Goal: Task Accomplishment & Management: Use online tool/utility

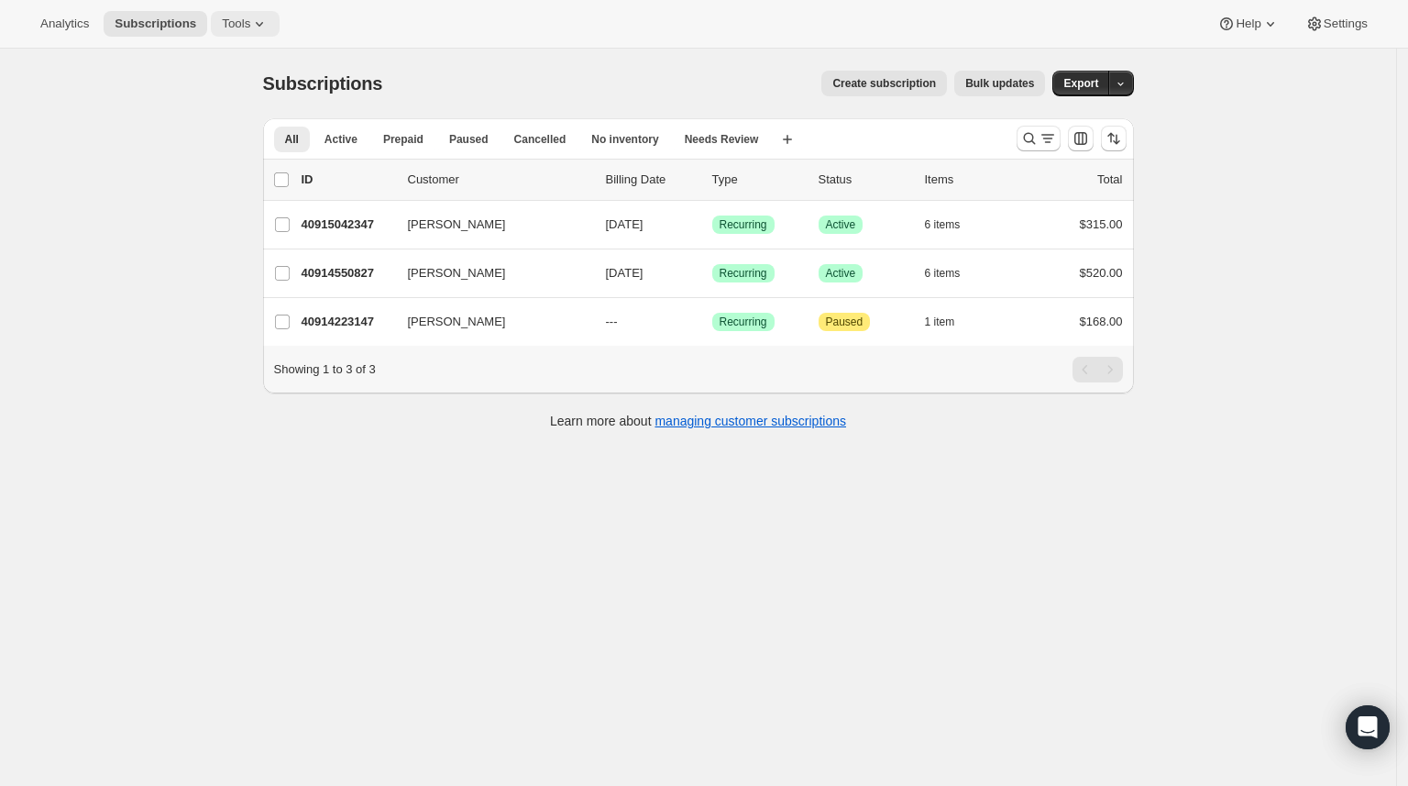
click at [228, 30] on span "Tools" at bounding box center [236, 24] width 28 height 15
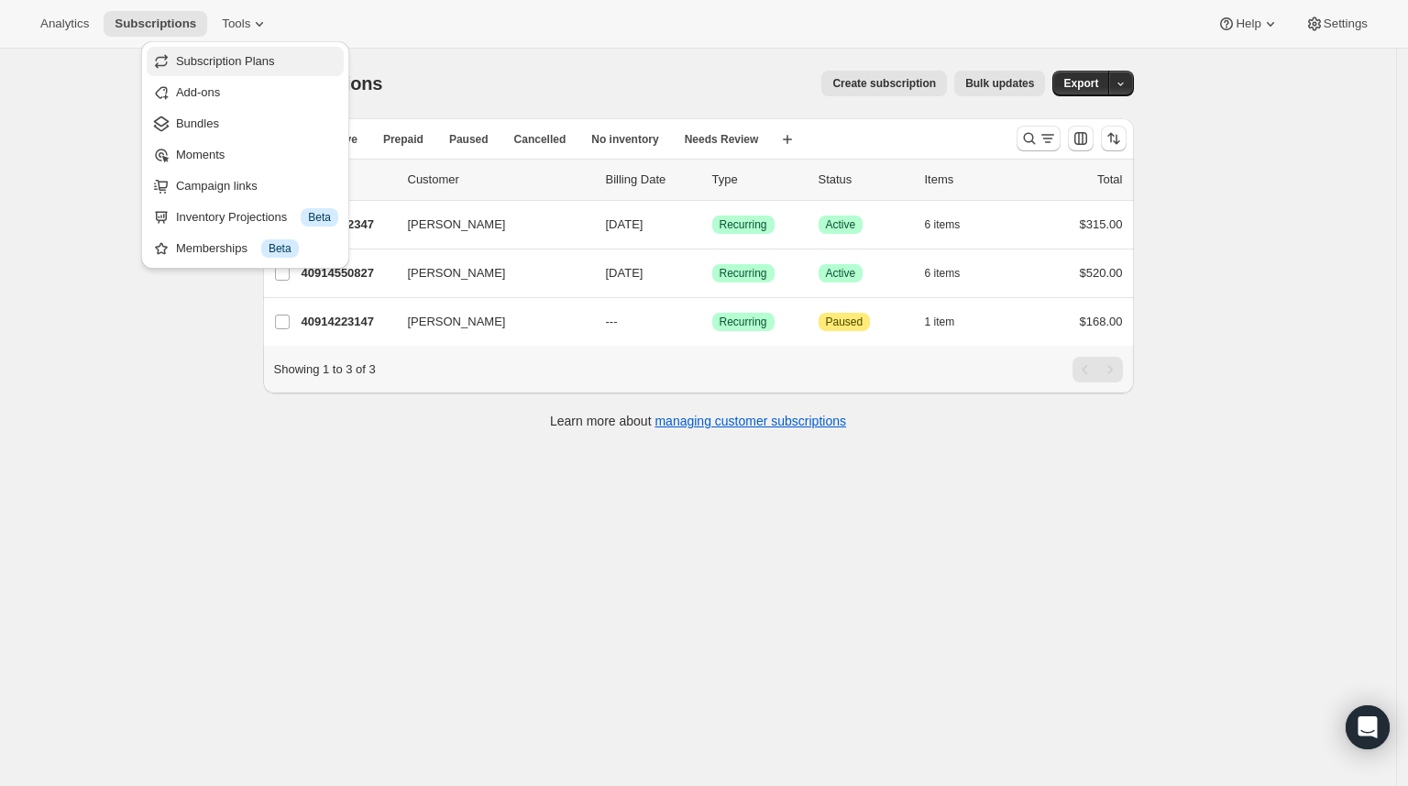
click at [243, 61] on span "Subscription Plans" at bounding box center [225, 61] width 99 height 14
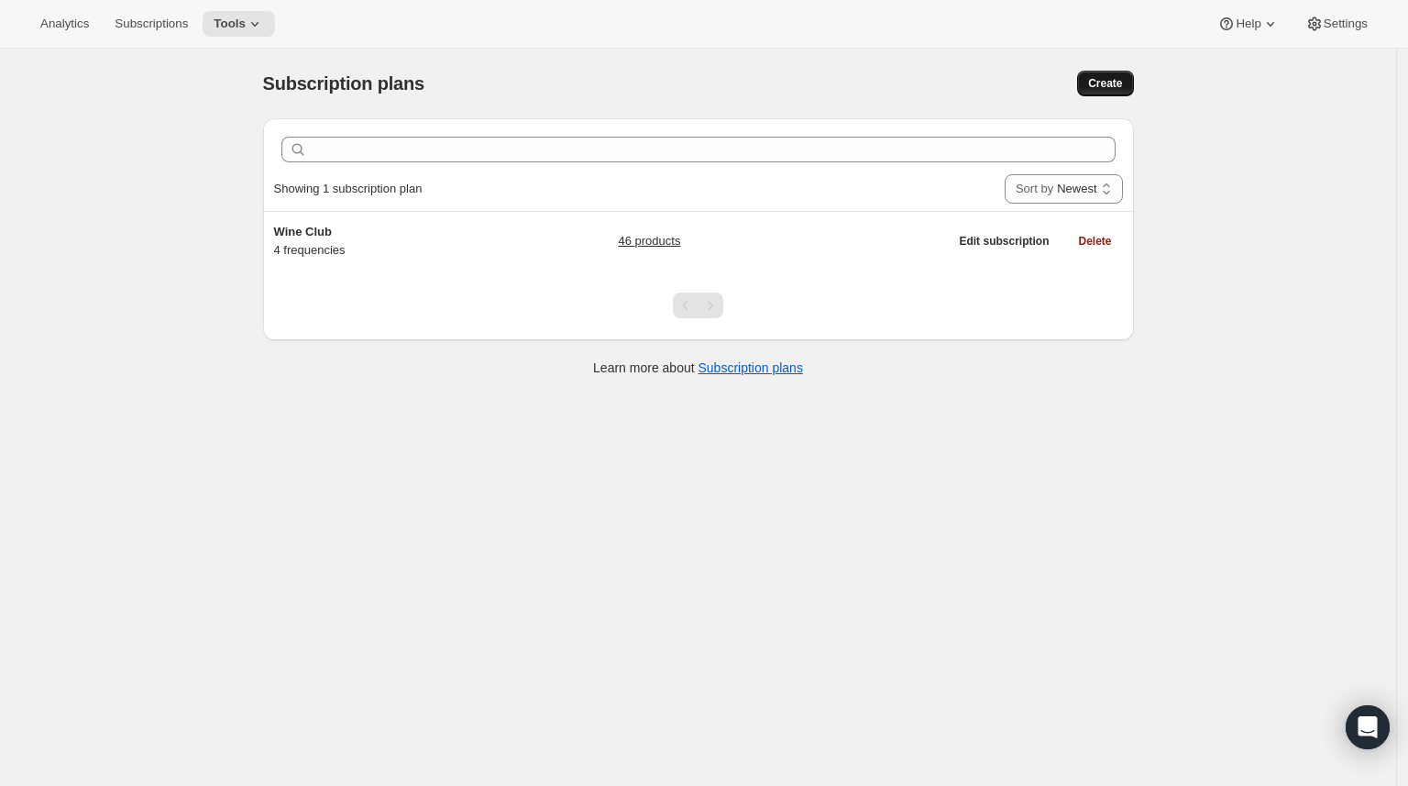
click at [1113, 87] on span "Create" at bounding box center [1105, 83] width 34 height 15
select select "WEEK"
select select "MONTH"
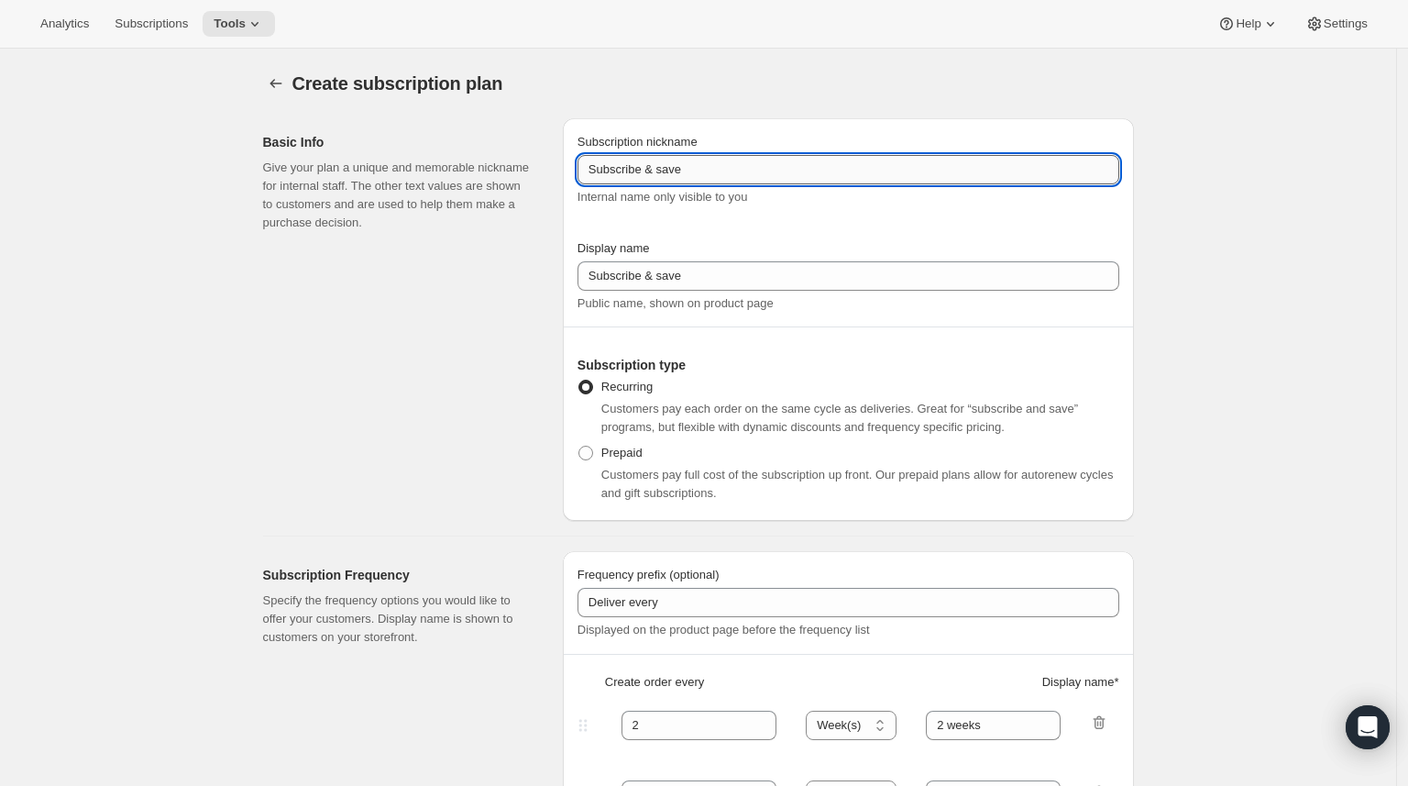
click at [733, 171] on input "Subscribe & save" at bounding box center [849, 169] width 542 height 29
drag, startPoint x: 781, startPoint y: 164, endPoint x: 373, endPoint y: 141, distance: 408.6
click at [373, 141] on div "Basic Info Give your plan a unique and memorable nickname for internal staff. T…" at bounding box center [691, 312] width 886 height 417
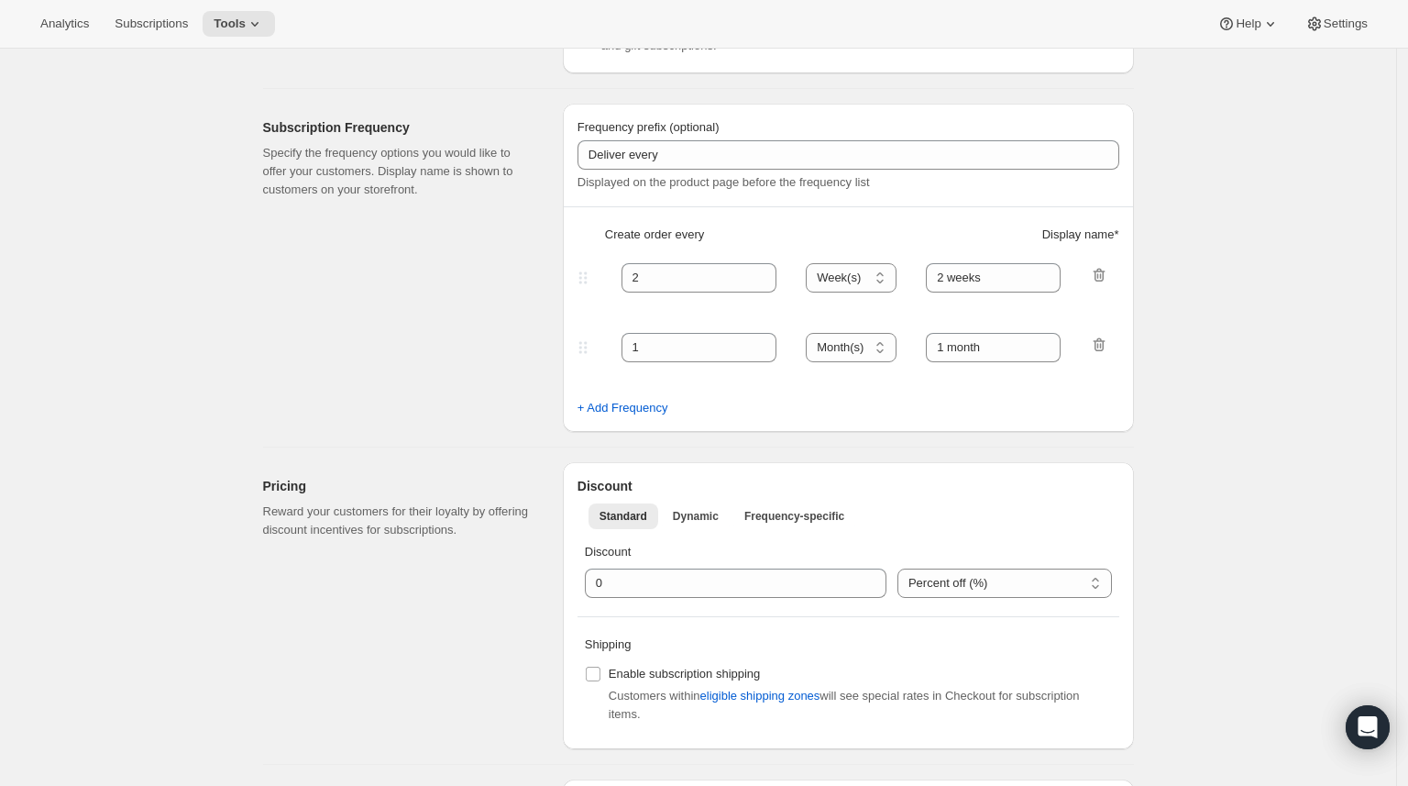
scroll to position [527, 0]
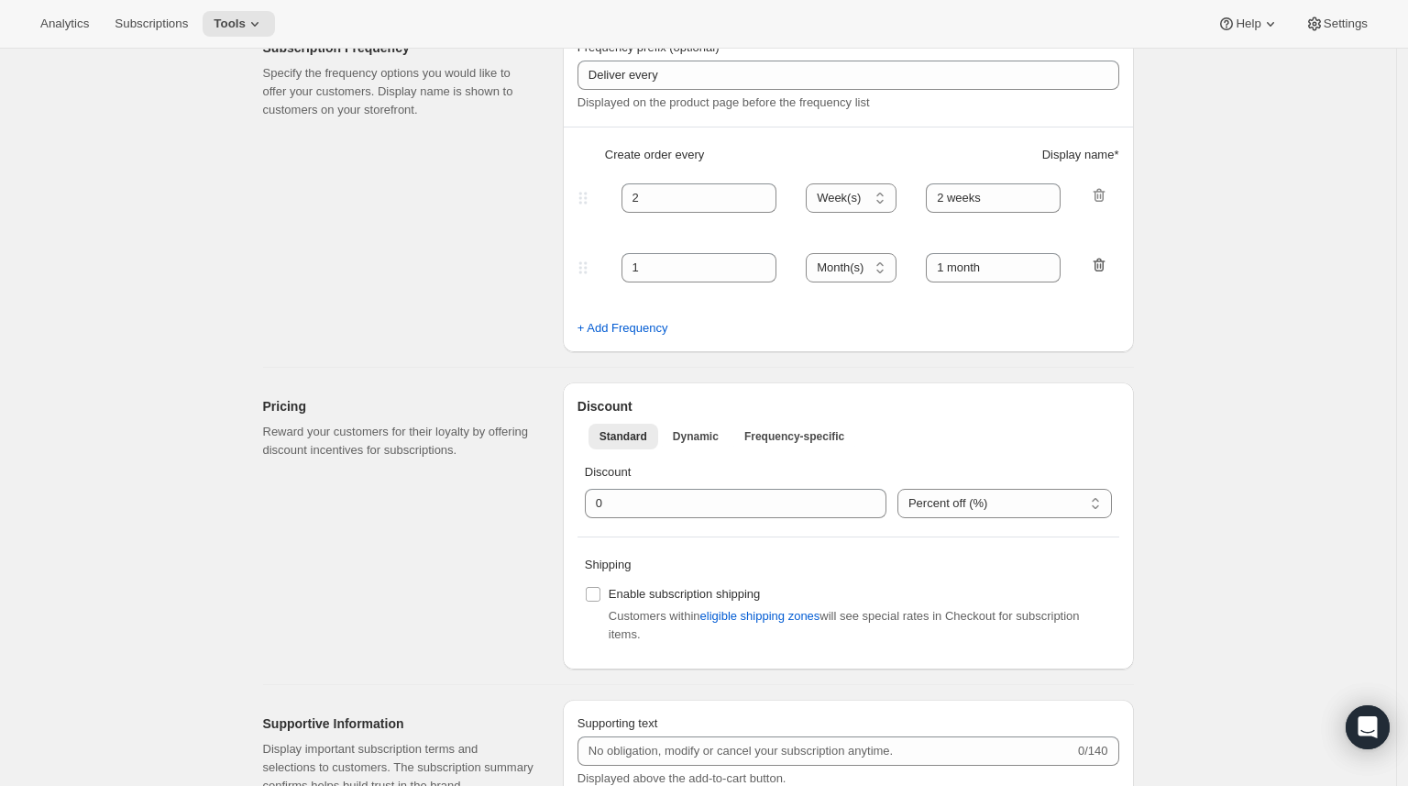
type input "Piccolo Wine Club"
click at [1105, 260] on icon "button" at bounding box center [1099, 266] width 12 height 14
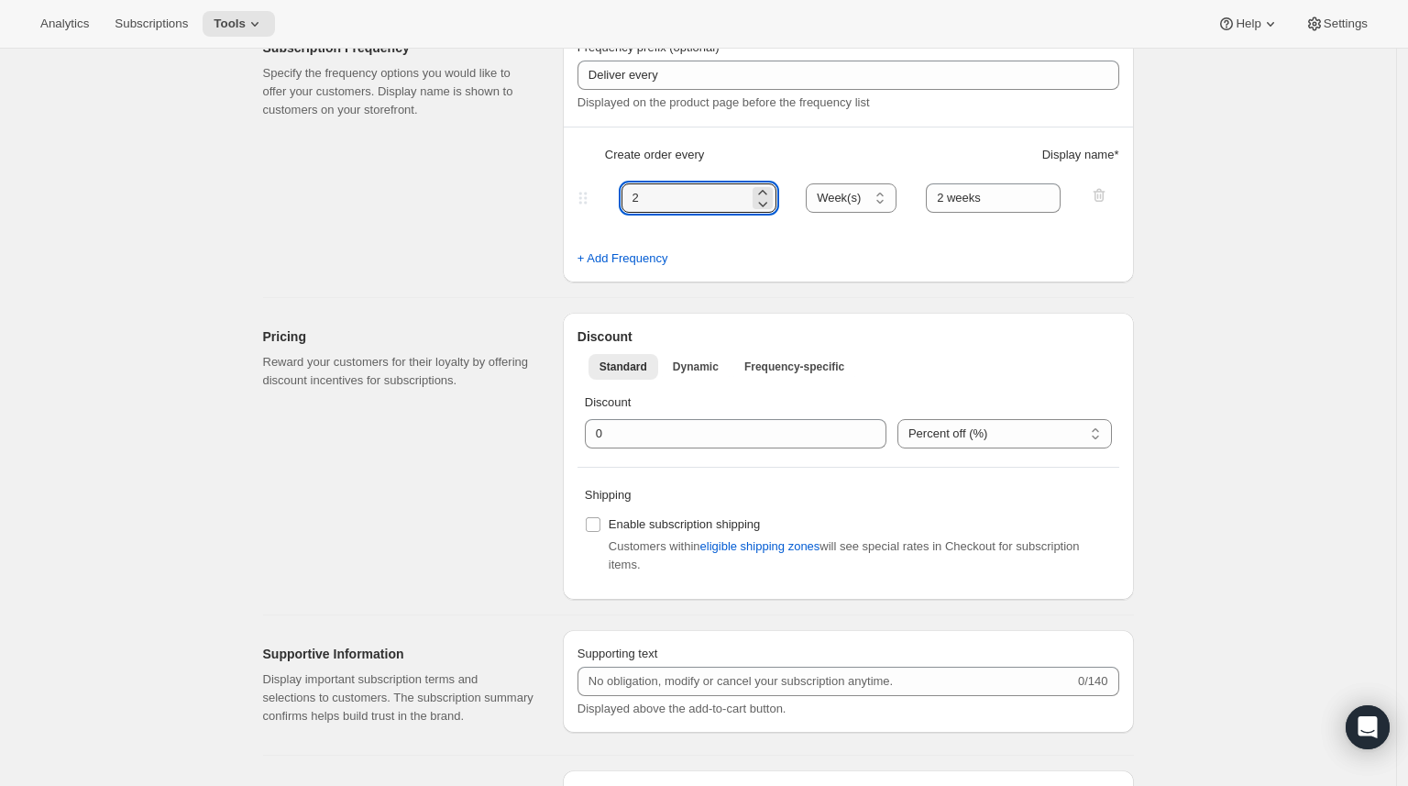
drag, startPoint x: 701, startPoint y: 191, endPoint x: 605, endPoint y: 187, distance: 96.3
click at [605, 187] on div "2 Day(s) Week(s) Month(s) Year(s) Week(s) 2 weeks" at bounding box center [841, 197] width 534 height 29
type input "3"
click at [880, 198] on select "Day(s) Week(s) Month(s) Year(s)" at bounding box center [851, 197] width 91 height 29
select select "MONTH"
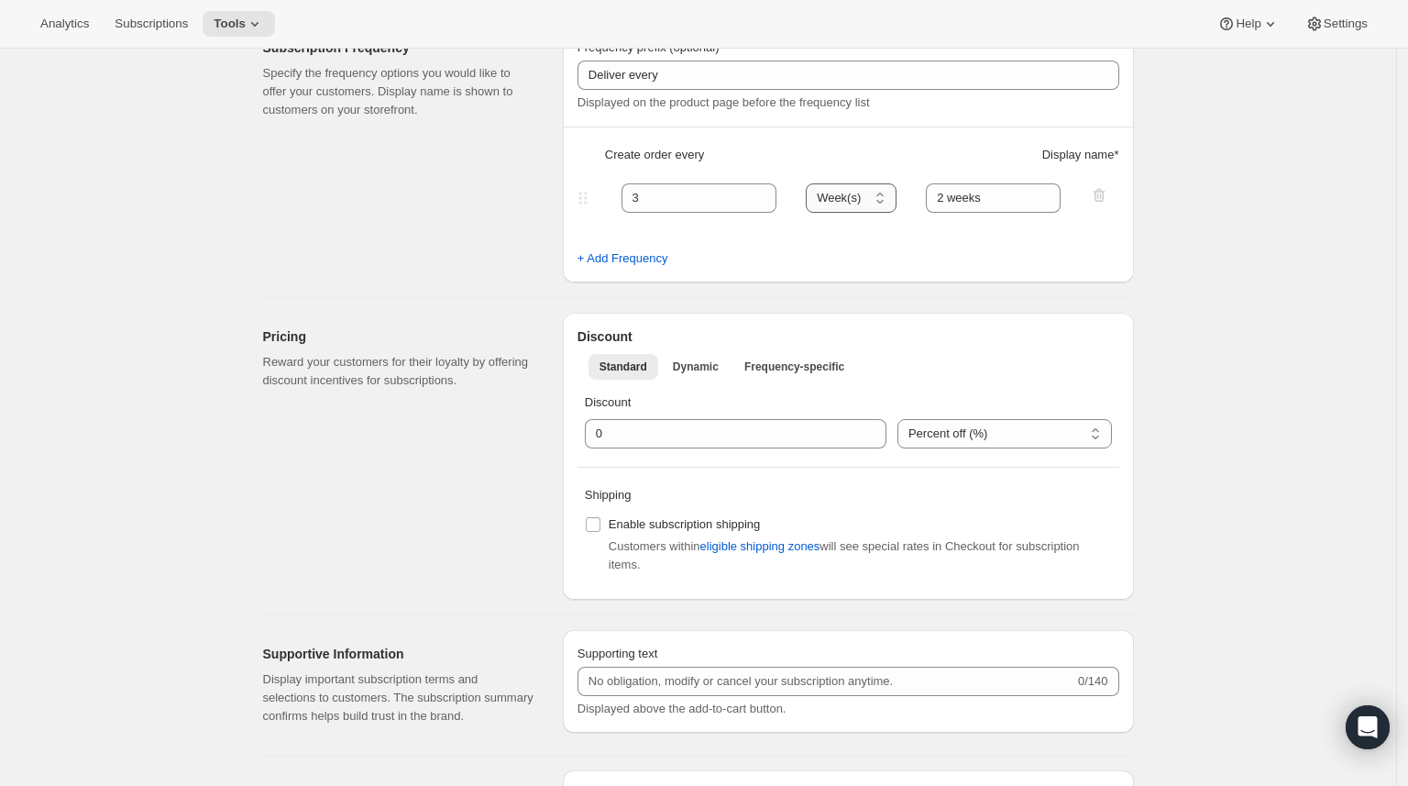
click at [812, 183] on select "Day(s) Week(s) Month(s) Year(s)" at bounding box center [851, 197] width 91 height 29
drag, startPoint x: 1009, startPoint y: 195, endPoint x: 840, endPoint y: 185, distance: 169.9
click at [840, 185] on div "3 Day(s) Week(s) Month(s) Year(s) Month(s) 2 weeks" at bounding box center [841, 197] width 534 height 29
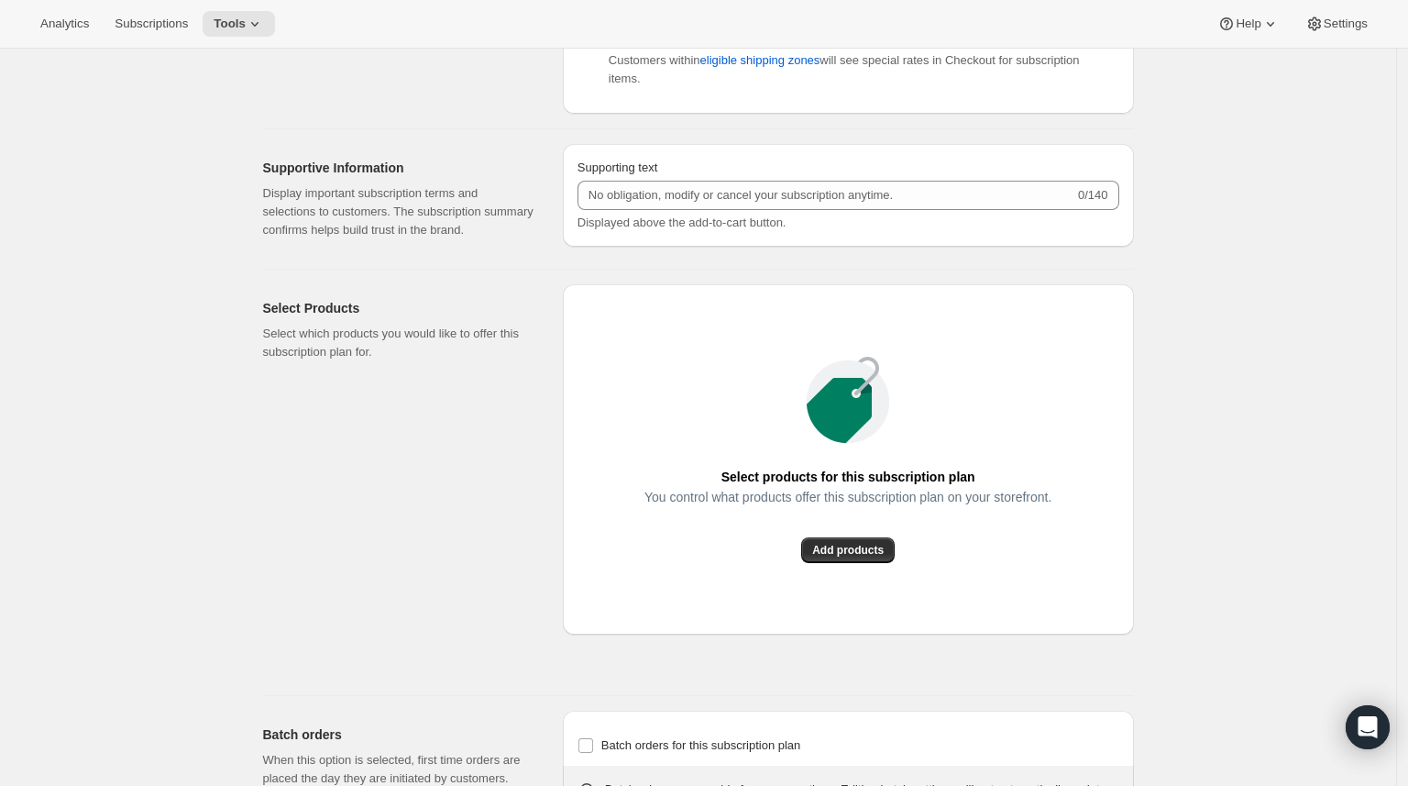
scroll to position [931, 0]
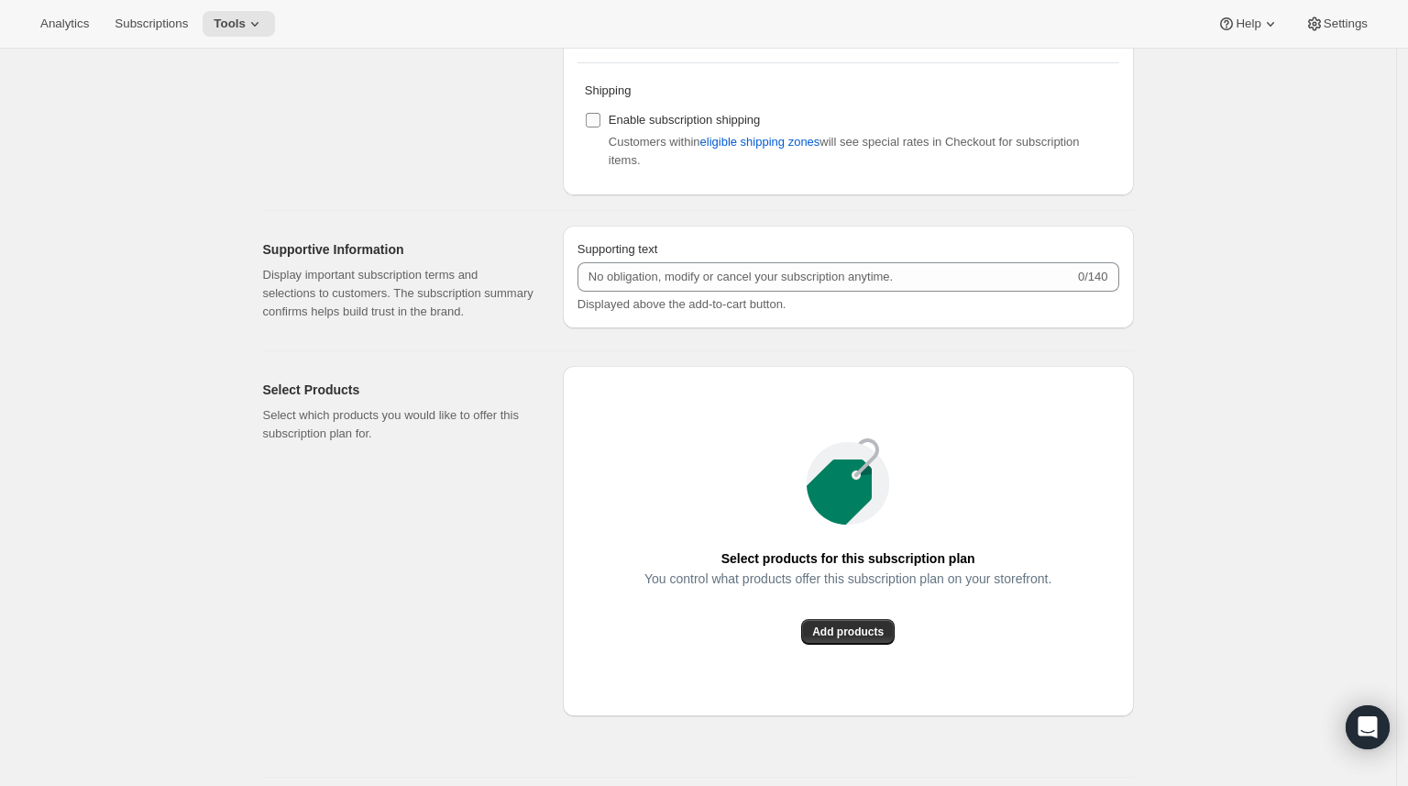
type input "3 months"
click at [688, 120] on span "Enable subscription shipping" at bounding box center [685, 120] width 152 height 14
click at [600, 120] on input "Enable subscription shipping" at bounding box center [593, 120] width 15 height 15
checkbox input "true"
click at [895, 644] on button "Add products" at bounding box center [848, 632] width 94 height 26
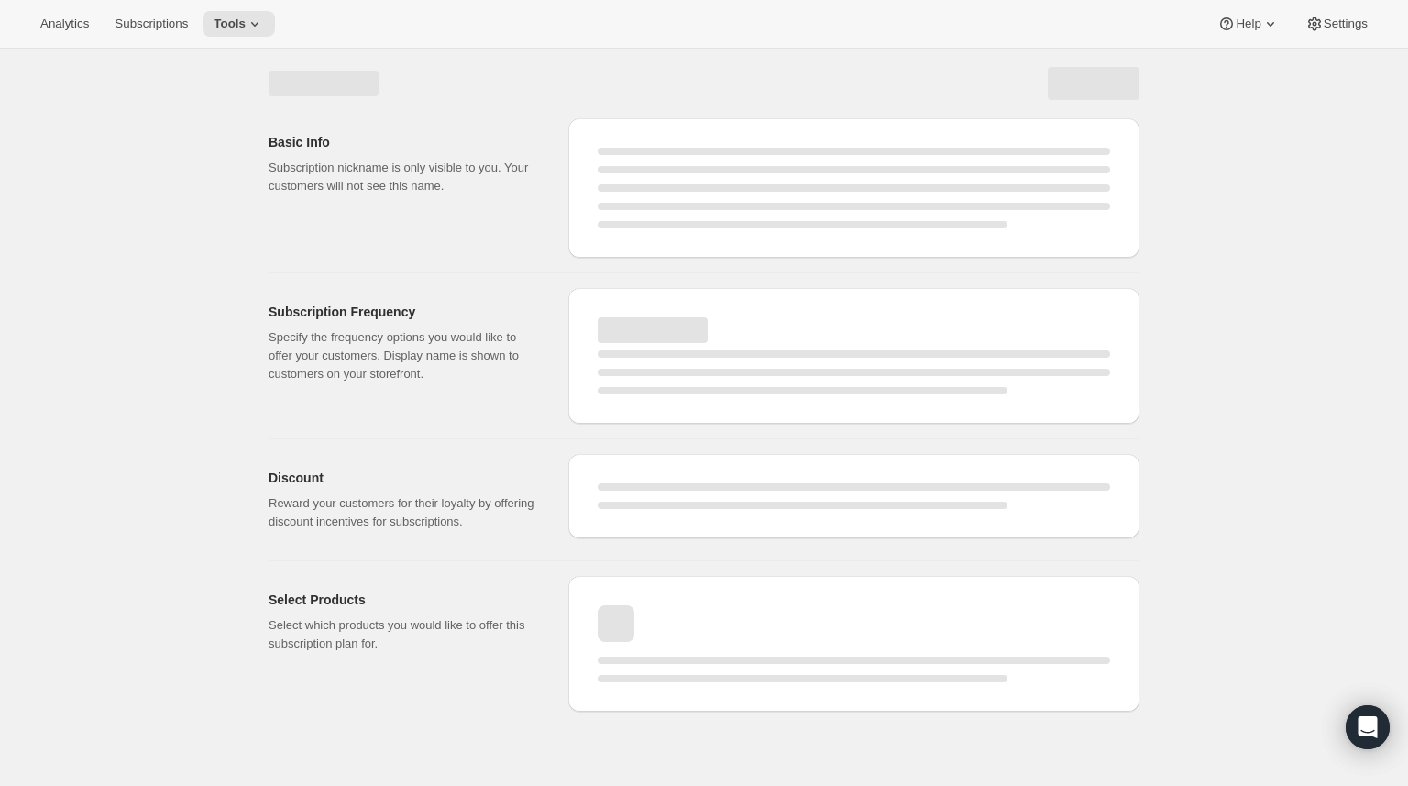
scroll to position [0, 0]
select select "WEEK"
select select "MONTH"
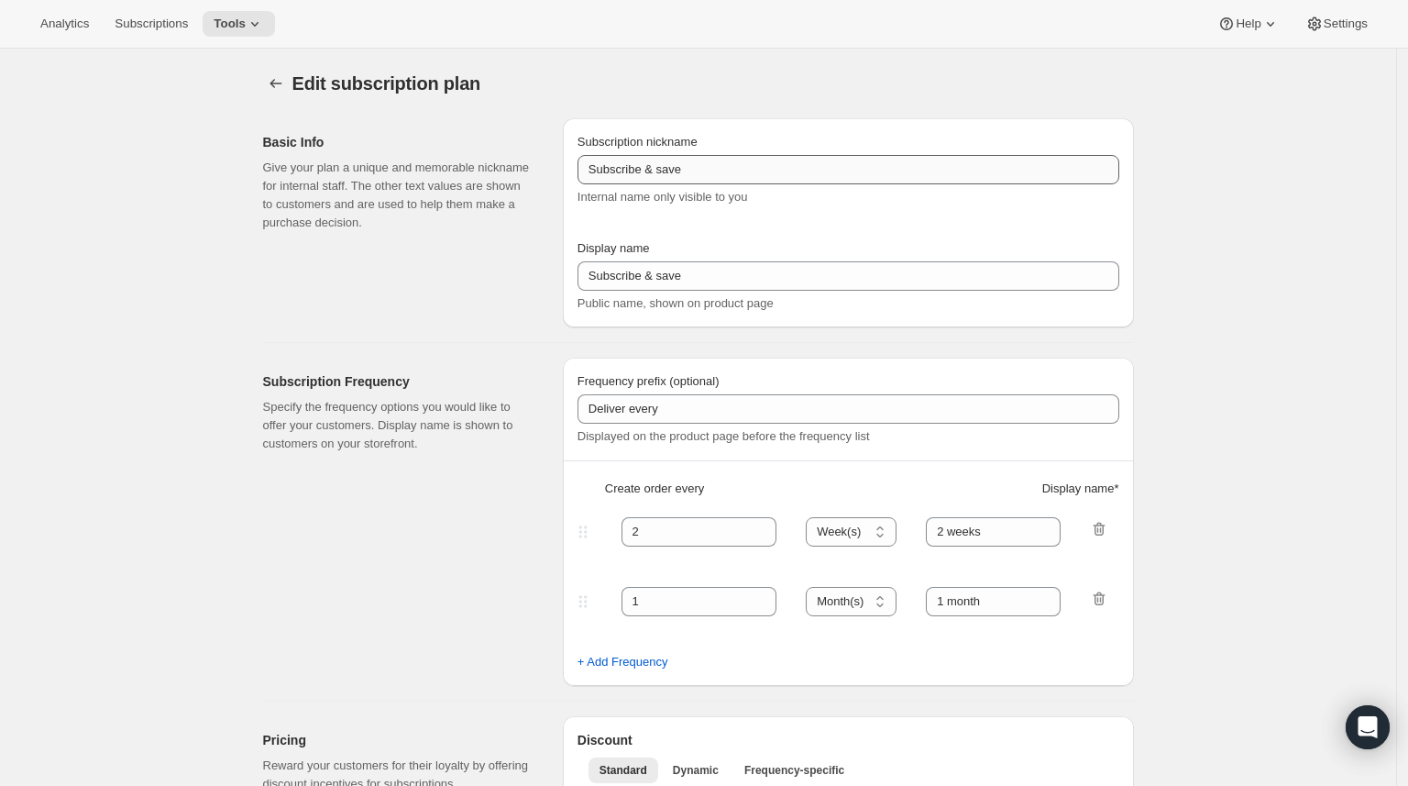
type input "Piccolo Wine Club"
type input "3"
select select "MONTH"
type input "3 months"
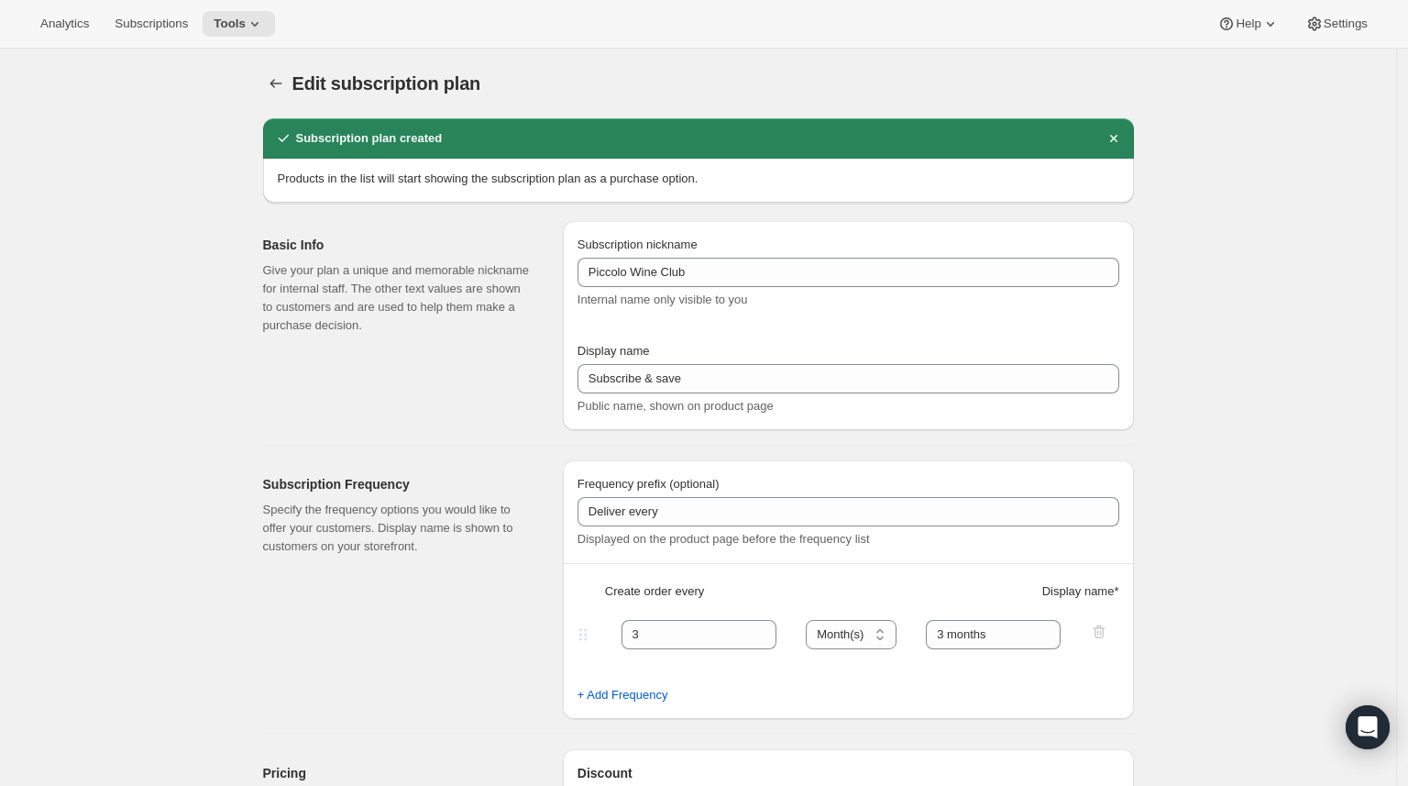
drag, startPoint x: 656, startPoint y: 166, endPoint x: 491, endPoint y: 164, distance: 165.0
click at [491, 164] on div "Products in the list will start showing the subscription plan as a purchase opt…" at bounding box center [698, 181] width 871 height 44
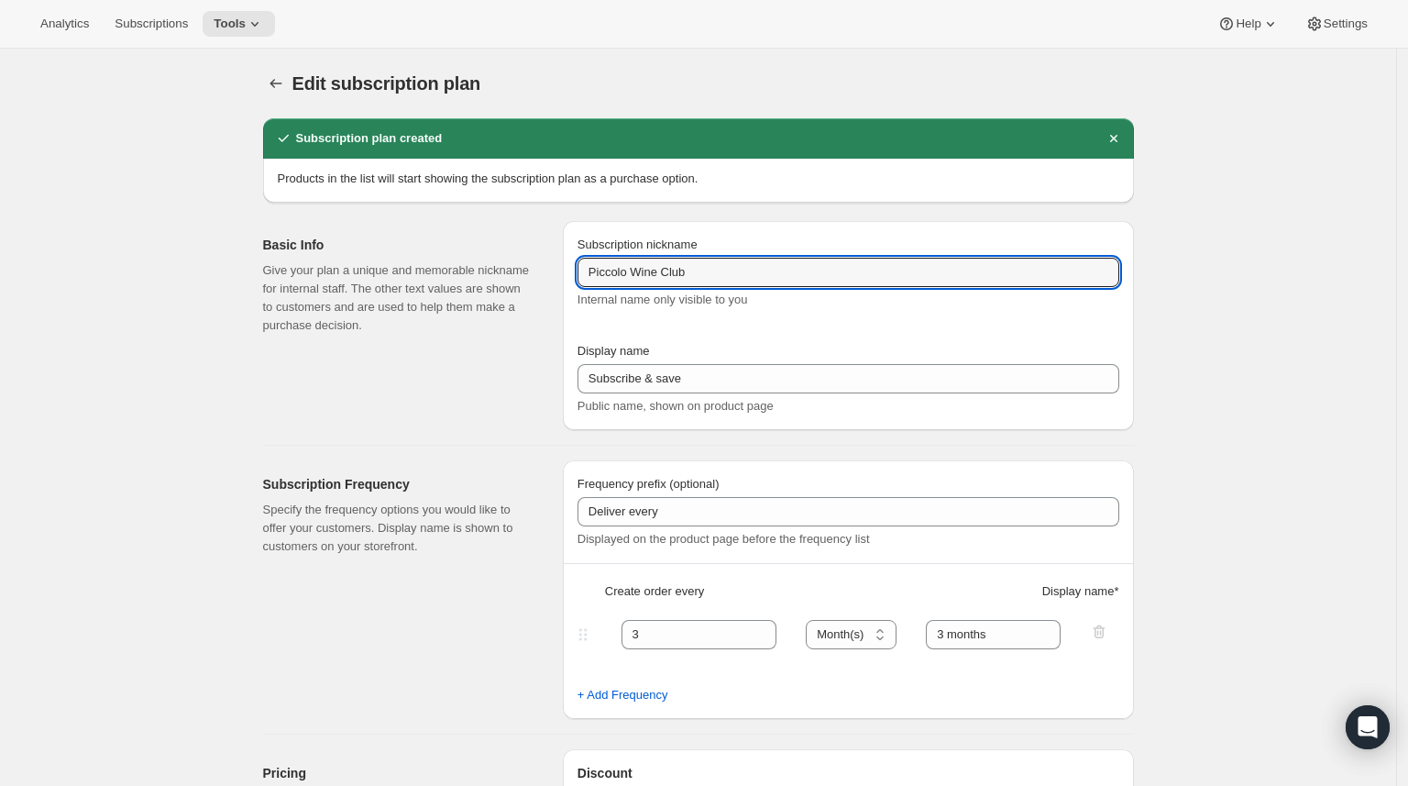
drag, startPoint x: 756, startPoint y: 280, endPoint x: 536, endPoint y: 272, distance: 220.1
click at [536, 272] on div "Basic Info Give your plan a unique and memorable nickname for internal staff. T…" at bounding box center [691, 318] width 886 height 224
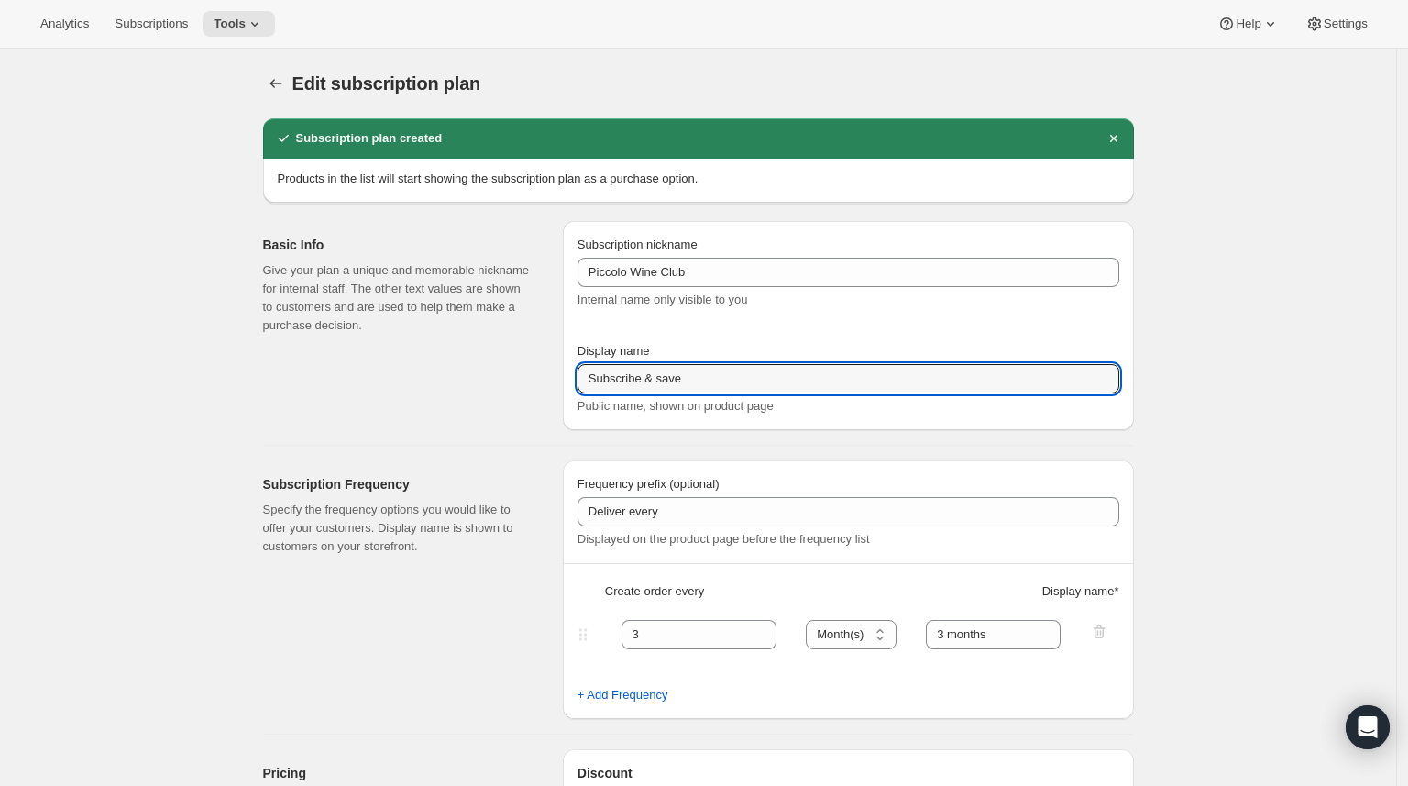
drag, startPoint x: 746, startPoint y: 387, endPoint x: 532, endPoint y: 349, distance: 217.8
click at [532, 349] on div "Basic Info Give your plan a unique and memorable nickname for internal staff. T…" at bounding box center [691, 318] width 886 height 224
paste input "Piccolo Wine Club"
type input "Piccolo Wine Club"
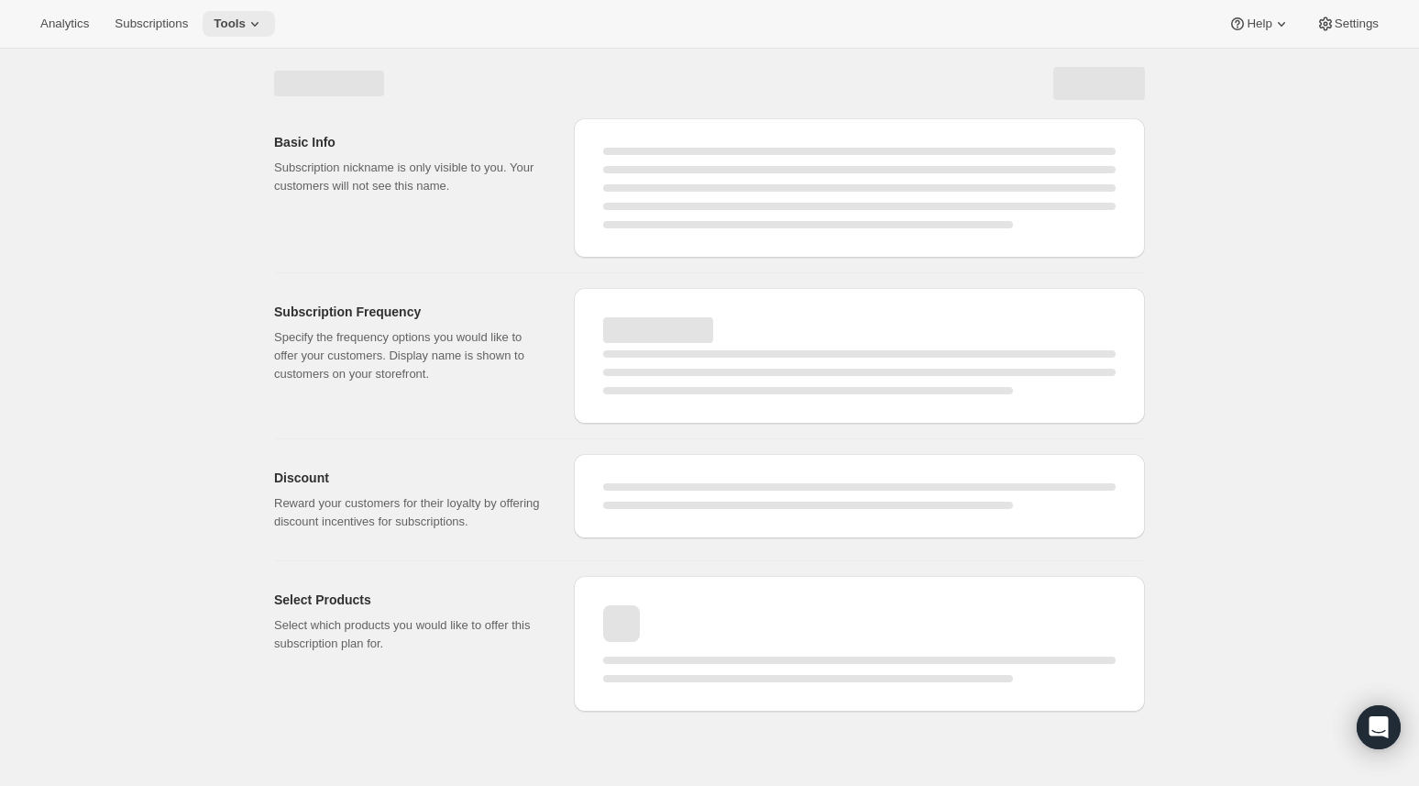
click at [246, 26] on span "Tools" at bounding box center [230, 24] width 32 height 15
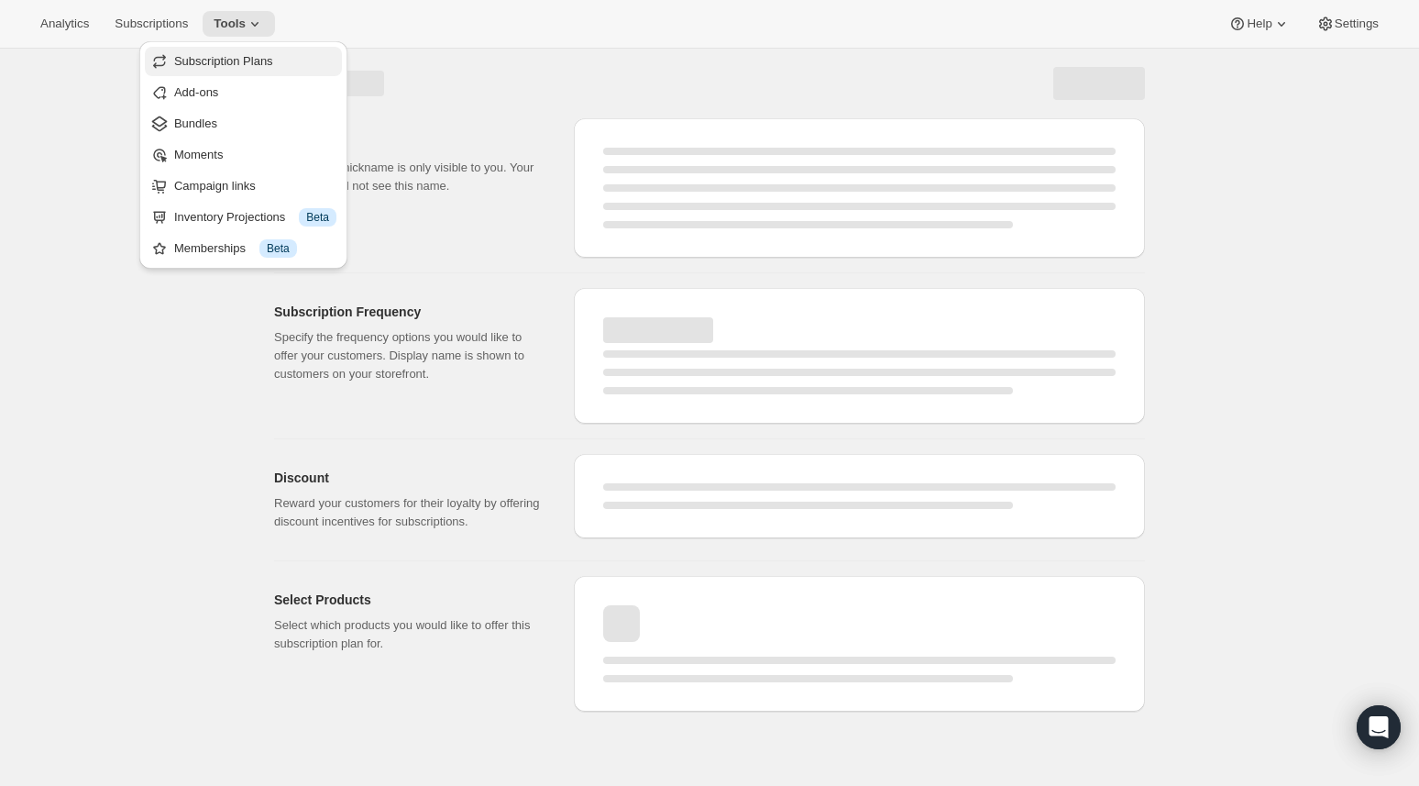
select select "MONTH"
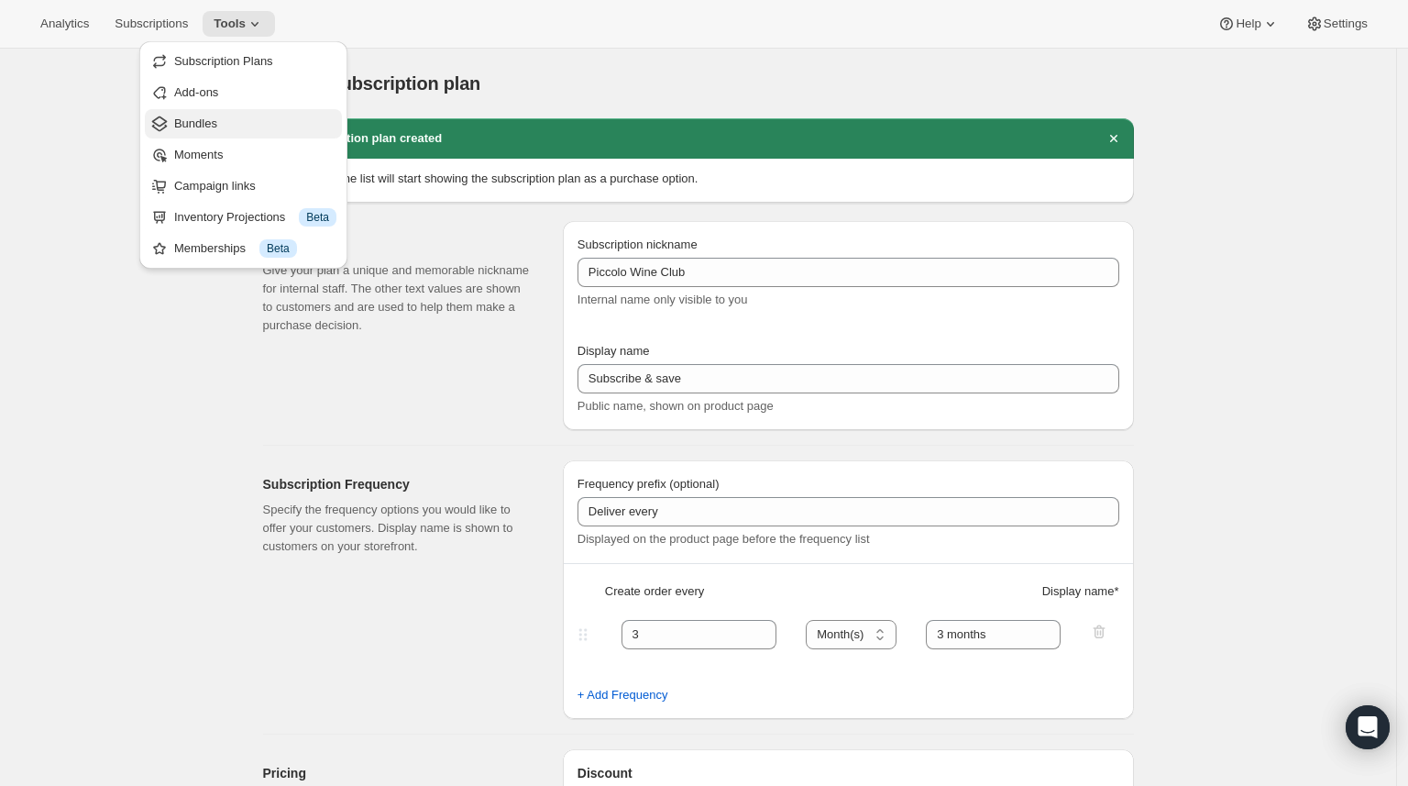
click at [254, 118] on span "Bundles" at bounding box center [255, 124] width 162 height 18
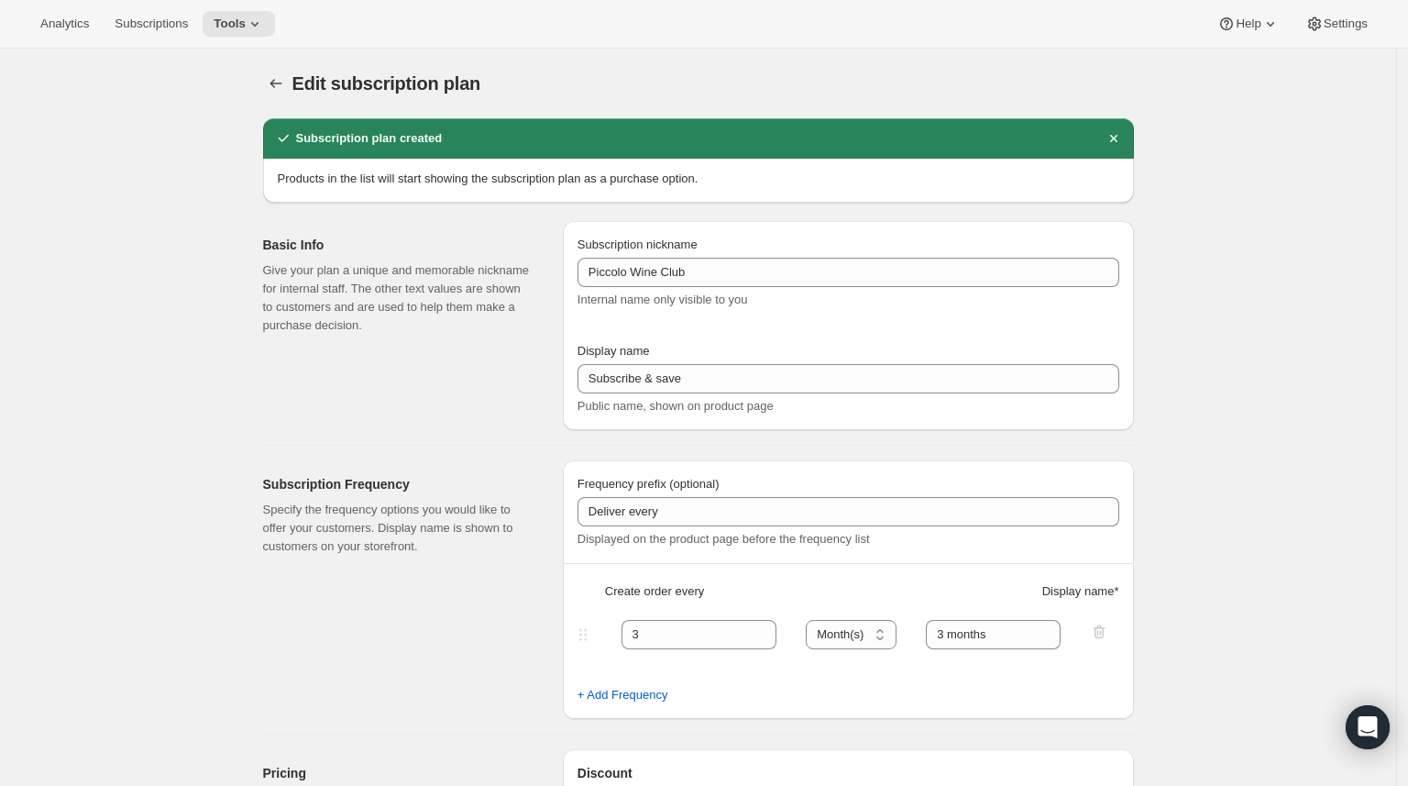
type input "Piccolo Wine Club"
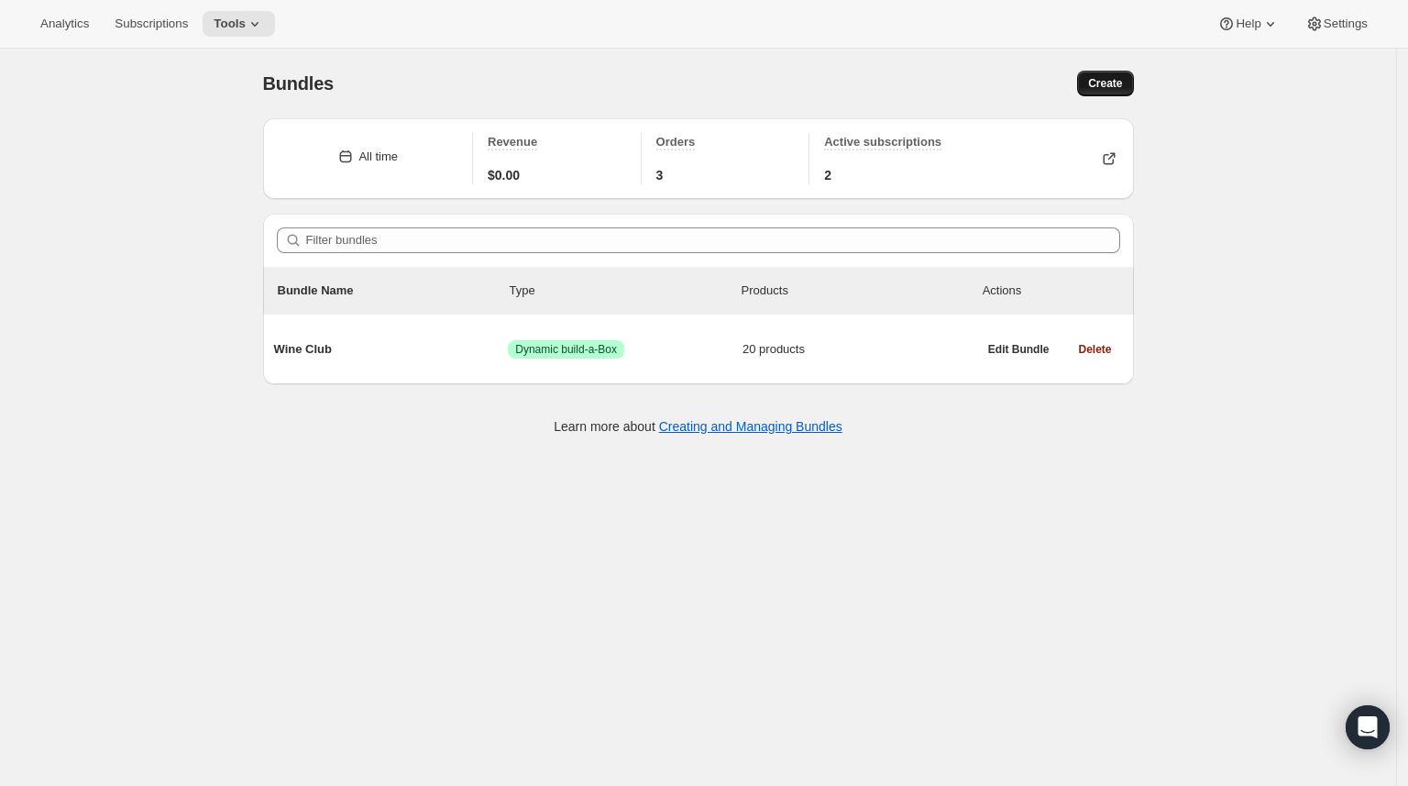
click at [1120, 89] on span "Create" at bounding box center [1105, 83] width 34 height 15
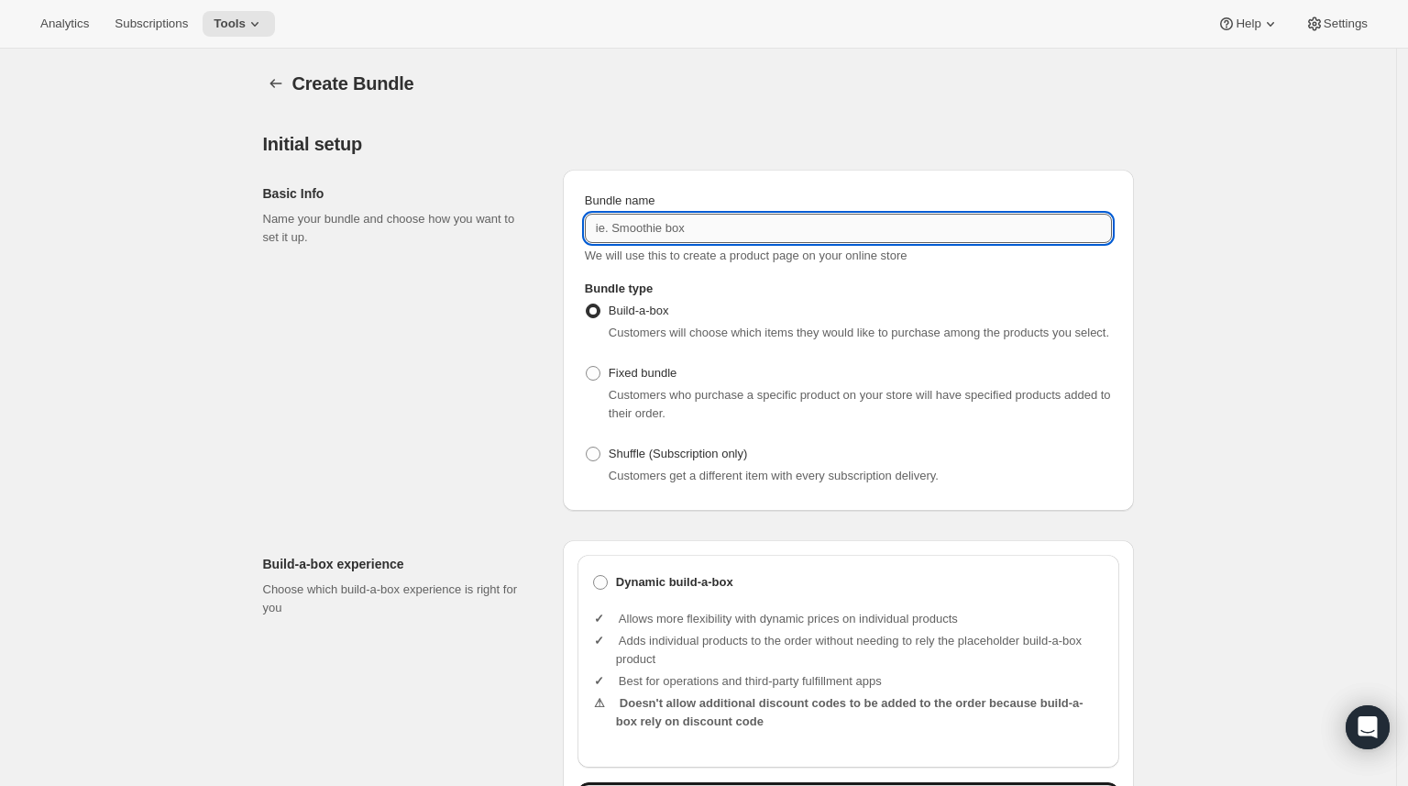
click at [663, 221] on input "Bundle name" at bounding box center [848, 228] width 527 height 29
type input "Piccolo Wine Club"
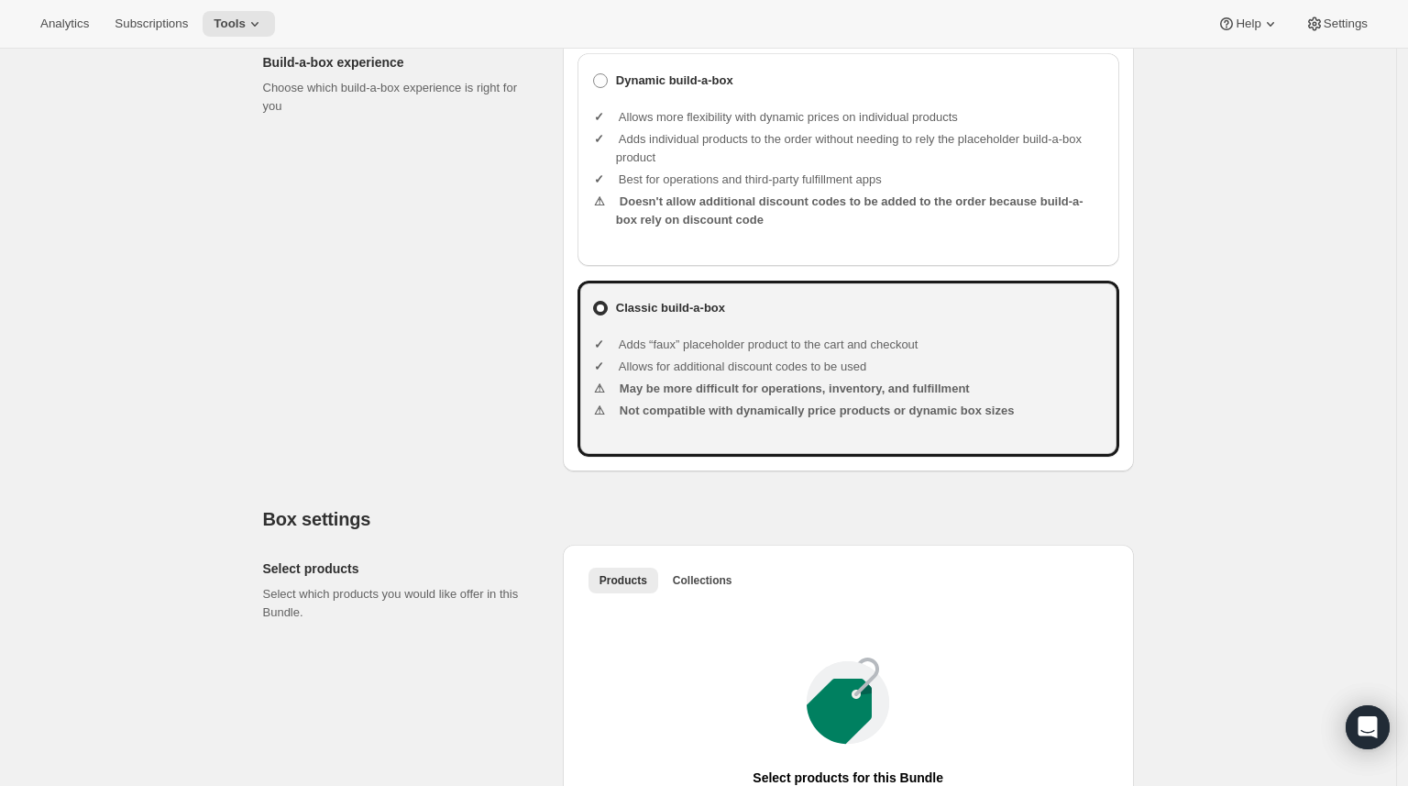
scroll to position [555, 0]
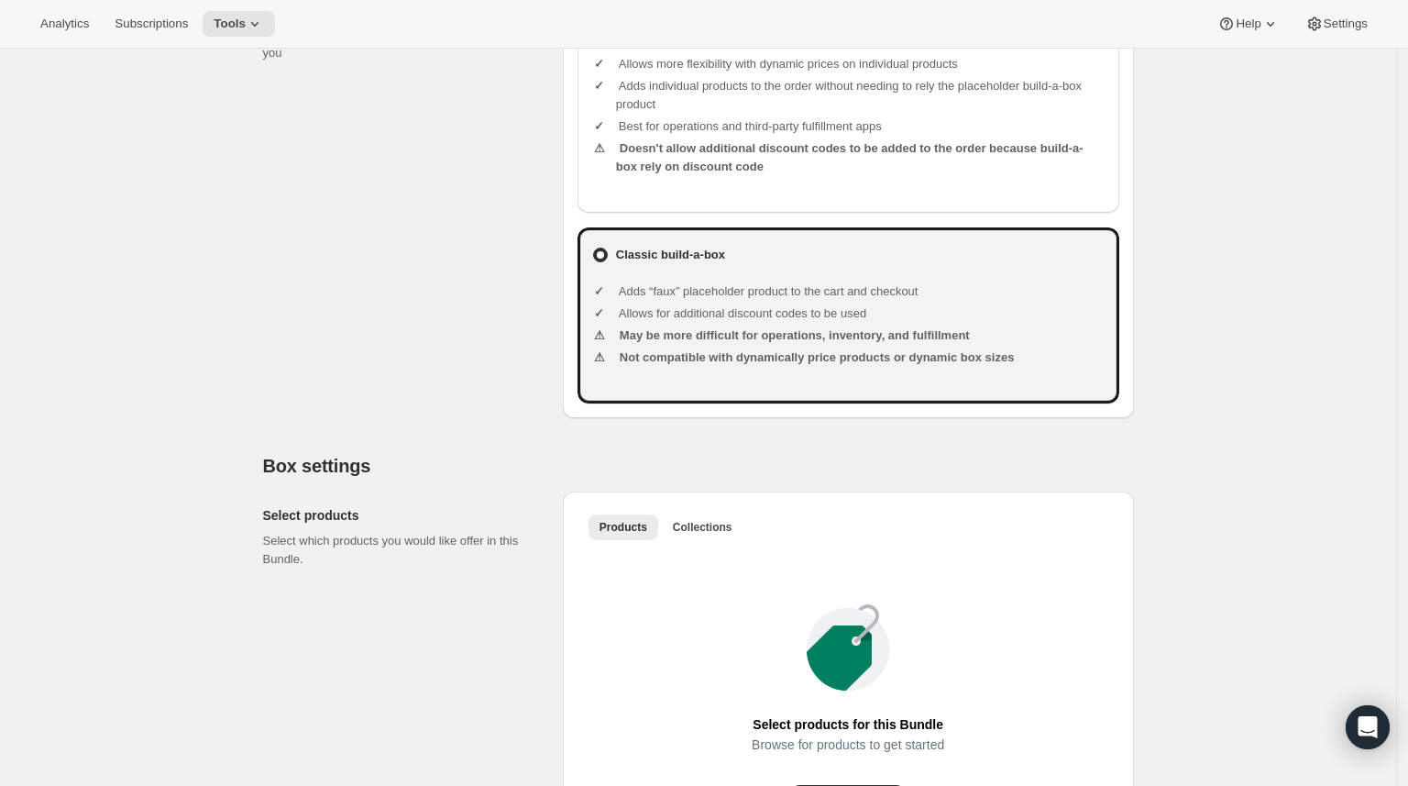
click at [784, 153] on ul "Allows more flexibility with dynamic prices on individual products Adds individ…" at bounding box center [860, 117] width 489 height 154
click at [790, 114] on li "Adds individual products to the order without needing to rely the placeholder b…" at bounding box center [860, 95] width 489 height 37
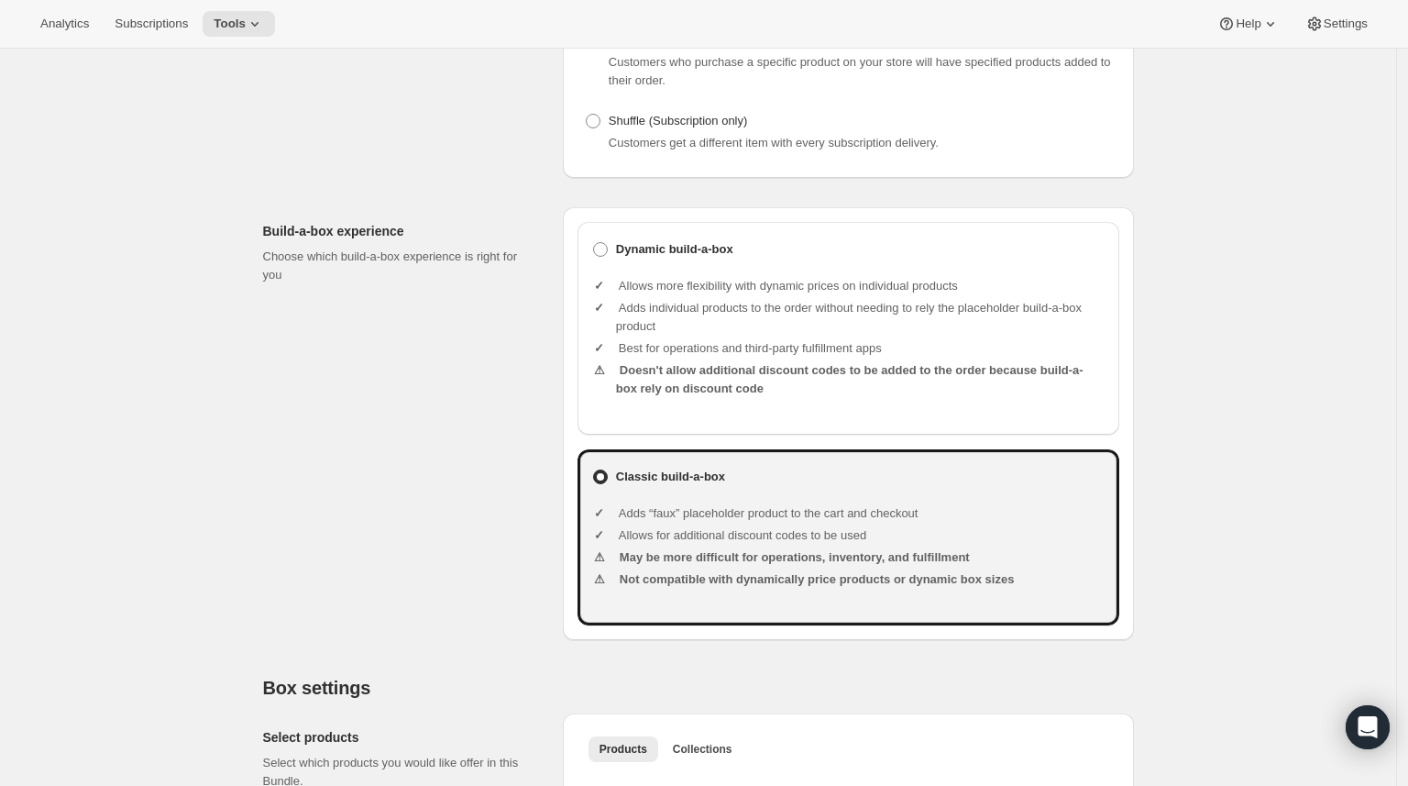
scroll to position [299, 0]
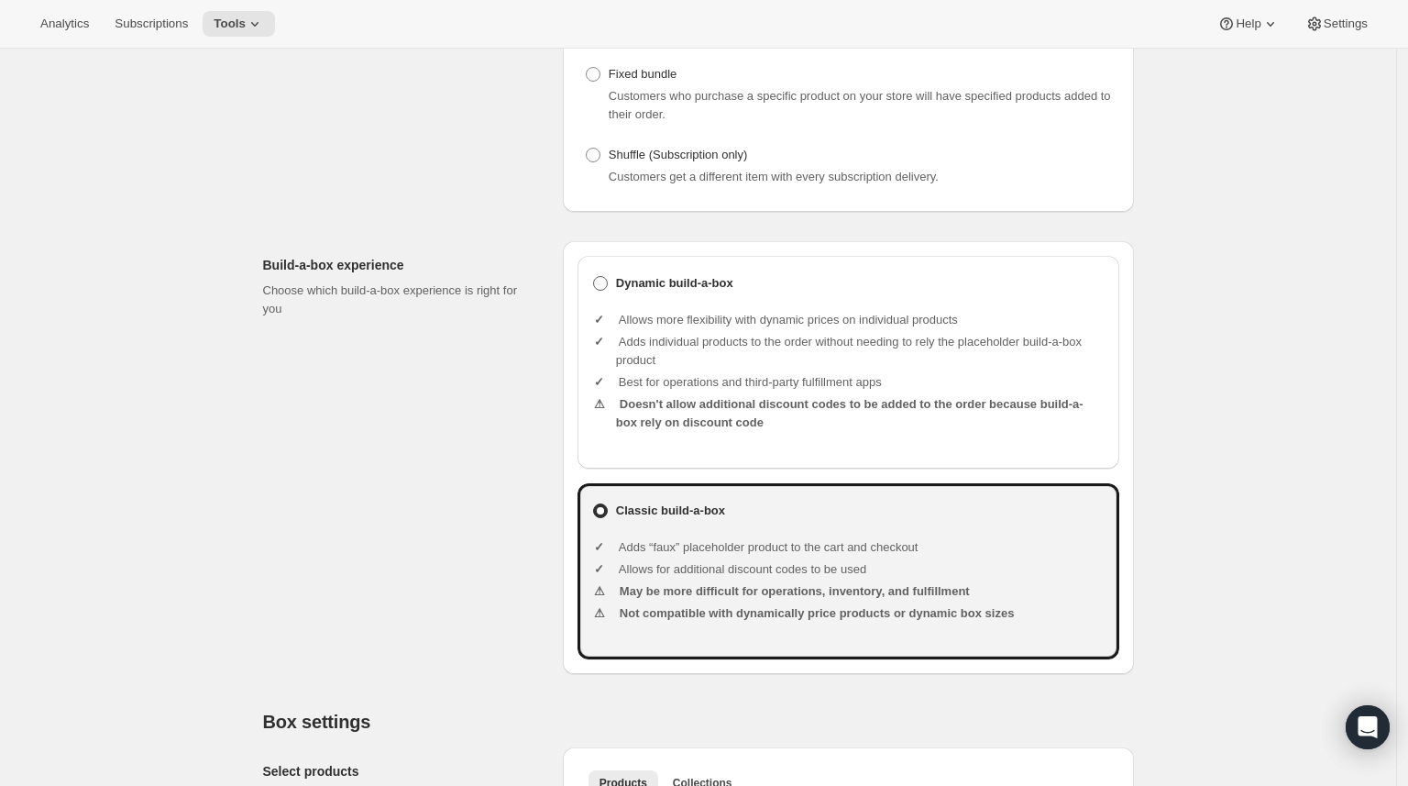
click at [608, 291] on label "Dynamic build-a-box" at bounding box center [848, 283] width 512 height 26
click at [594, 277] on input "Dynamic build-a-box" at bounding box center [593, 276] width 1 height 1
radio input "true"
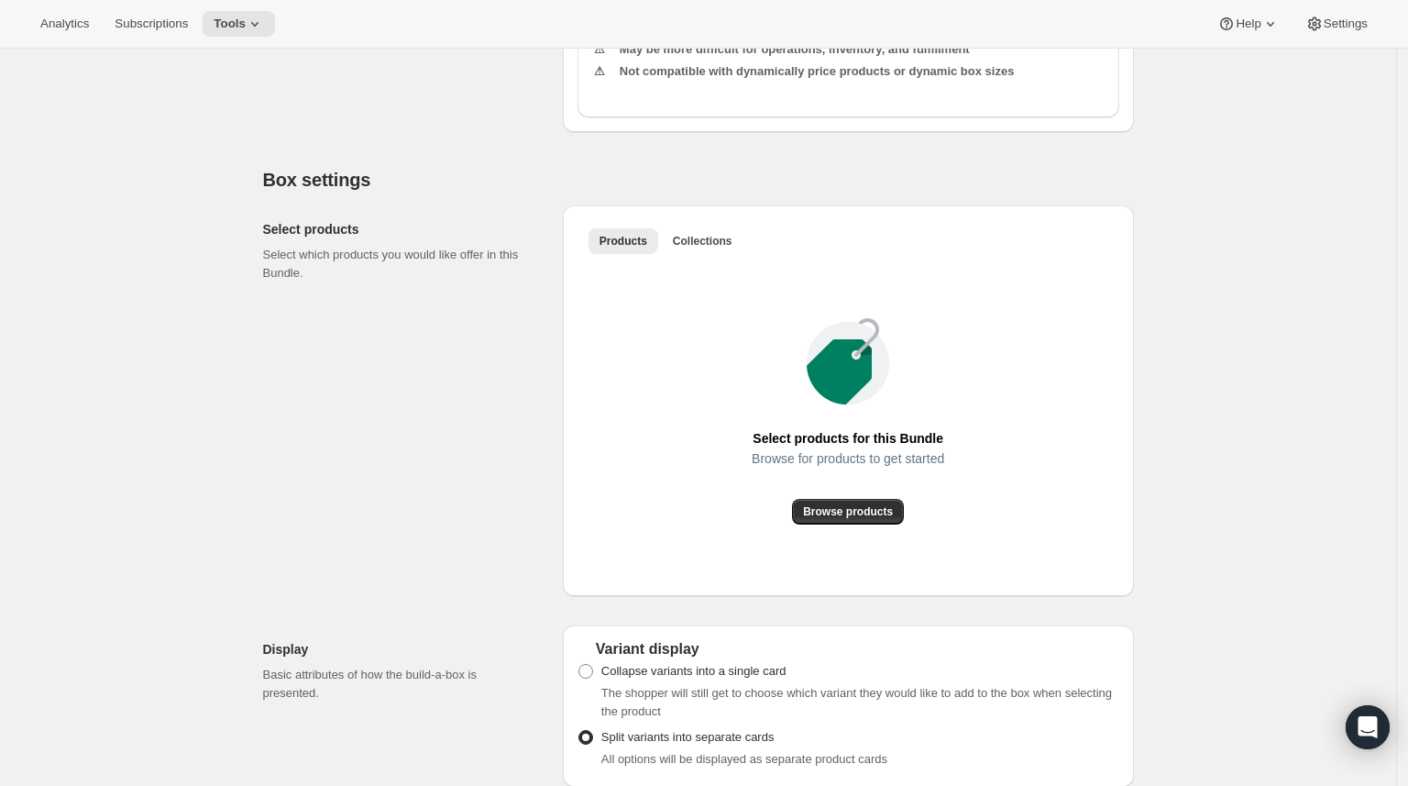
scroll to position [843, 0]
click at [840, 516] on span "Browse products" at bounding box center [848, 508] width 90 height 15
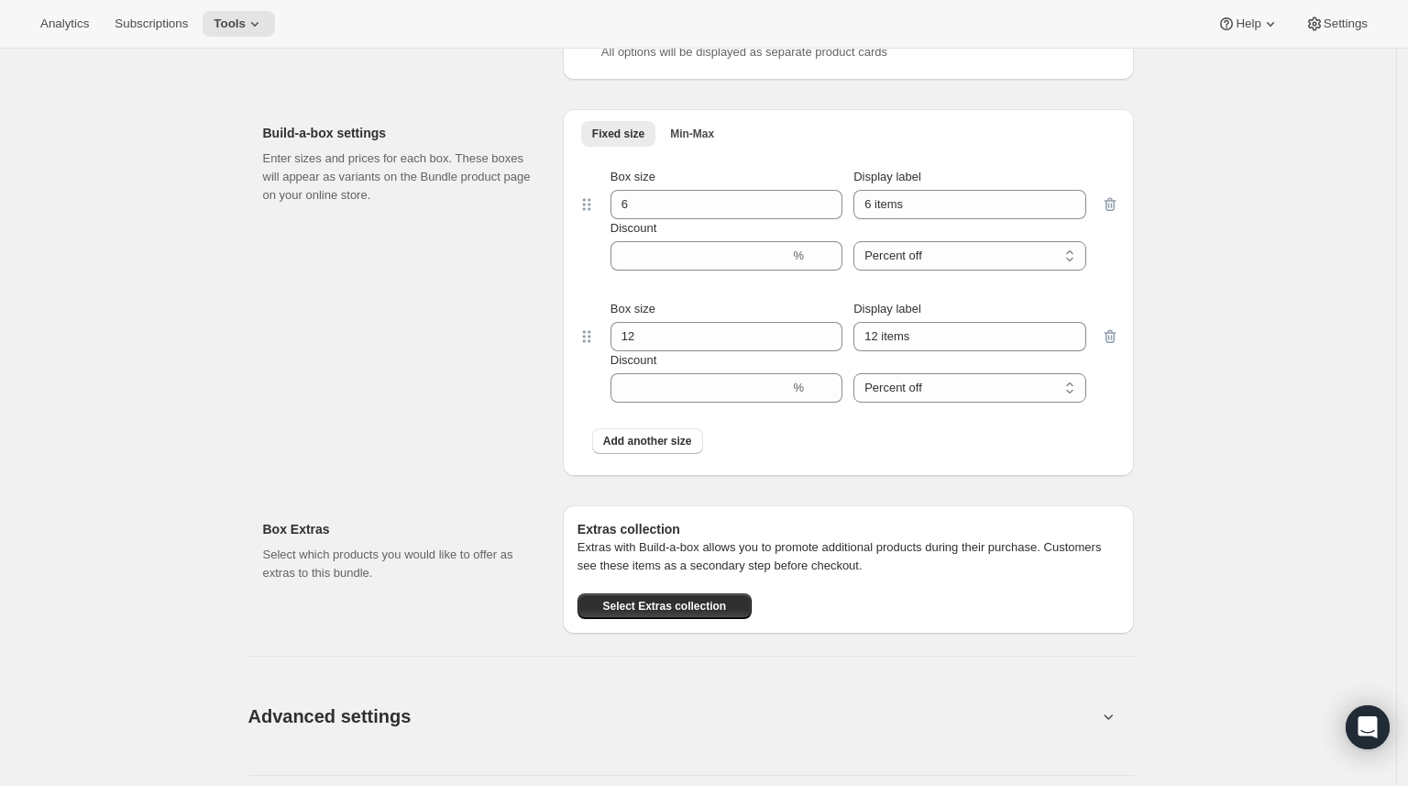
scroll to position [1481, 0]
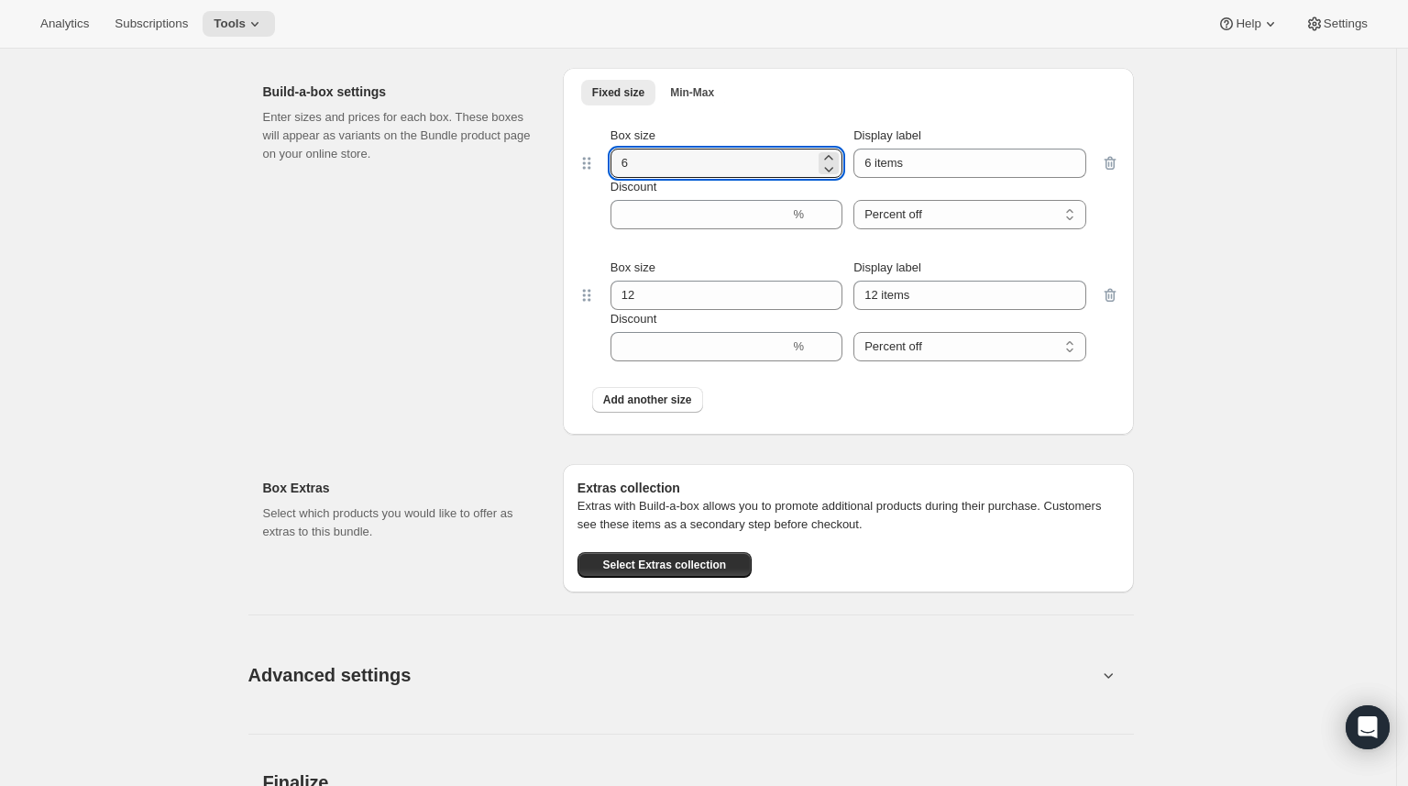
drag, startPoint x: 672, startPoint y: 187, endPoint x: 531, endPoint y: 171, distance: 142.0
click at [531, 171] on div "Build-a-box settings Enter sizes and prices for each box. These boxes will appe…" at bounding box center [698, 243] width 871 height 381
type input "2"
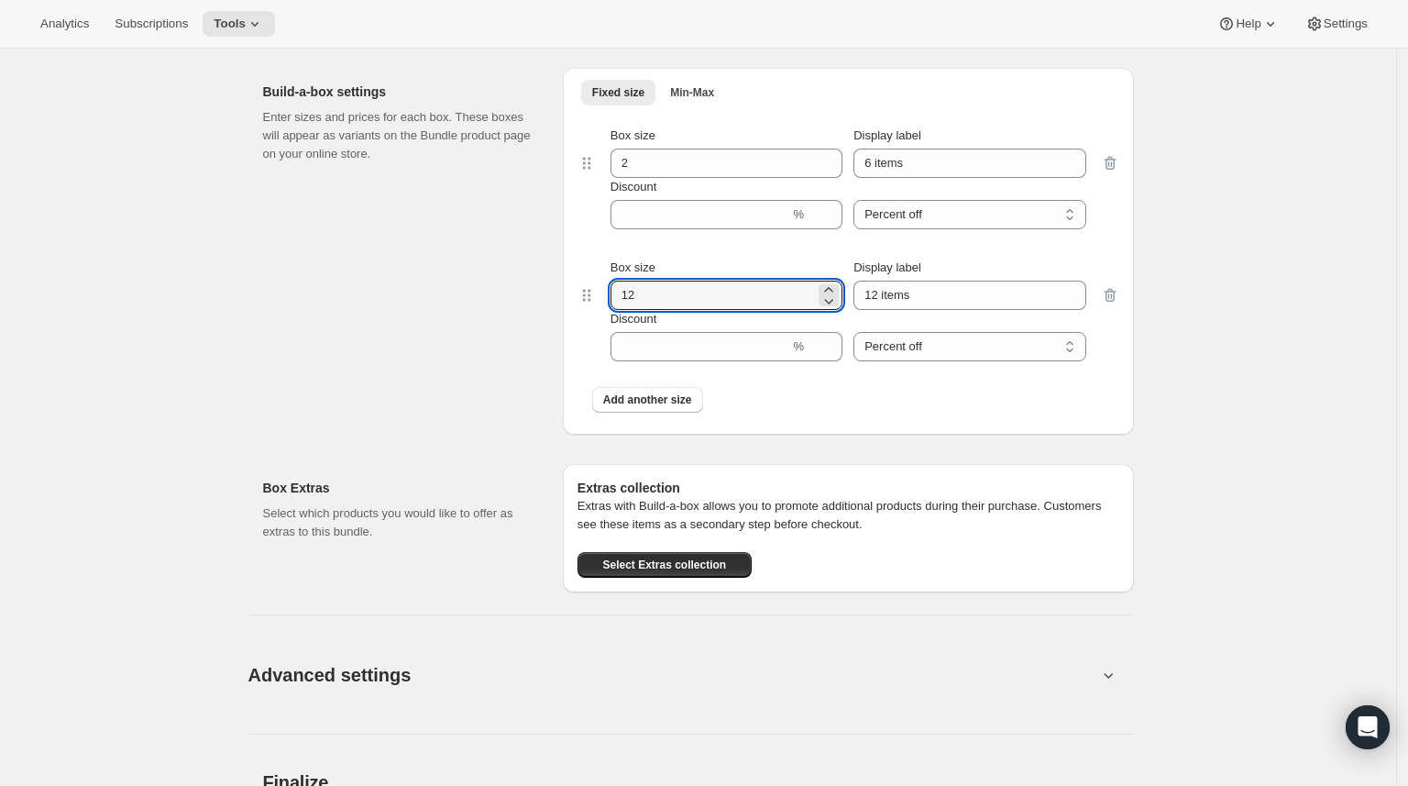
drag, startPoint x: 631, startPoint y: 308, endPoint x: 598, endPoint y: 303, distance: 33.5
click at [598, 303] on div "Box size 12 Display label 12 items Discount % Percent off Amount off Percent off" at bounding box center [849, 310] width 542 height 132
type input "4"
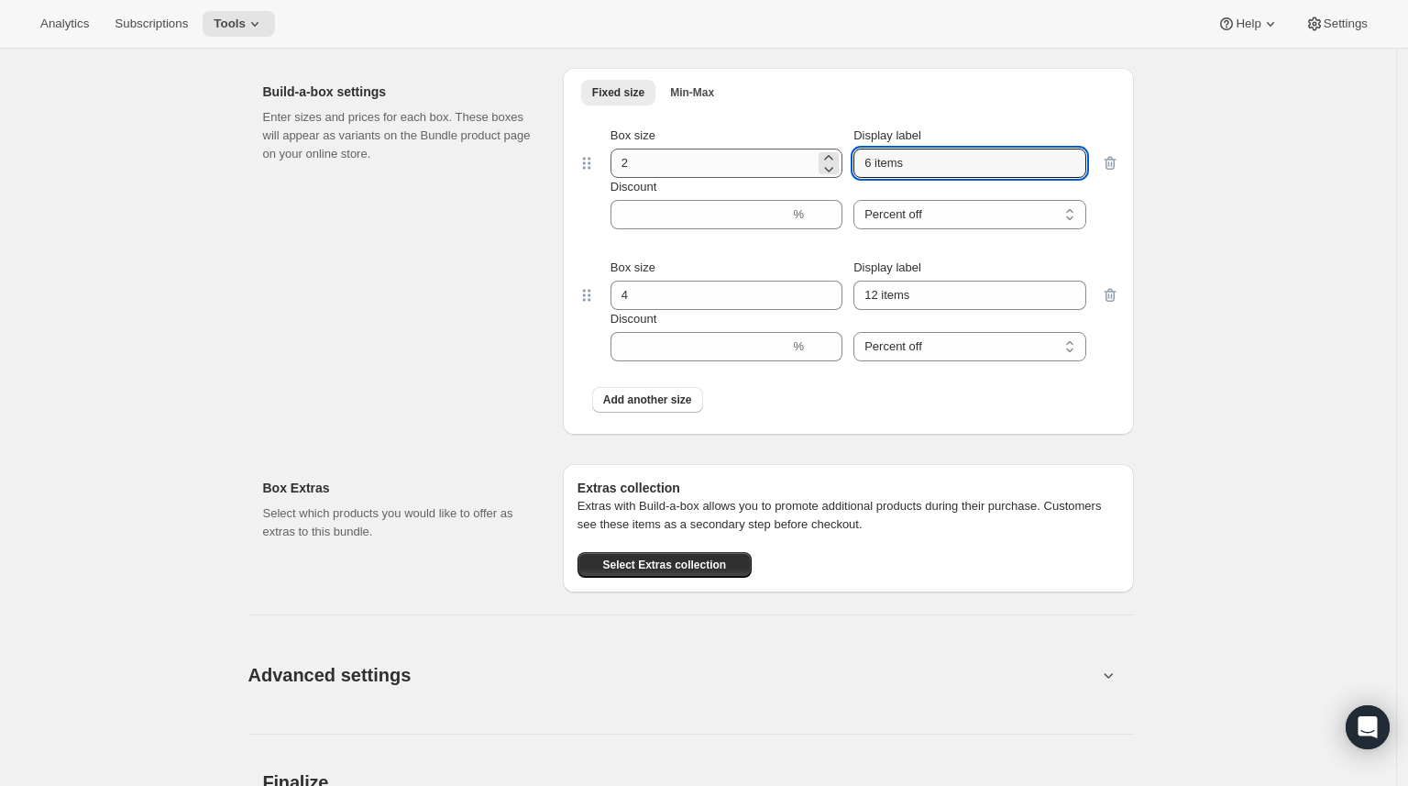
drag, startPoint x: 942, startPoint y: 176, endPoint x: 806, endPoint y: 171, distance: 135.8
click at [806, 171] on div "Box size 2 Display label 6 items" at bounding box center [849, 152] width 476 height 51
type input "2 items"
click at [724, 229] on input "Discount" at bounding box center [701, 214] width 180 height 29
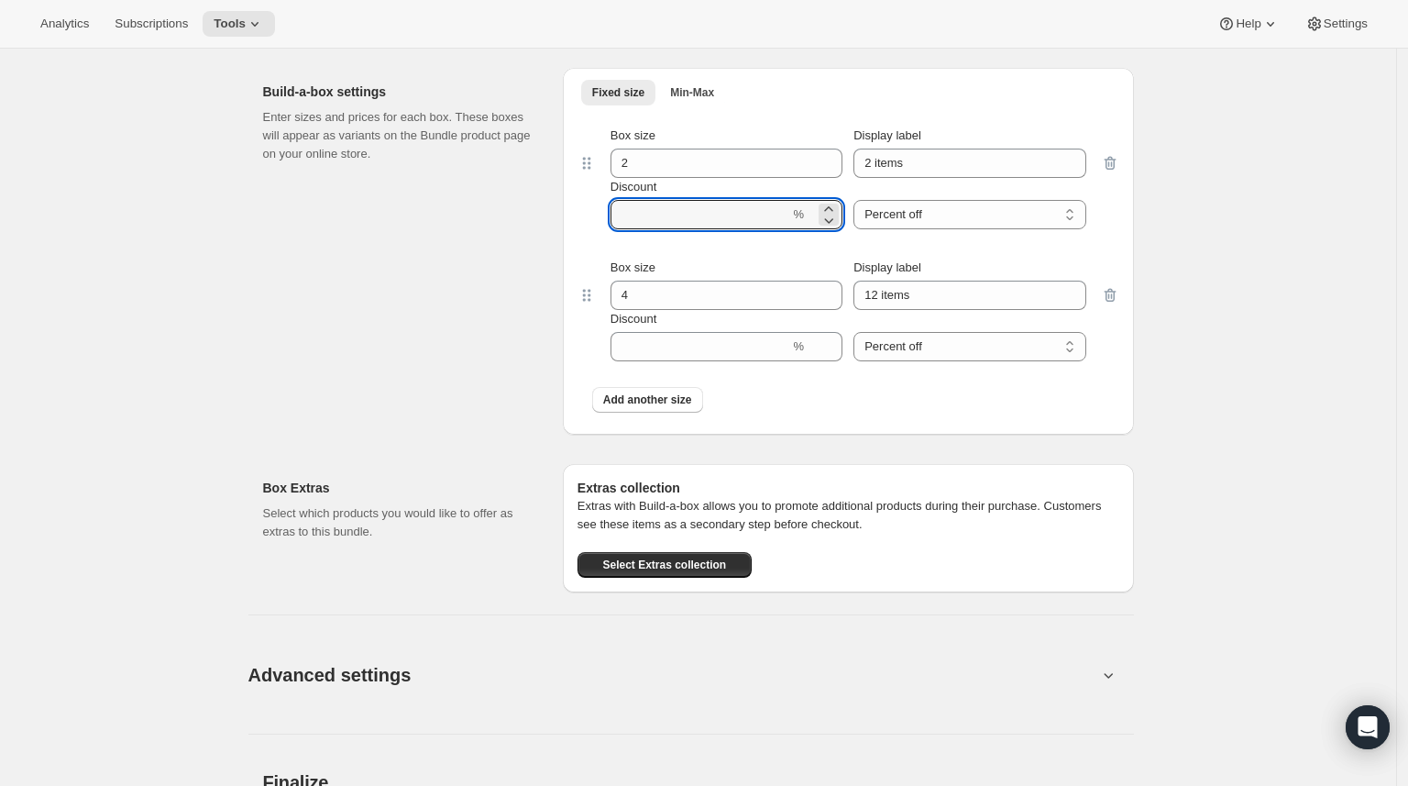
type input "20"
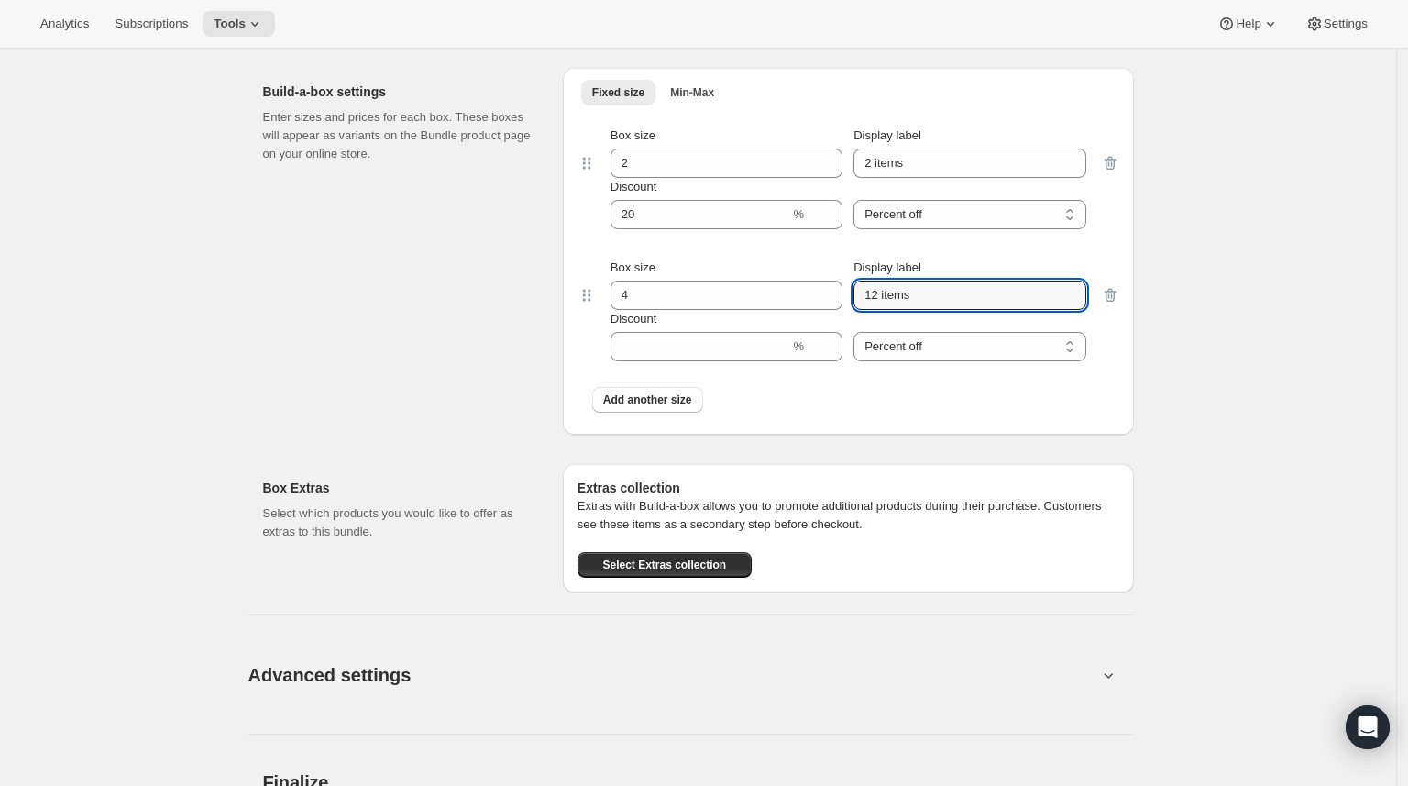
drag, startPoint x: 964, startPoint y: 319, endPoint x: 792, endPoint y: 295, distance: 174.0
click at [792, 295] on div "Box size 4 Display label 12 items" at bounding box center [849, 284] width 476 height 51
type input "4 items"
click at [718, 346] on div "Discount %" at bounding box center [727, 335] width 232 height 51
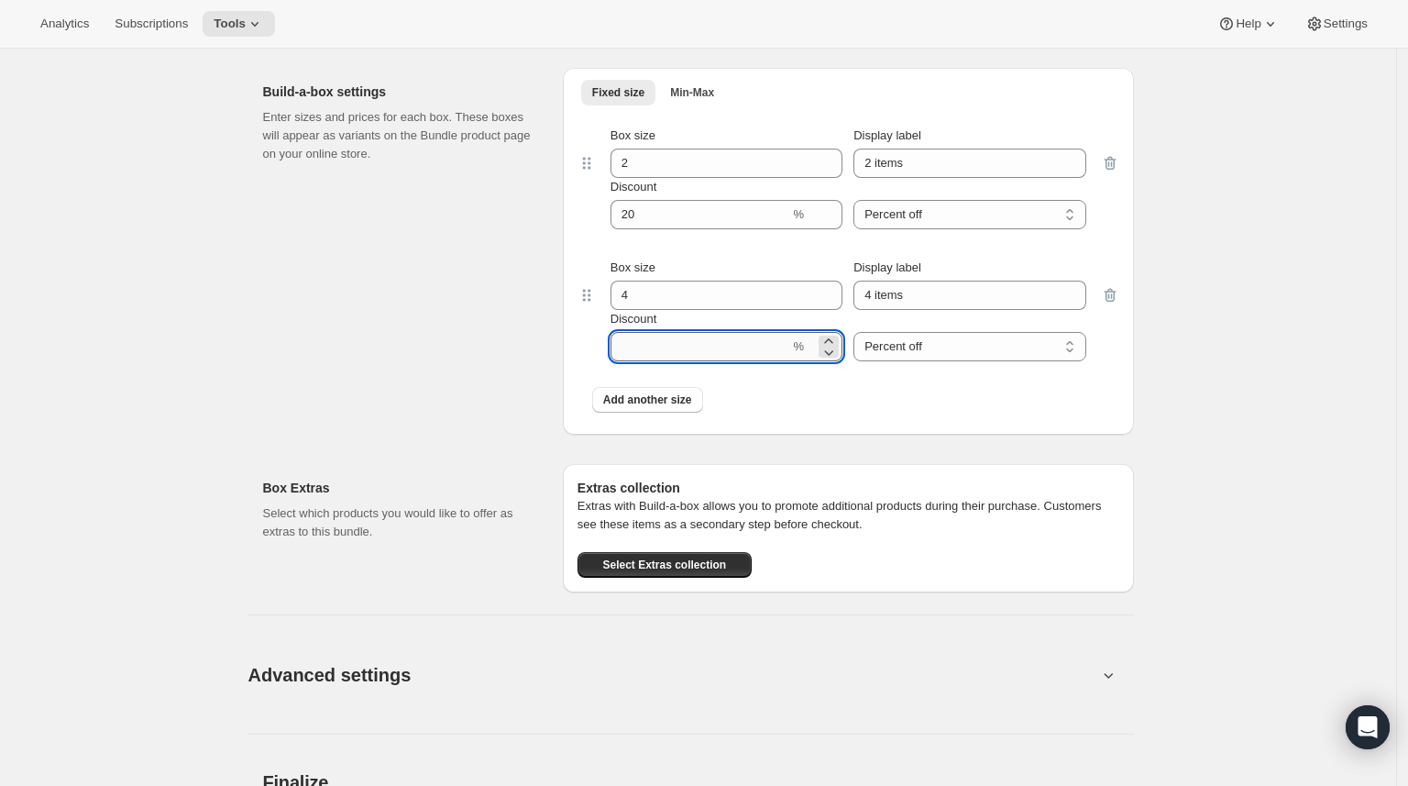
click at [711, 352] on input "Discount" at bounding box center [701, 346] width 180 height 29
type input "25"
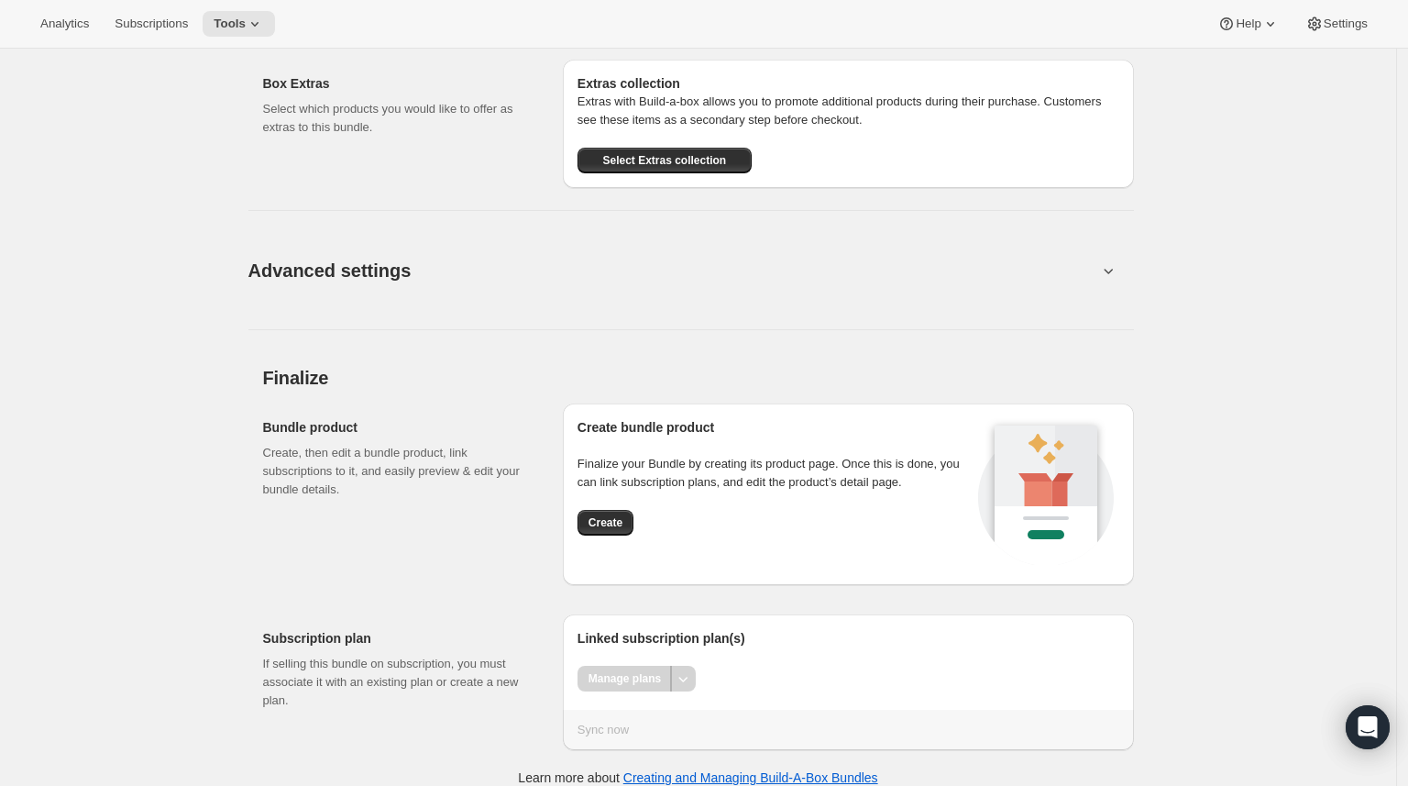
scroll to position [1921, 0]
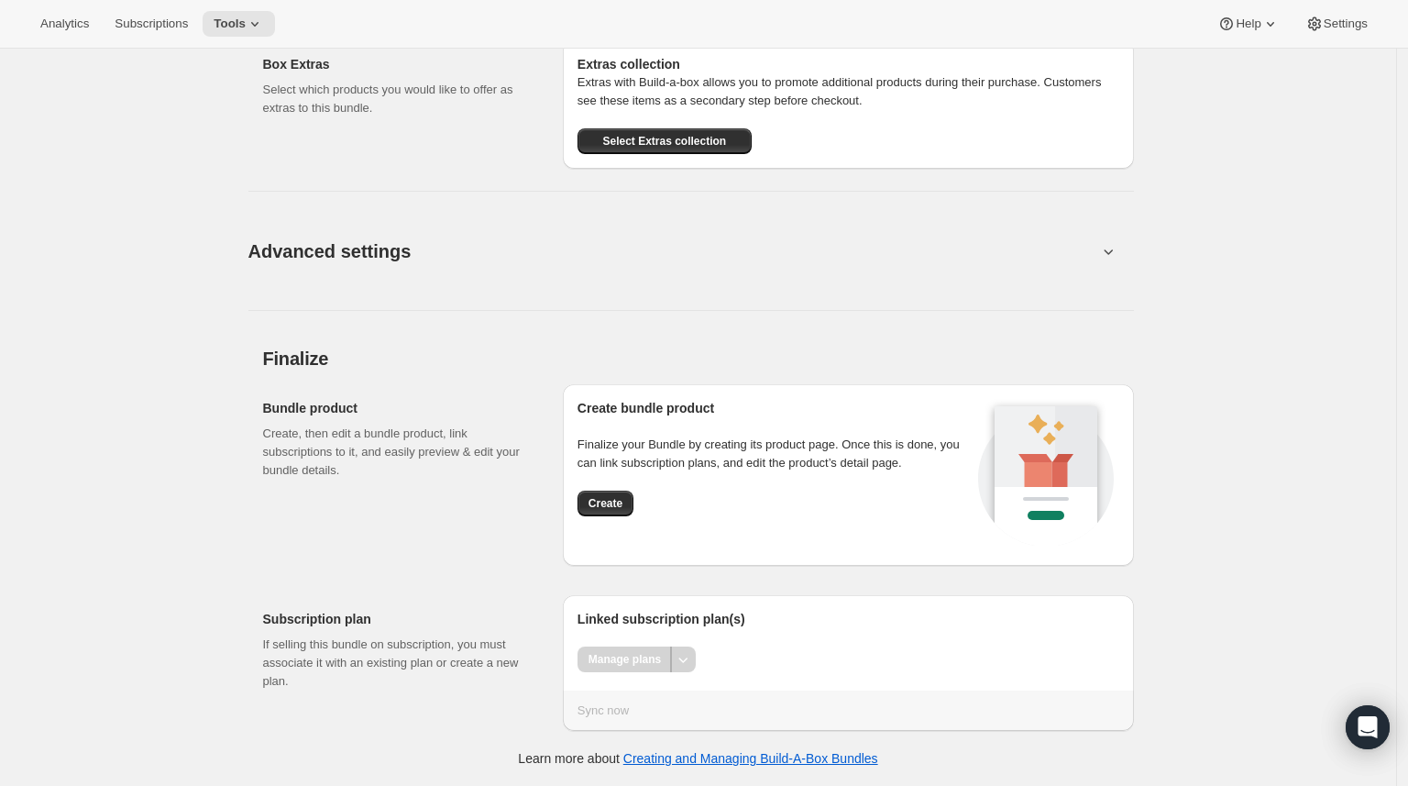
click at [696, 659] on div at bounding box center [683, 659] width 25 height 26
click at [611, 659] on div "Manage plans" at bounding box center [625, 659] width 94 height 26
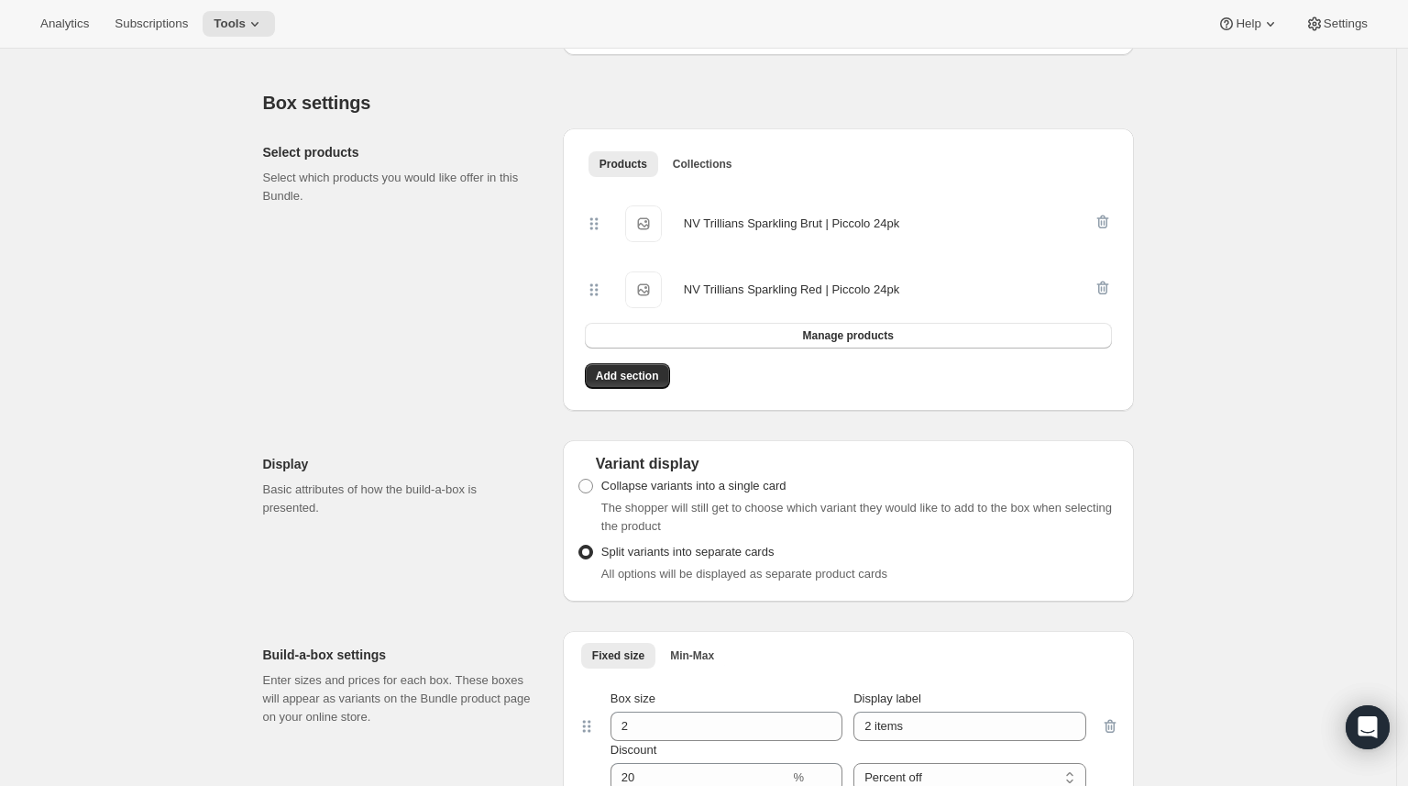
scroll to position [919, 0]
click at [246, 23] on span "Tools" at bounding box center [230, 24] width 32 height 15
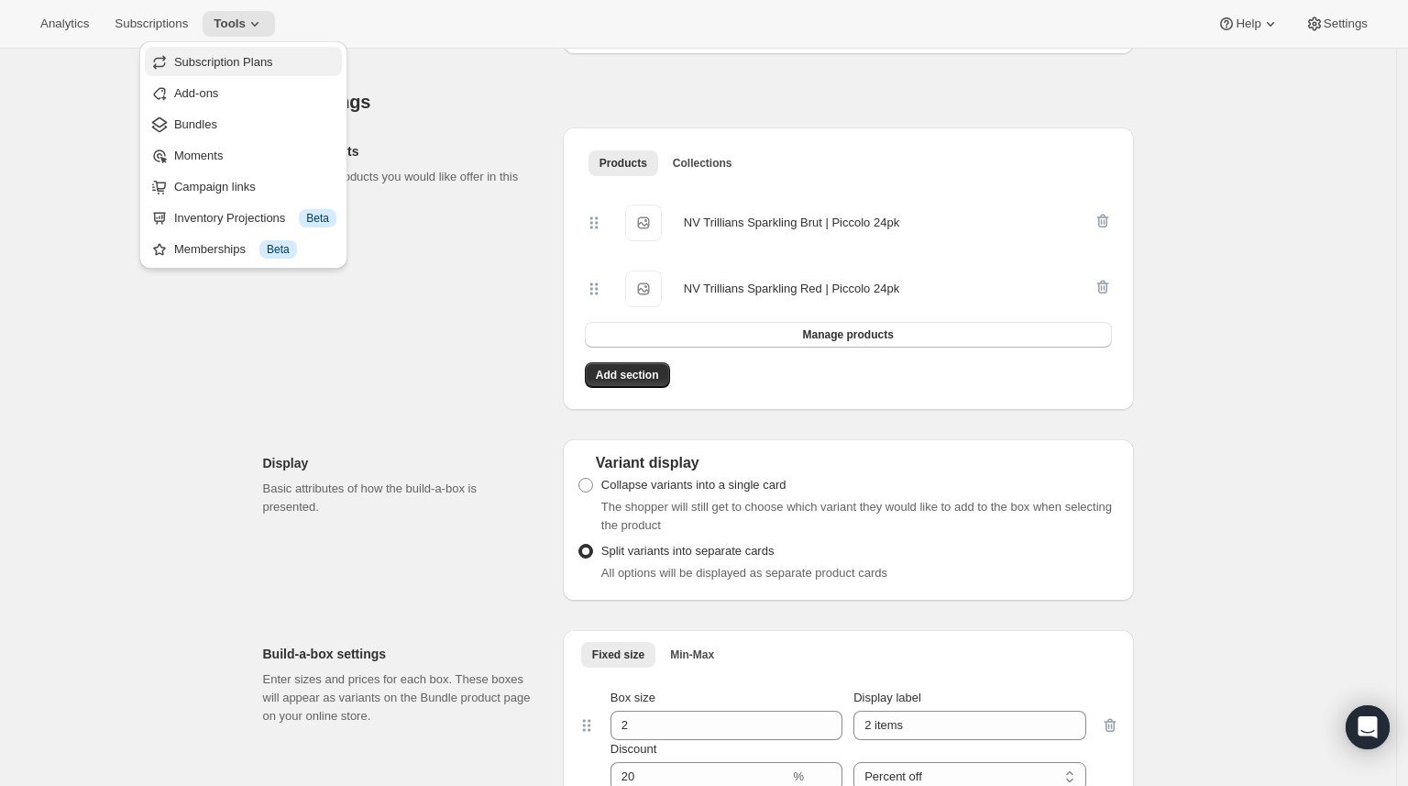
click at [252, 63] on span "Subscription Plans" at bounding box center [223, 62] width 99 height 14
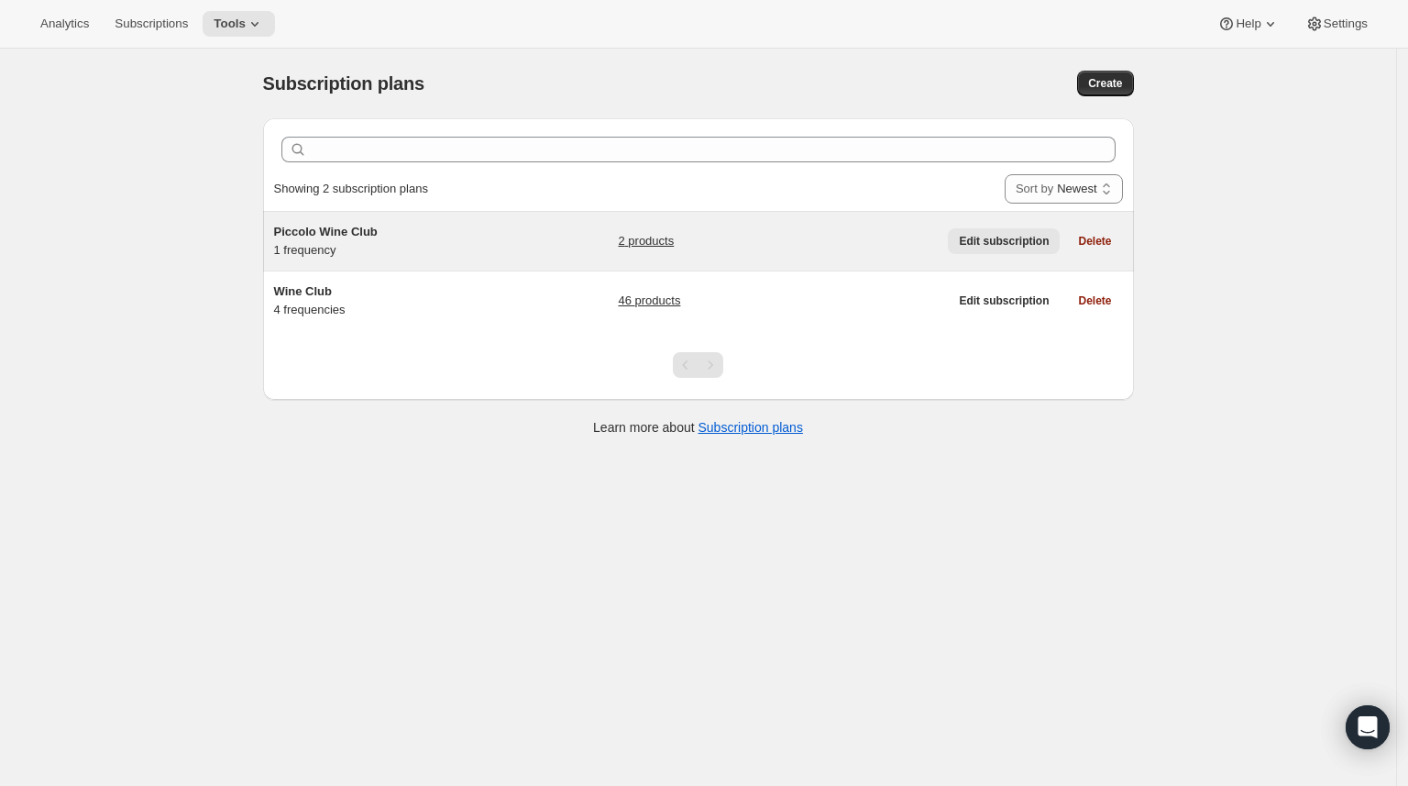
click at [979, 237] on span "Edit subscription" at bounding box center [1004, 241] width 90 height 15
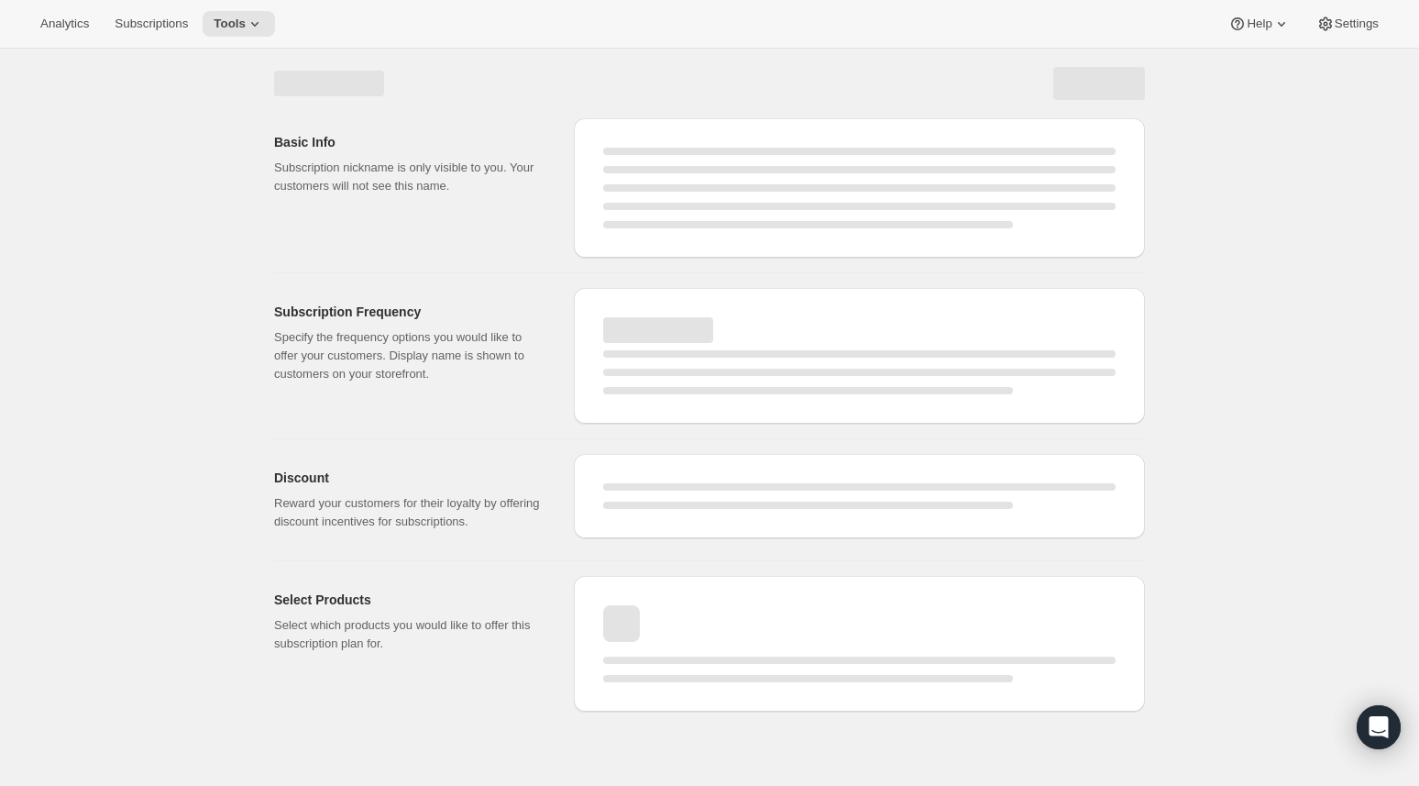
select select "WEEK"
select select "MONTH"
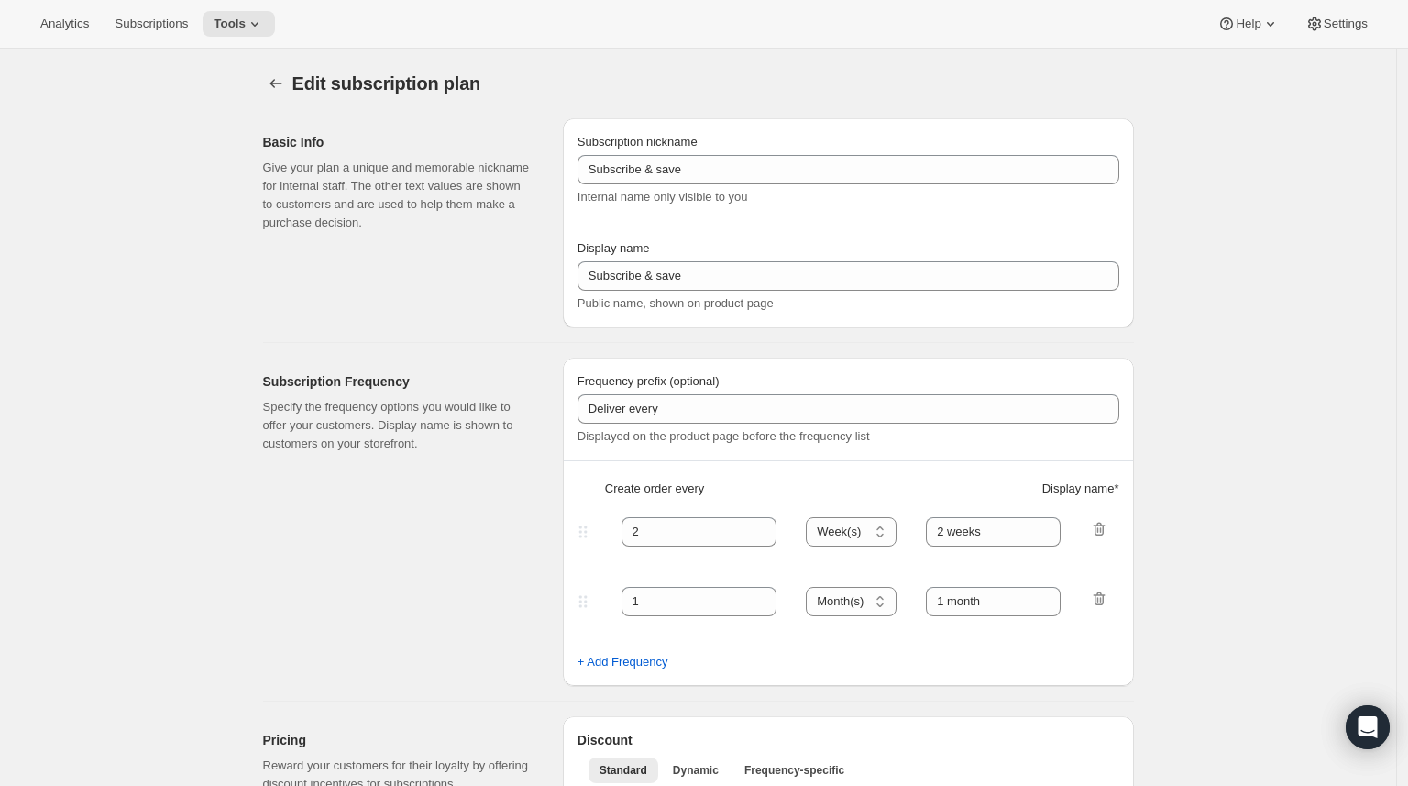
type input "Piccolo Wine Club"
type input "3"
select select "MONTH"
type input "3 months"
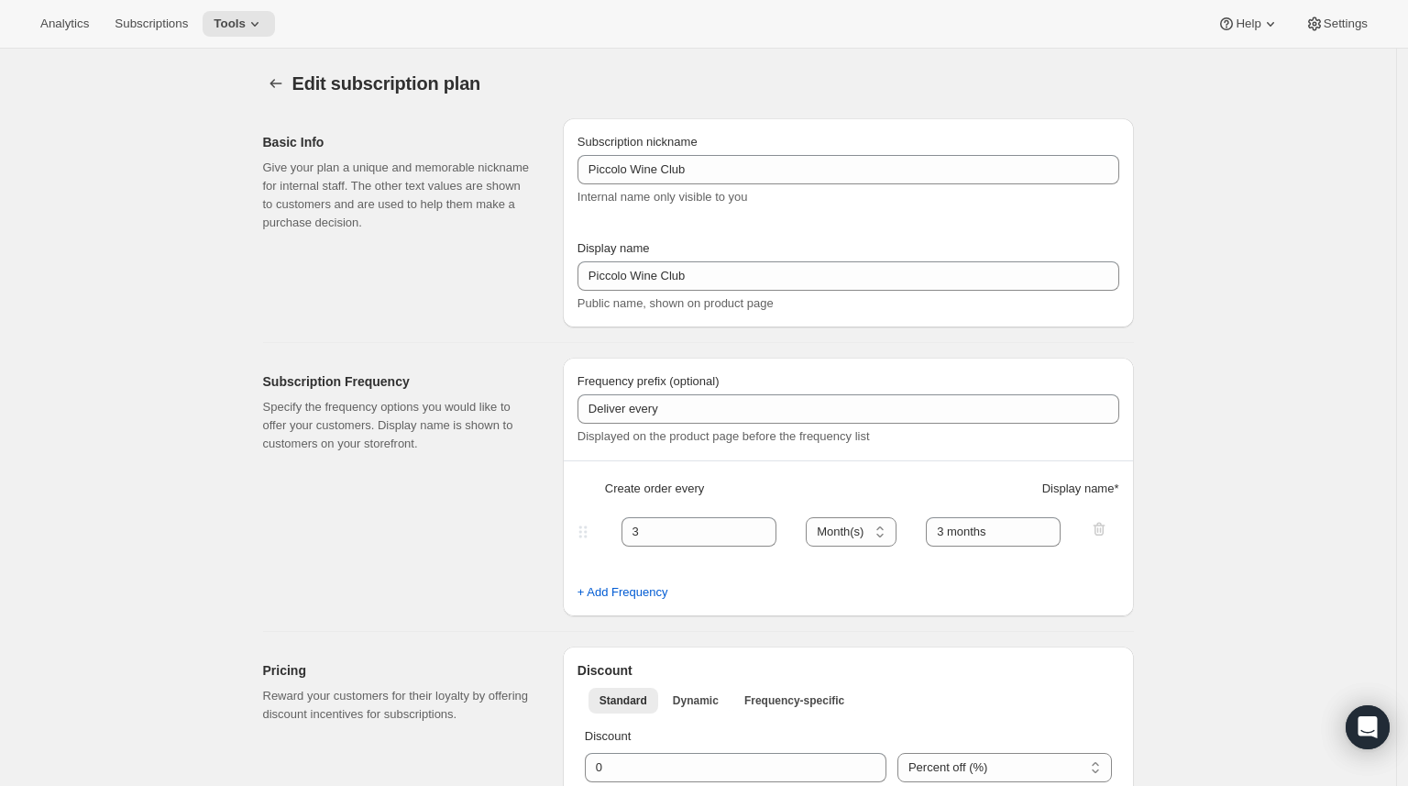
checkbox input "true"
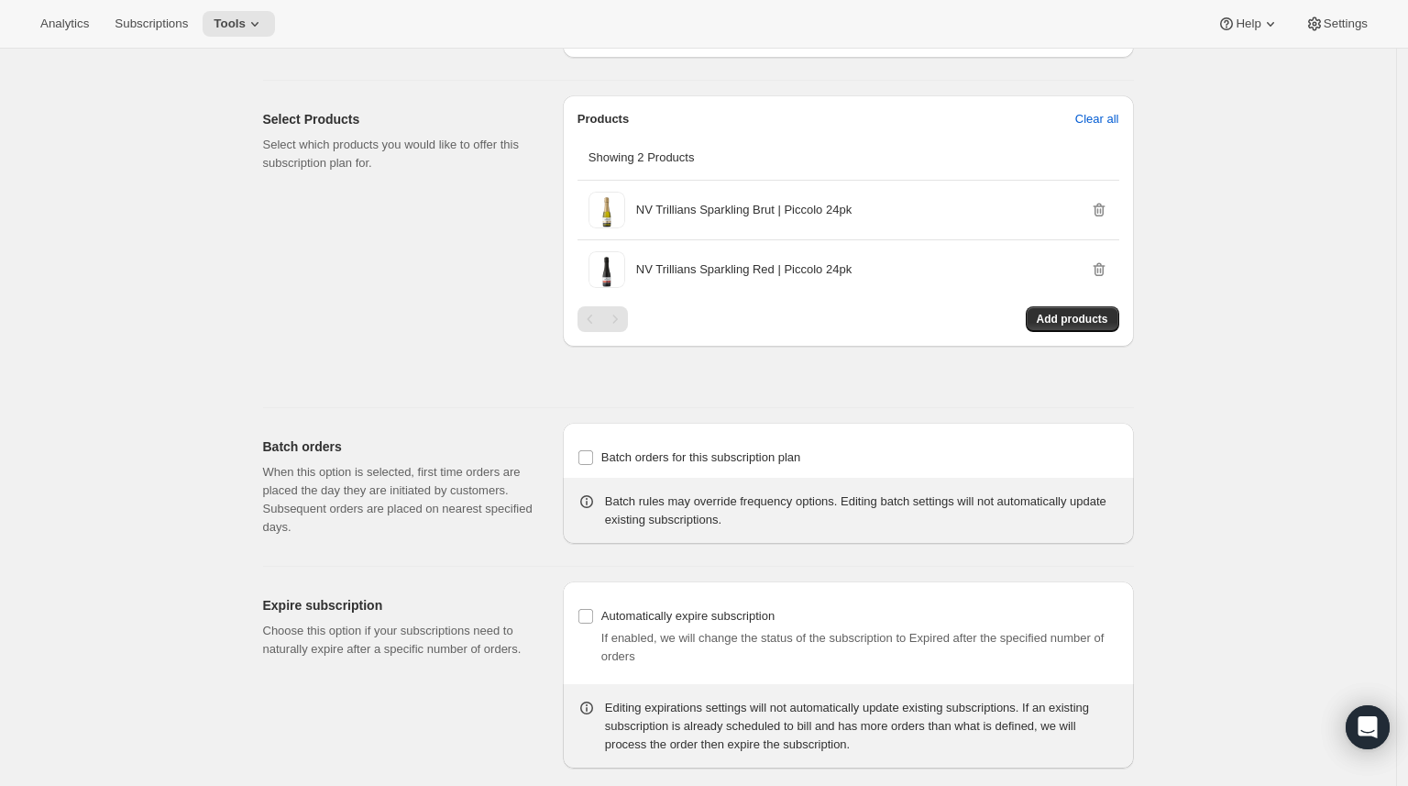
scroll to position [1027, 0]
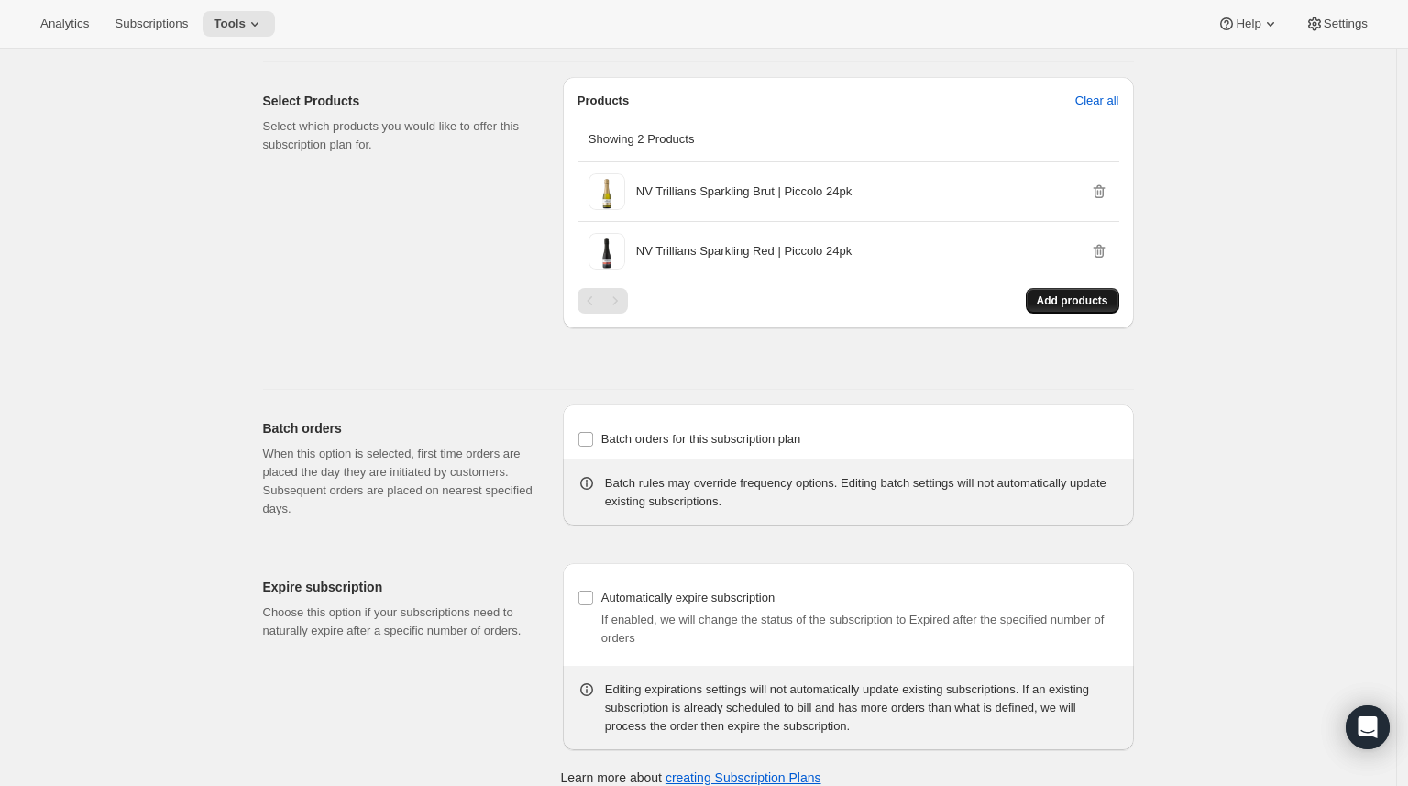
click at [1074, 308] on span "Add products" at bounding box center [1073, 300] width 72 height 15
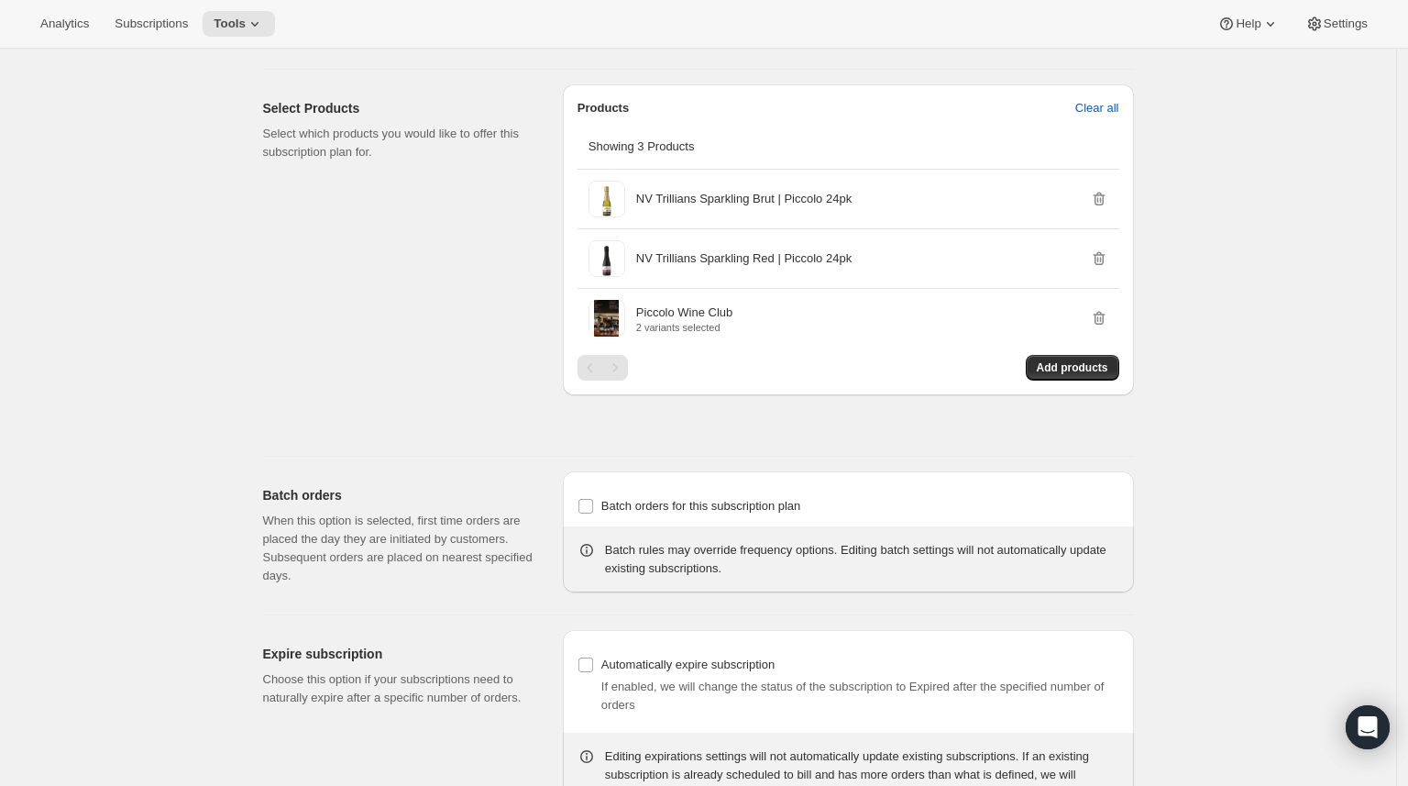
scroll to position [958, 0]
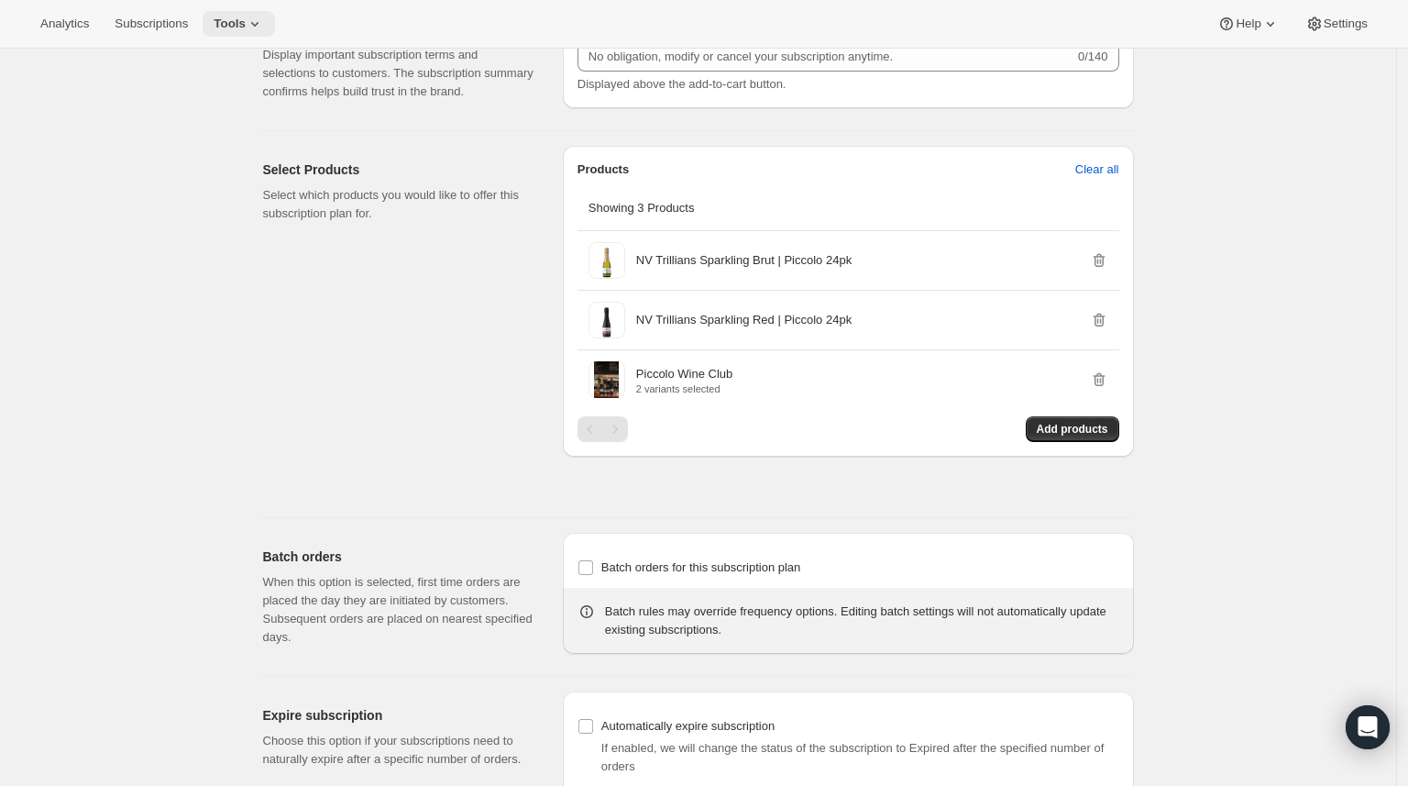
click at [253, 27] on icon at bounding box center [255, 24] width 18 height 18
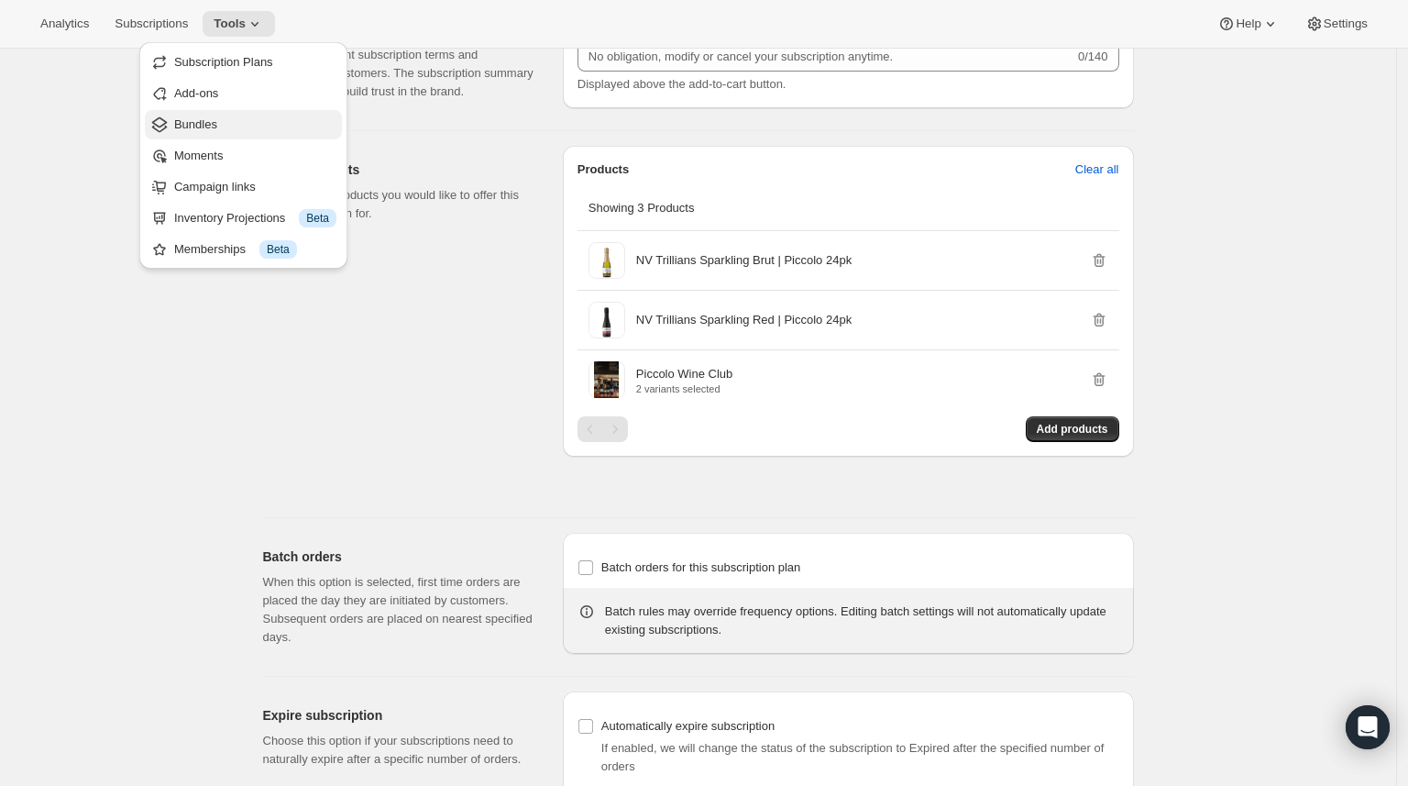
click at [244, 117] on span "Bundles" at bounding box center [255, 125] width 162 height 18
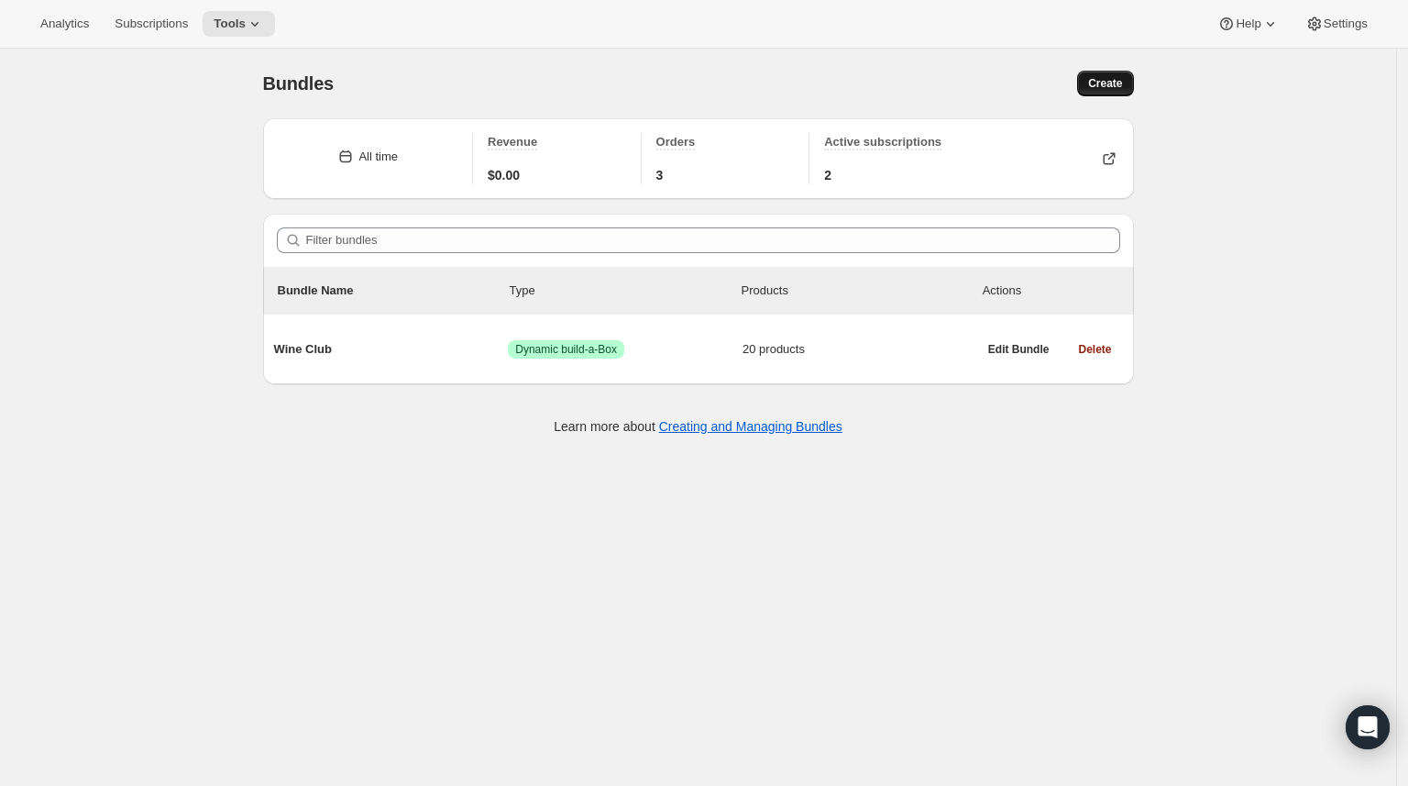
click at [1121, 92] on button "Create" at bounding box center [1105, 84] width 56 height 26
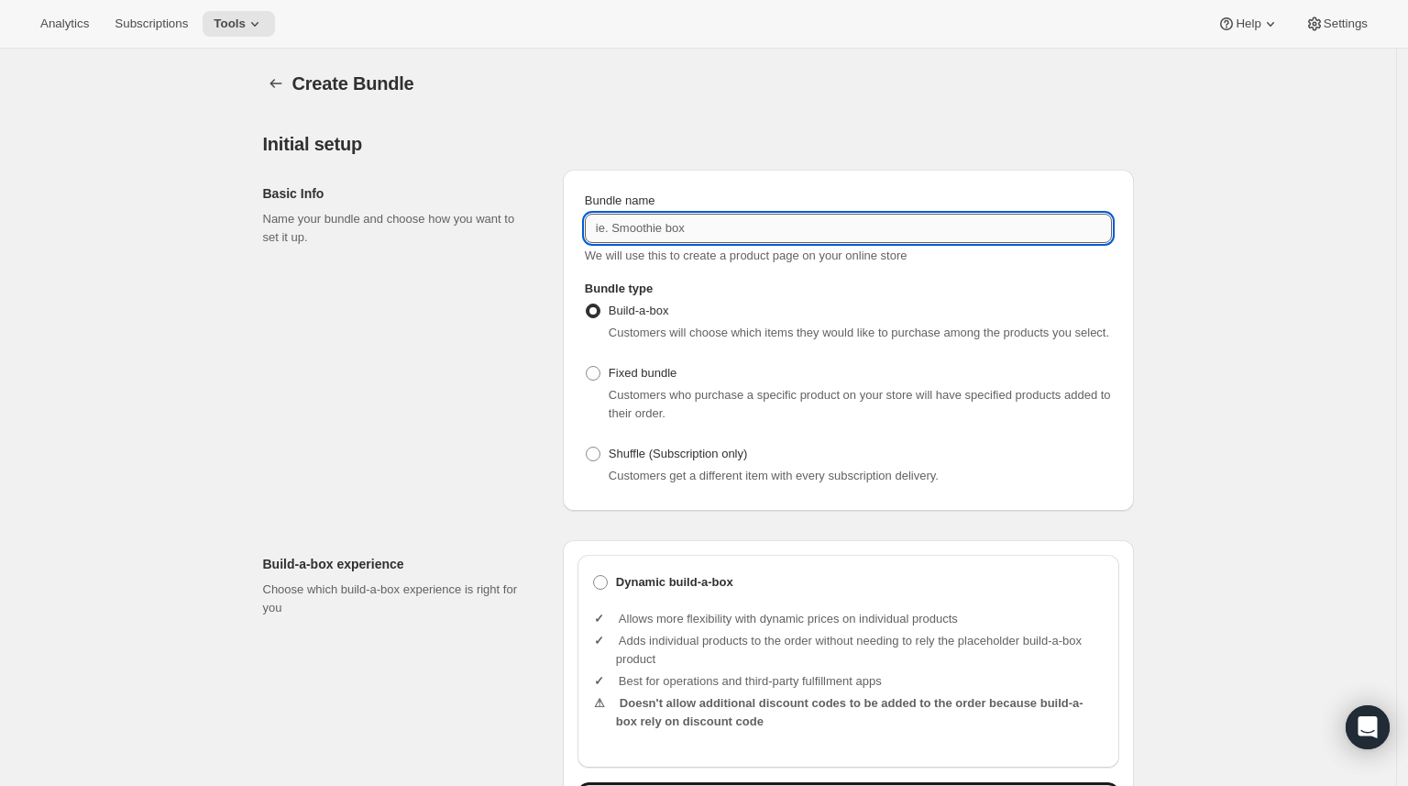
click at [673, 229] on input "Bundle name" at bounding box center [848, 228] width 527 height 29
type input "Piccolo Wine Club"
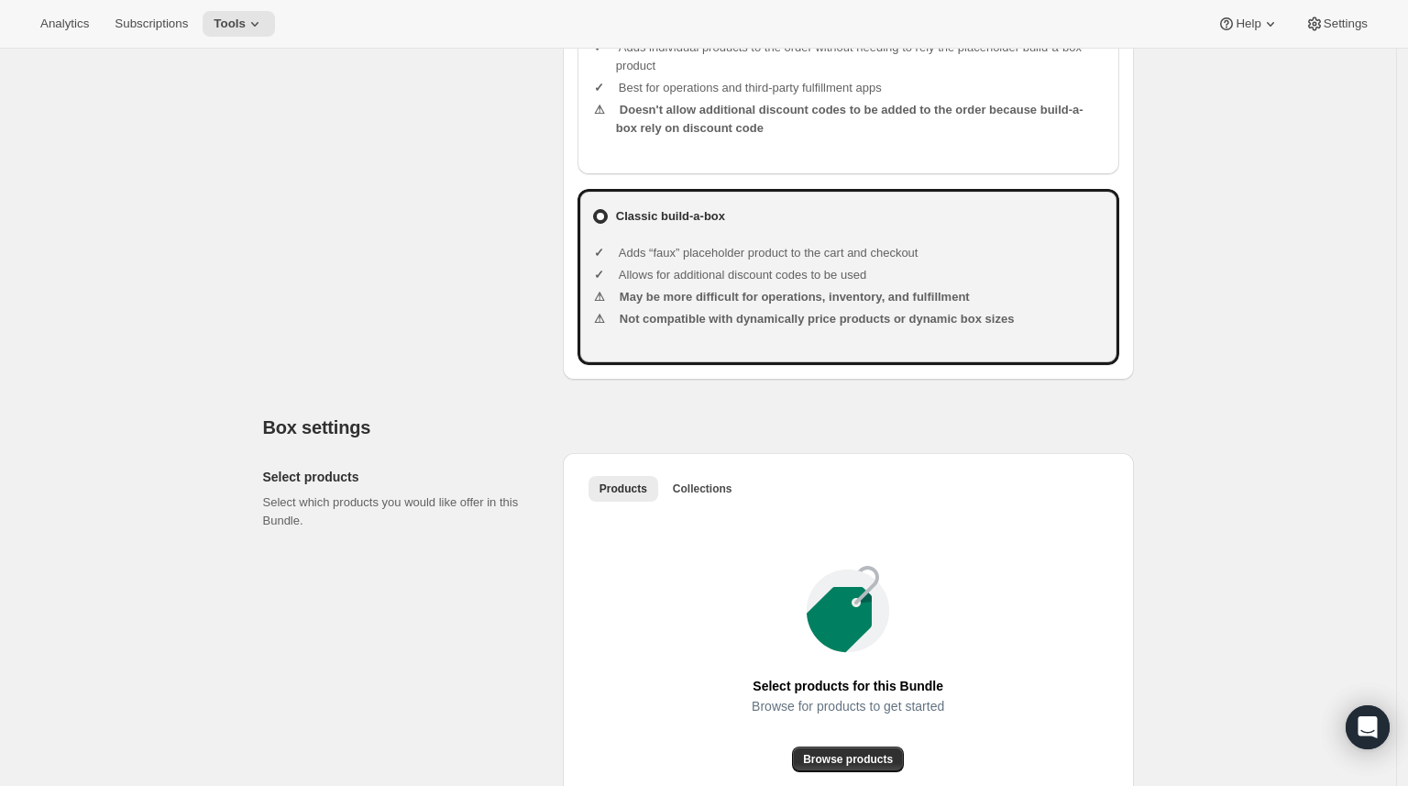
scroll to position [573, 0]
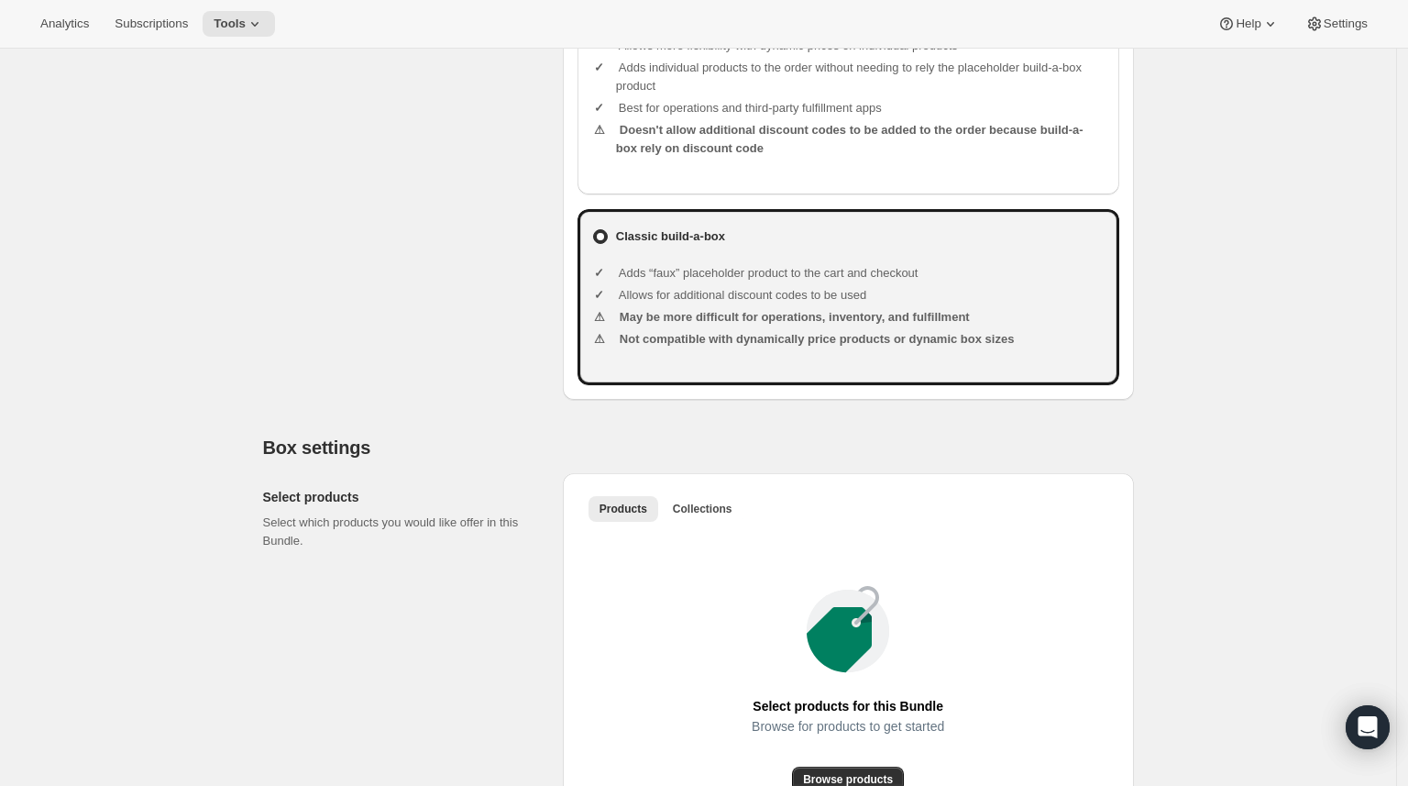
click at [616, 78] on li "Adds individual products to the order without needing to rely the placeholder b…" at bounding box center [860, 77] width 489 height 37
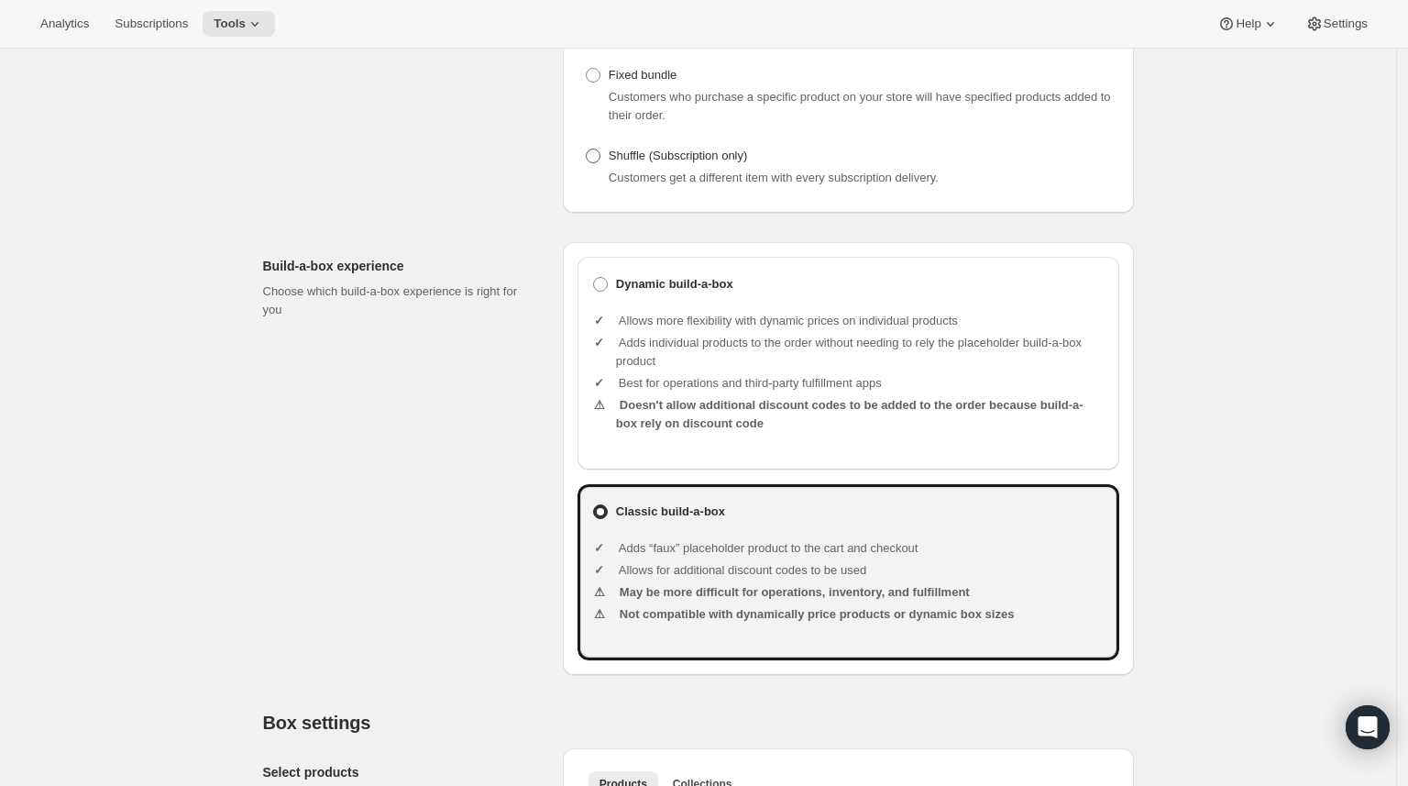
scroll to position [231, 0]
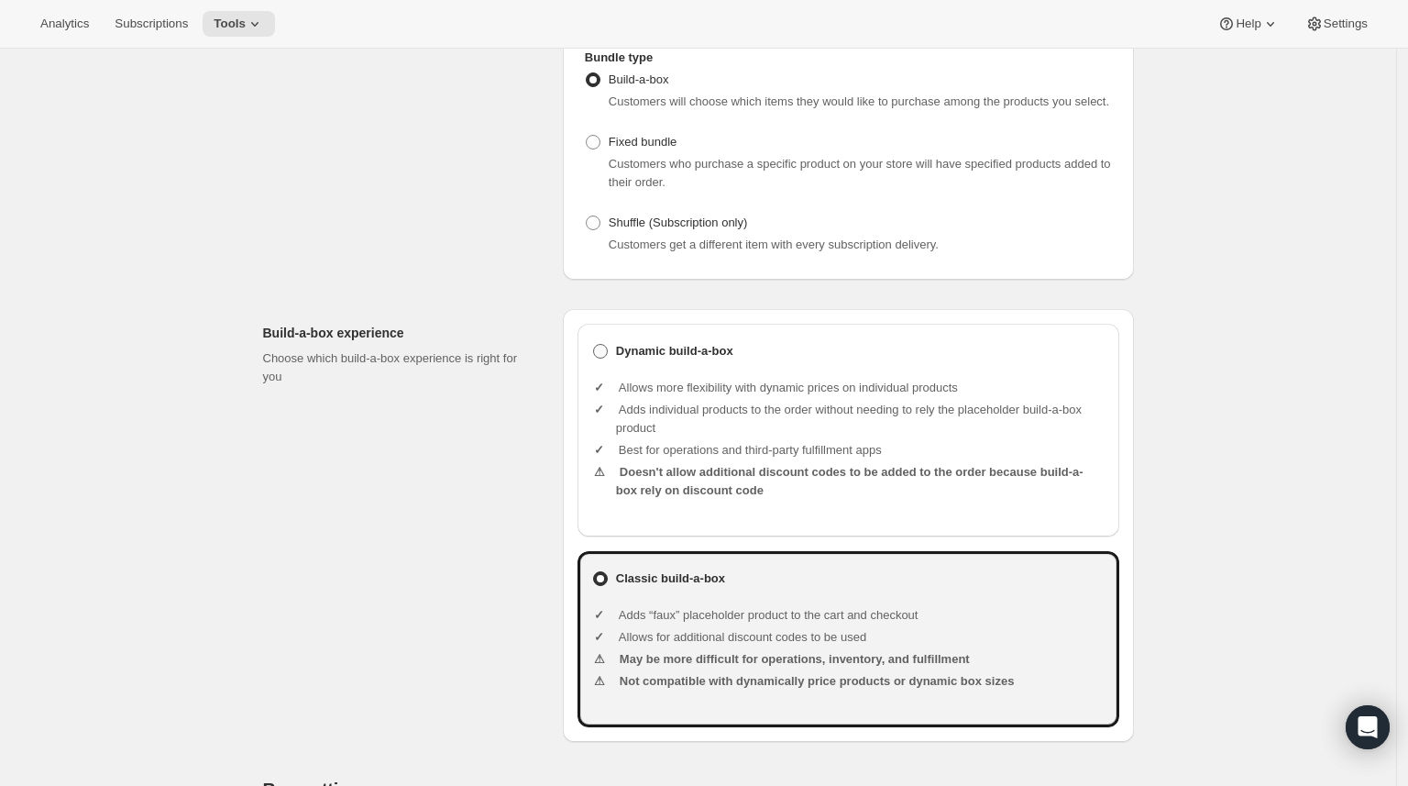
click at [606, 358] on span at bounding box center [600, 351] width 15 height 15
click at [594, 345] on input "Dynamic build-a-box" at bounding box center [593, 344] width 1 height 1
radio input "true"
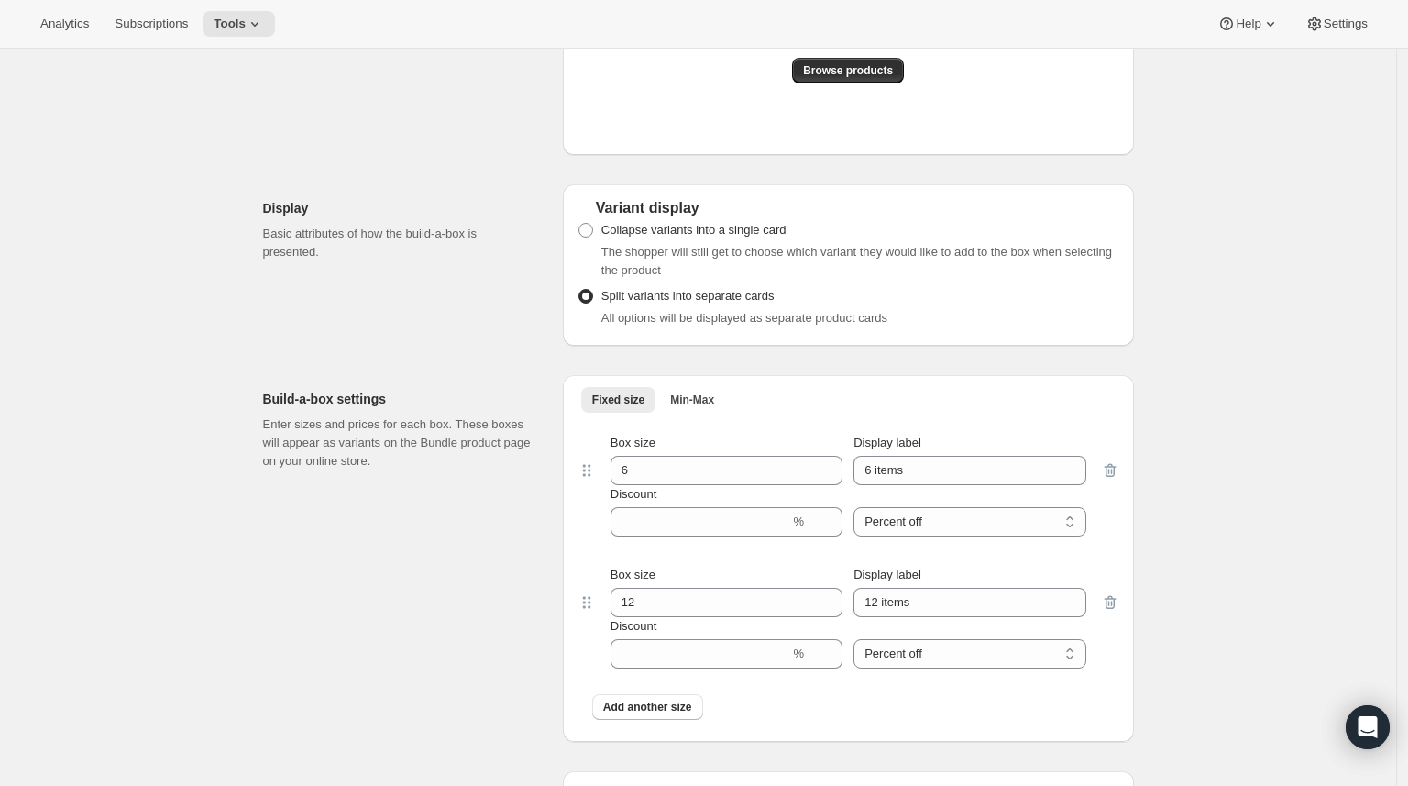
scroll to position [1294, 0]
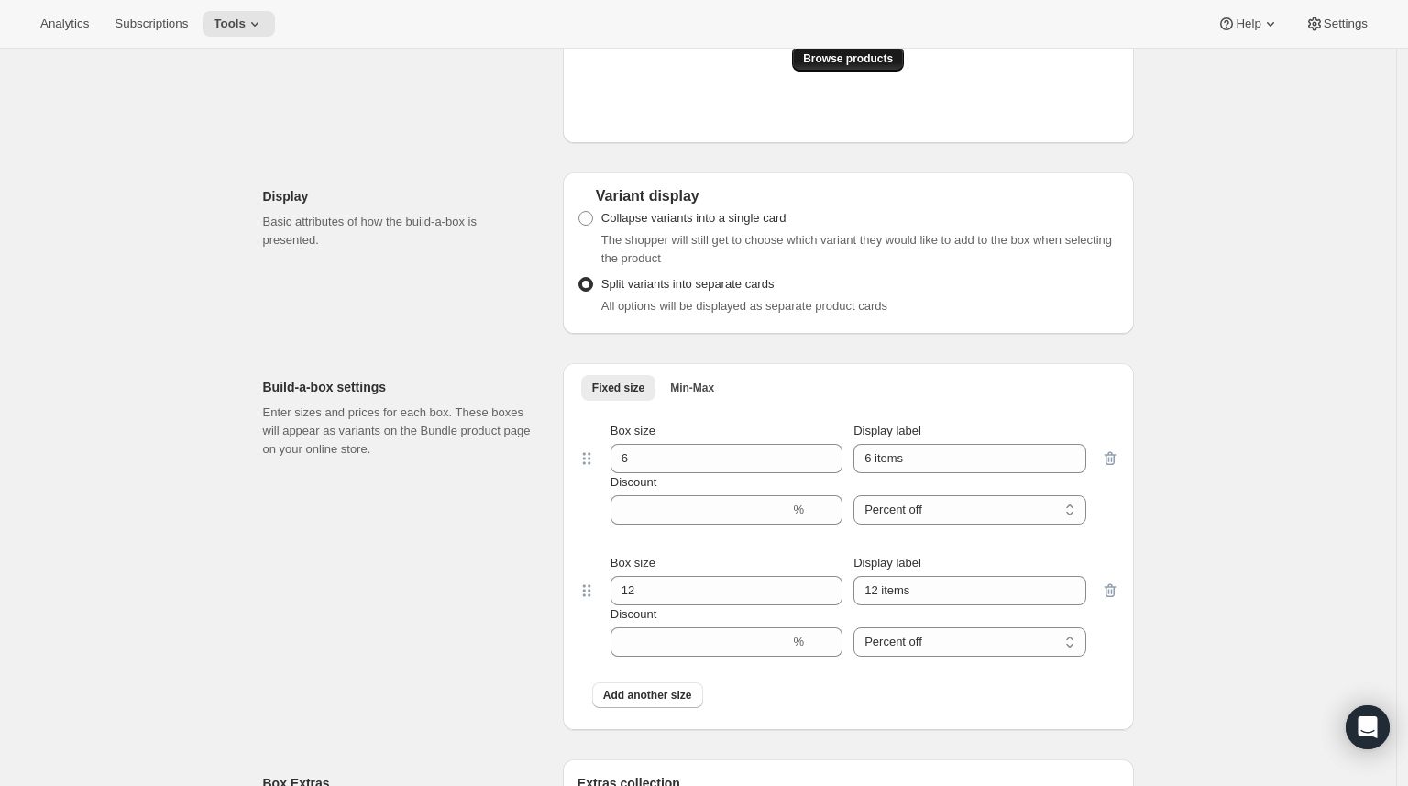
click at [827, 66] on span "Browse products" at bounding box center [848, 58] width 90 height 15
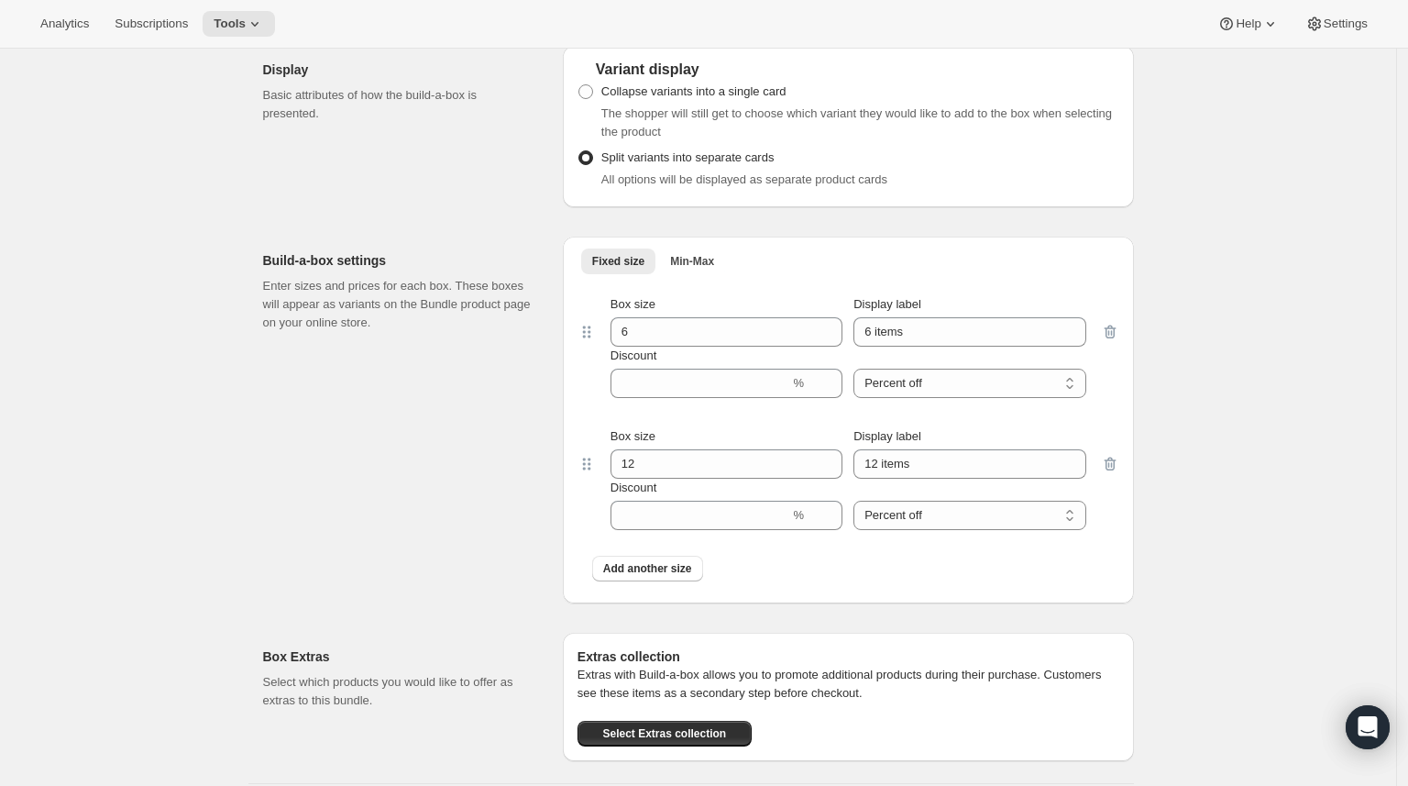
scroll to position [1323, 0]
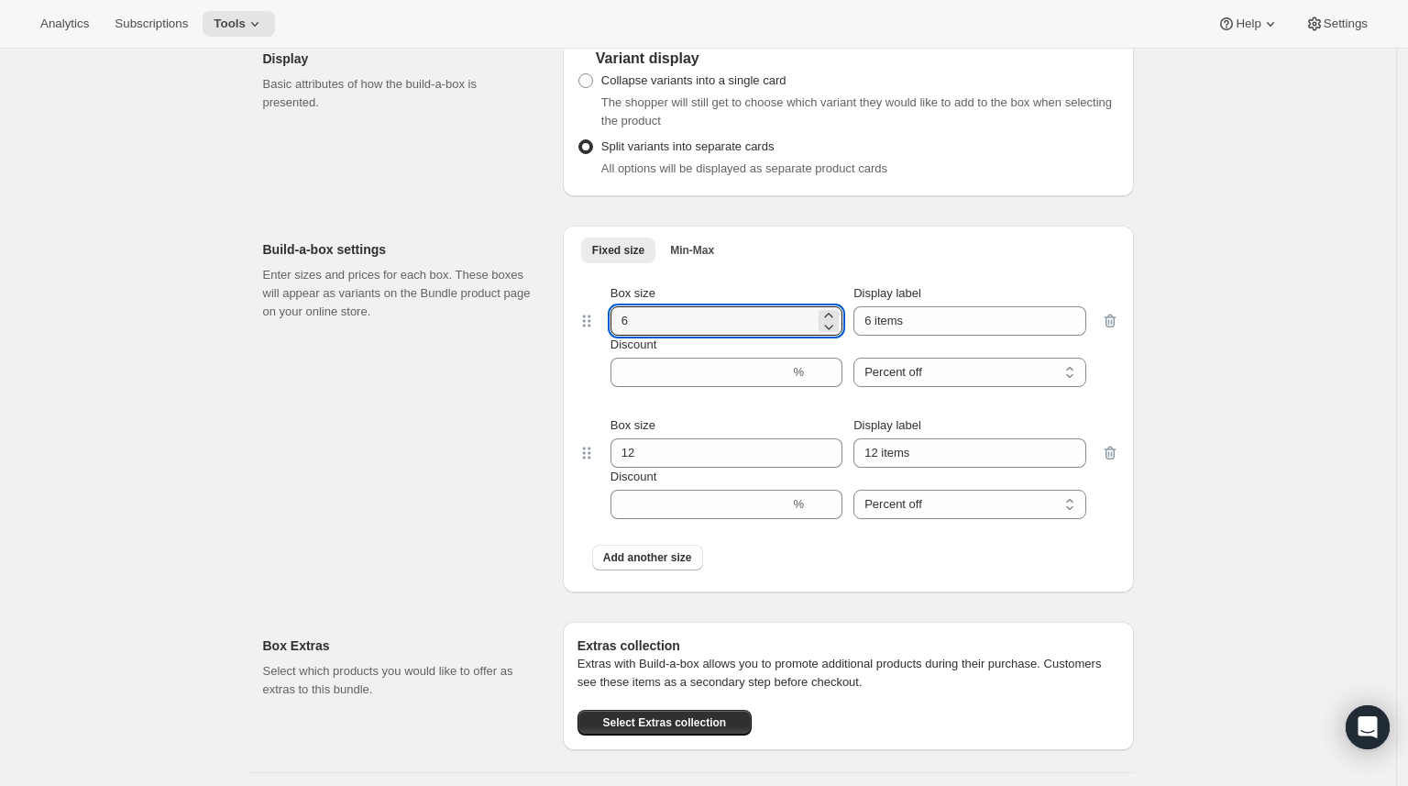
drag, startPoint x: 669, startPoint y: 338, endPoint x: 556, endPoint y: 335, distance: 112.8
click at [556, 335] on div "Build-a-box settings Enter sizes and prices for each box. These boxes will appe…" at bounding box center [698, 401] width 871 height 381
type input "2"
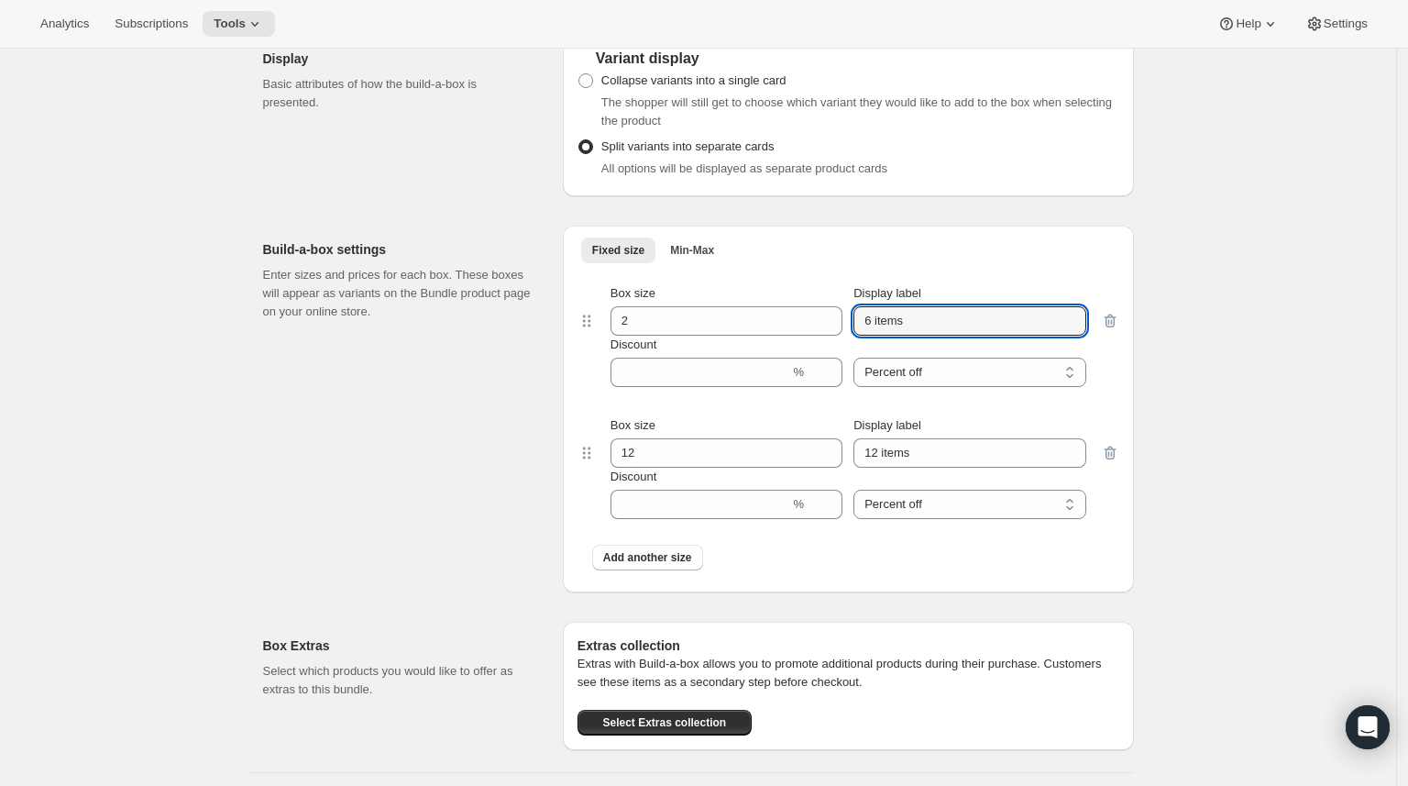
drag, startPoint x: 877, startPoint y: 341, endPoint x: 849, endPoint y: 339, distance: 28.5
click at [849, 336] on div "Box size 2 Display label 6 items" at bounding box center [849, 309] width 476 height 51
type input "2 items"
click at [673, 387] on input "Discount" at bounding box center [701, 372] width 180 height 29
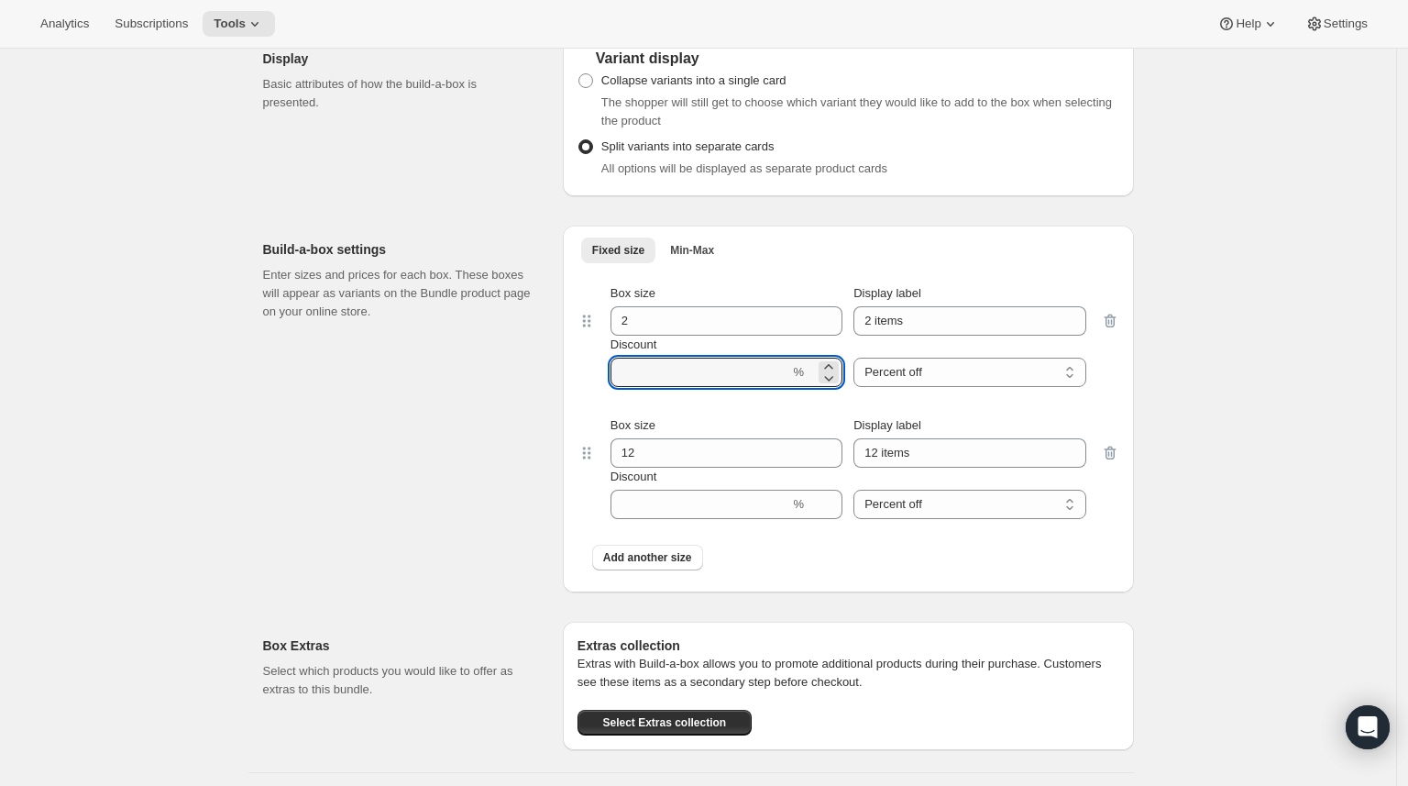
type input "20"
drag, startPoint x: 670, startPoint y: 472, endPoint x: 567, endPoint y: 465, distance: 102.9
click at [567, 465] on div "Fixed size Min-Max More views Fixed size Min-Max More views Box size 2 Display …" at bounding box center [848, 409] width 571 height 367
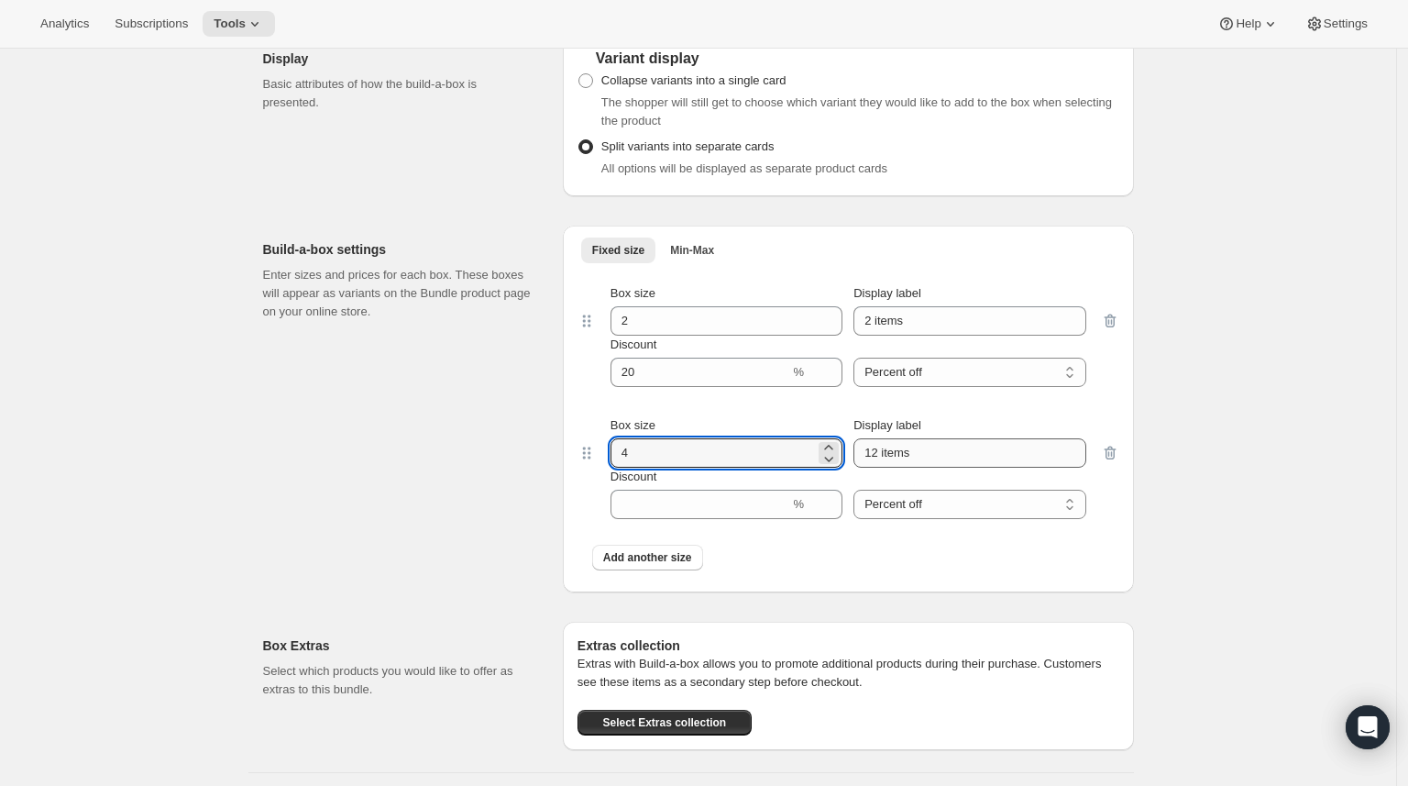
type input "4"
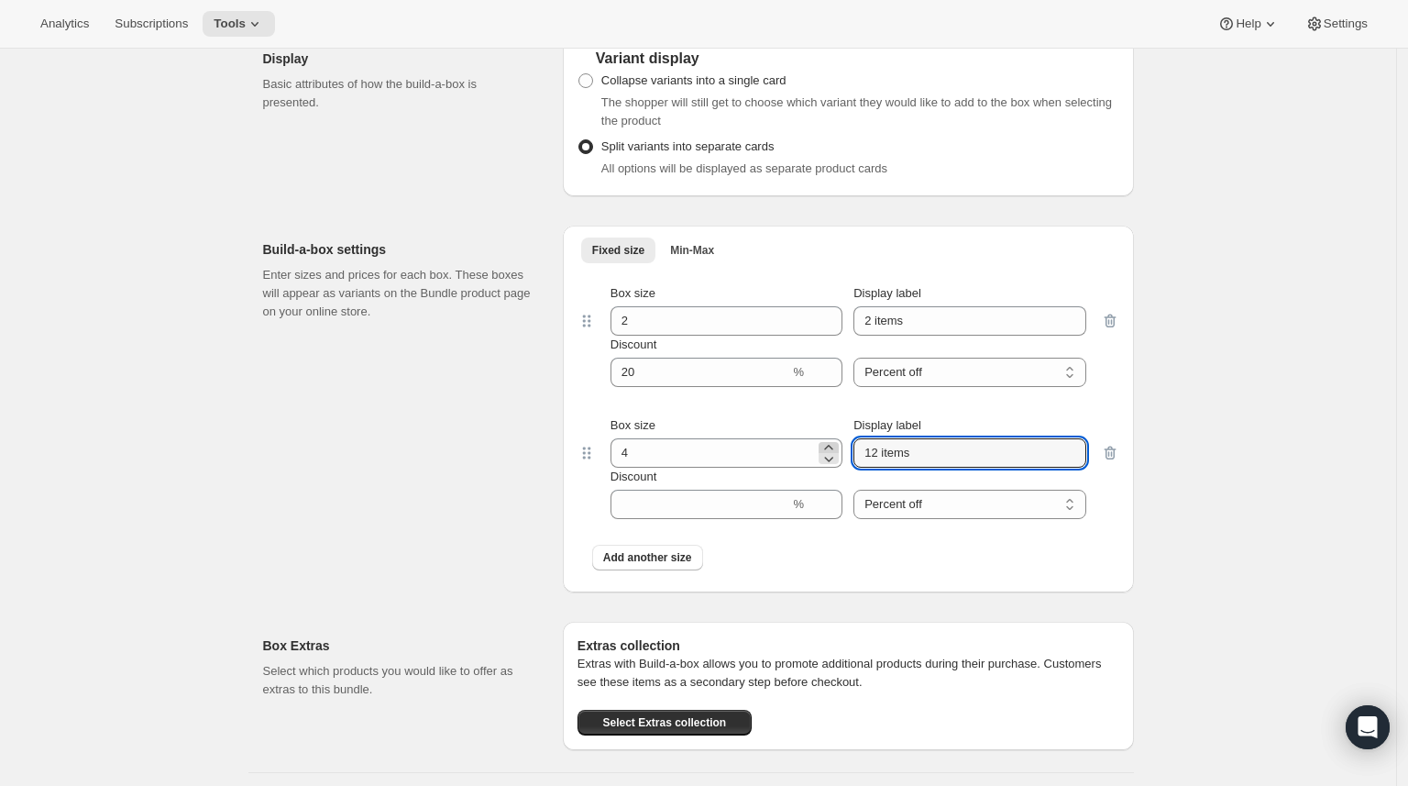
drag, startPoint x: 879, startPoint y: 468, endPoint x: 824, endPoint y: 464, distance: 55.2
click at [824, 464] on div "Box size 4 Display label 12 items" at bounding box center [849, 441] width 476 height 51
type input "4 items"
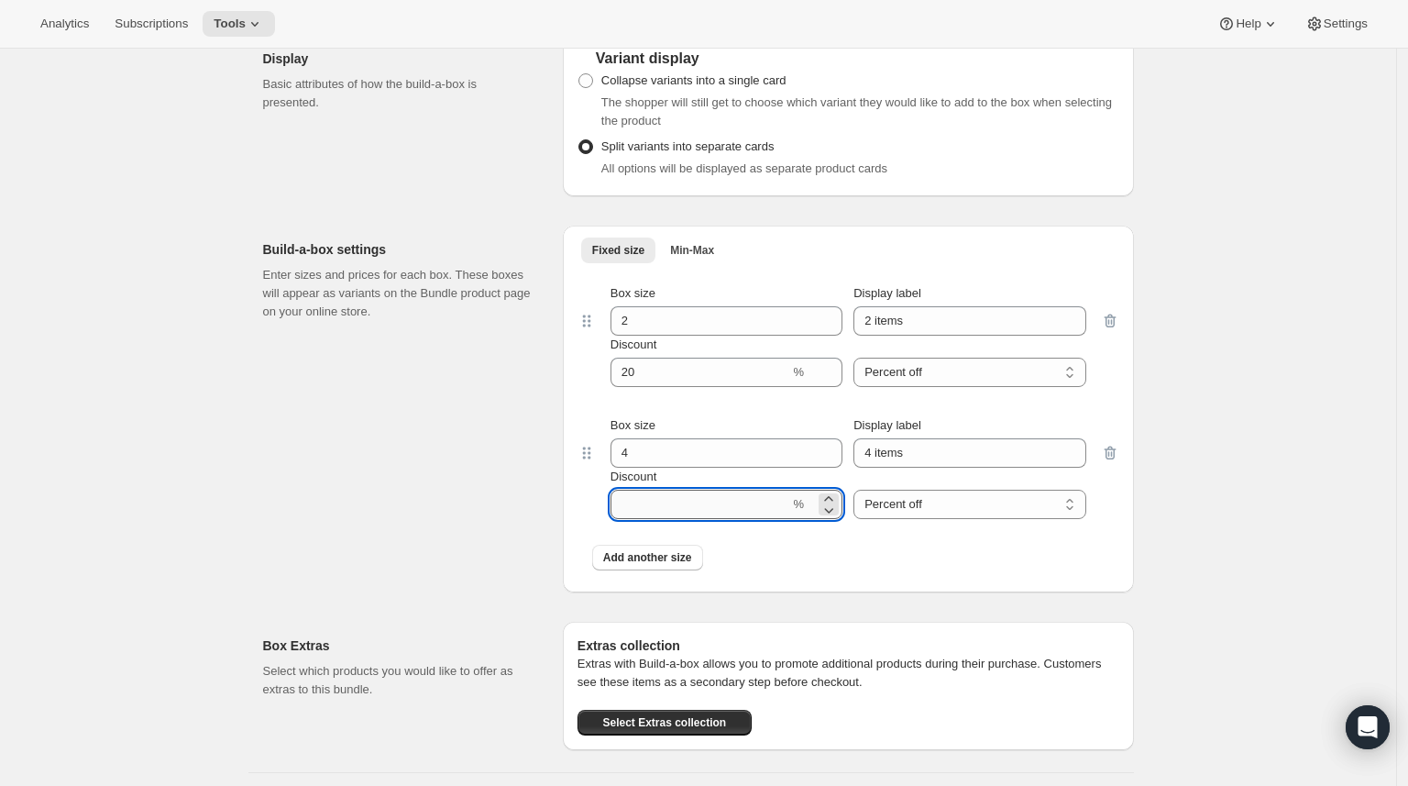
click at [666, 519] on input "Discount" at bounding box center [701, 504] width 180 height 29
type input "25"
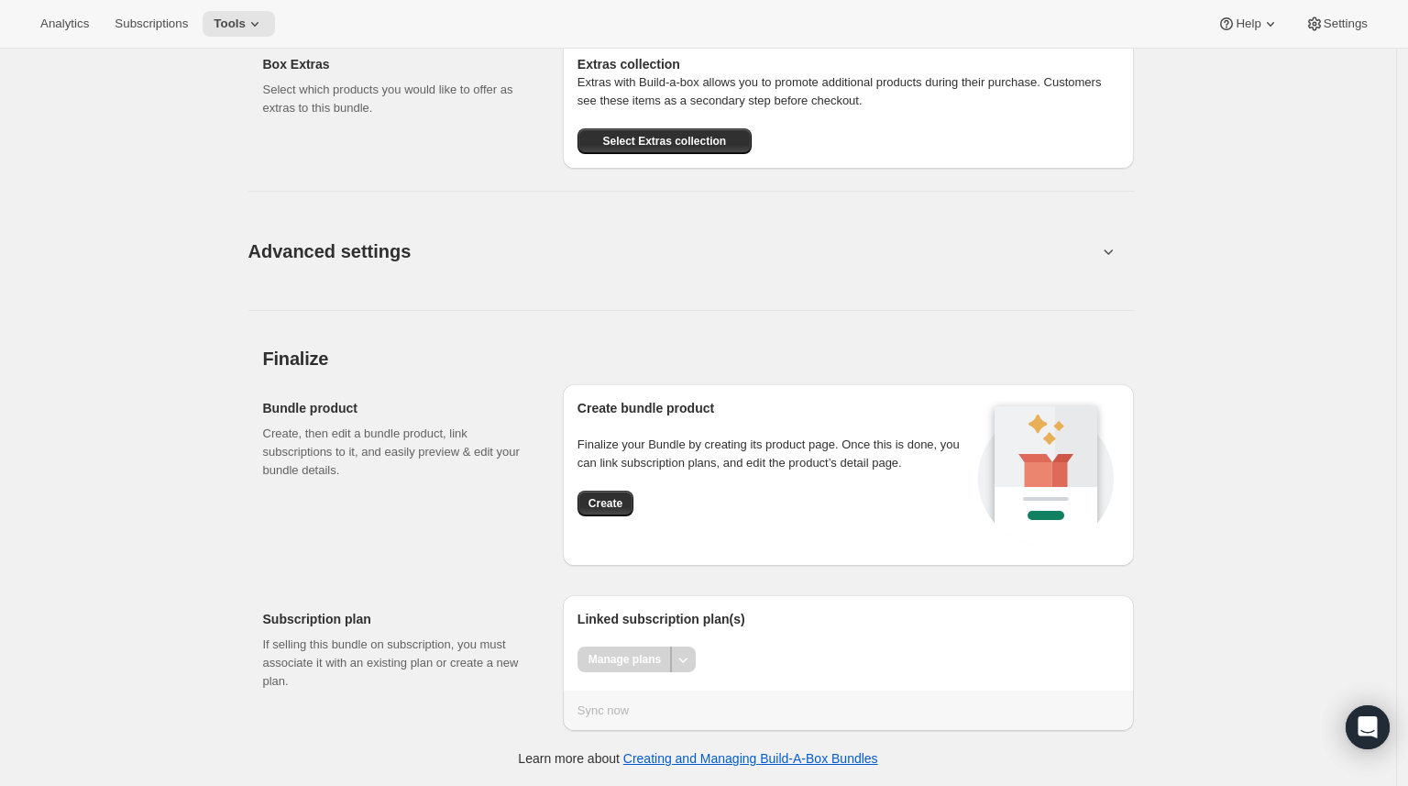
scroll to position [1921, 0]
click at [620, 504] on span "Create" at bounding box center [606, 503] width 34 height 15
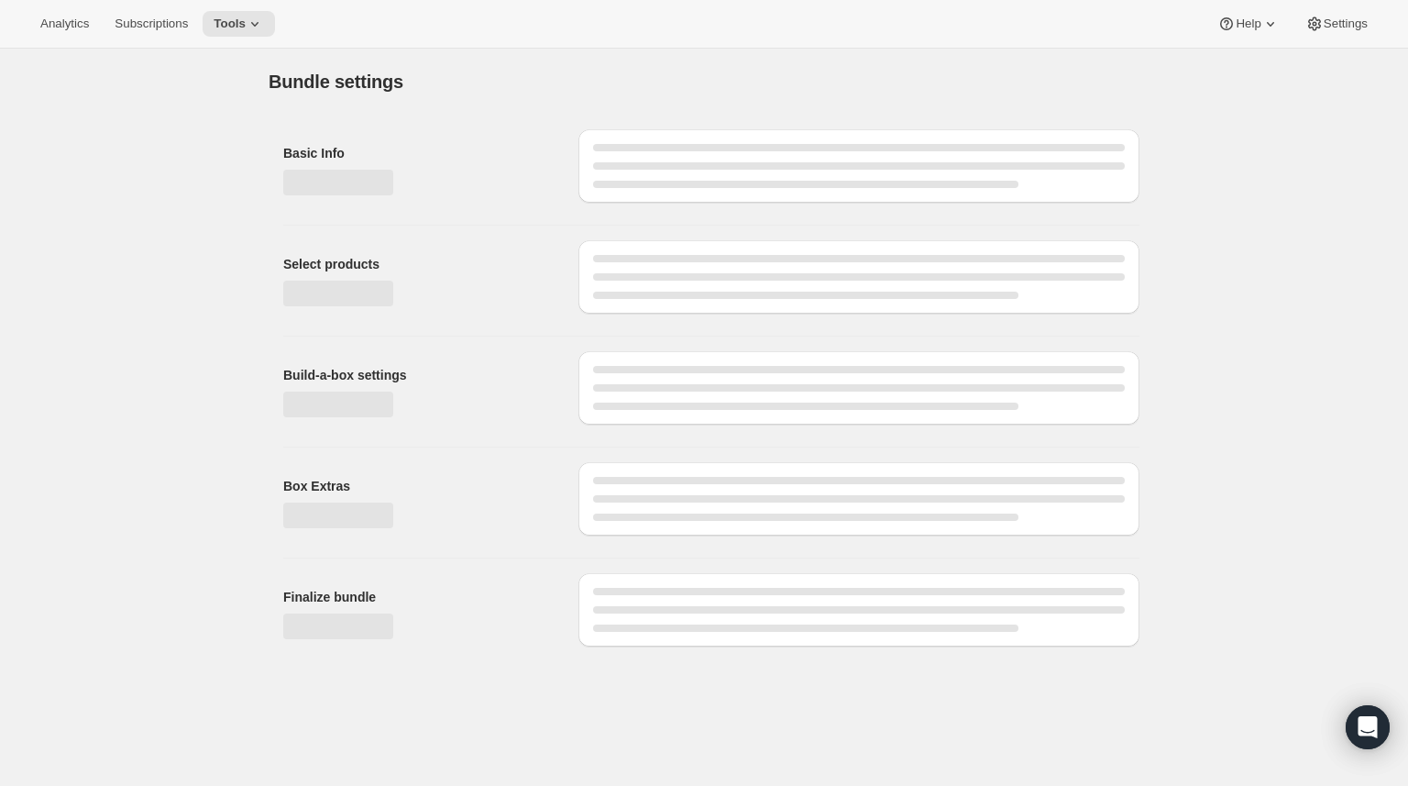
scroll to position [0, 0]
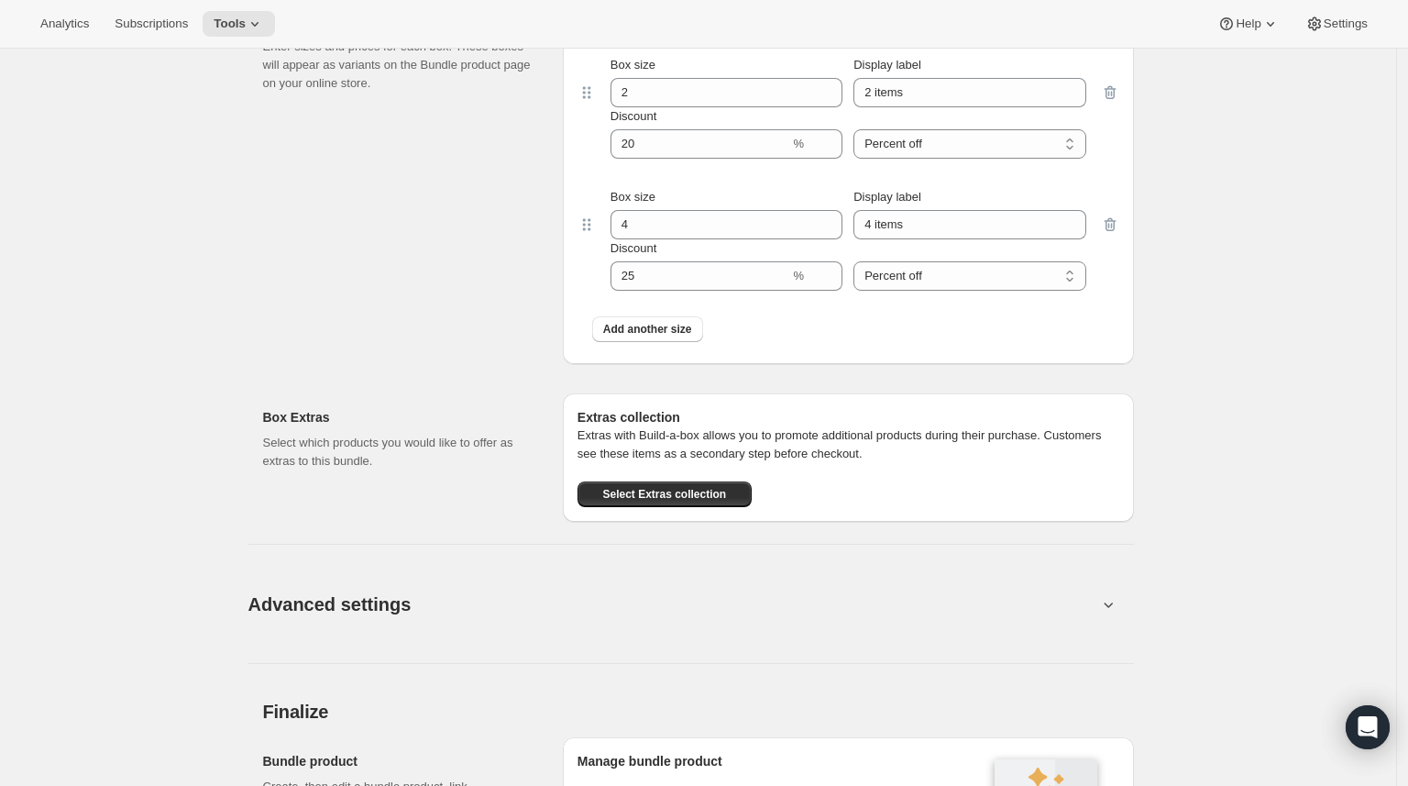
scroll to position [1382, 0]
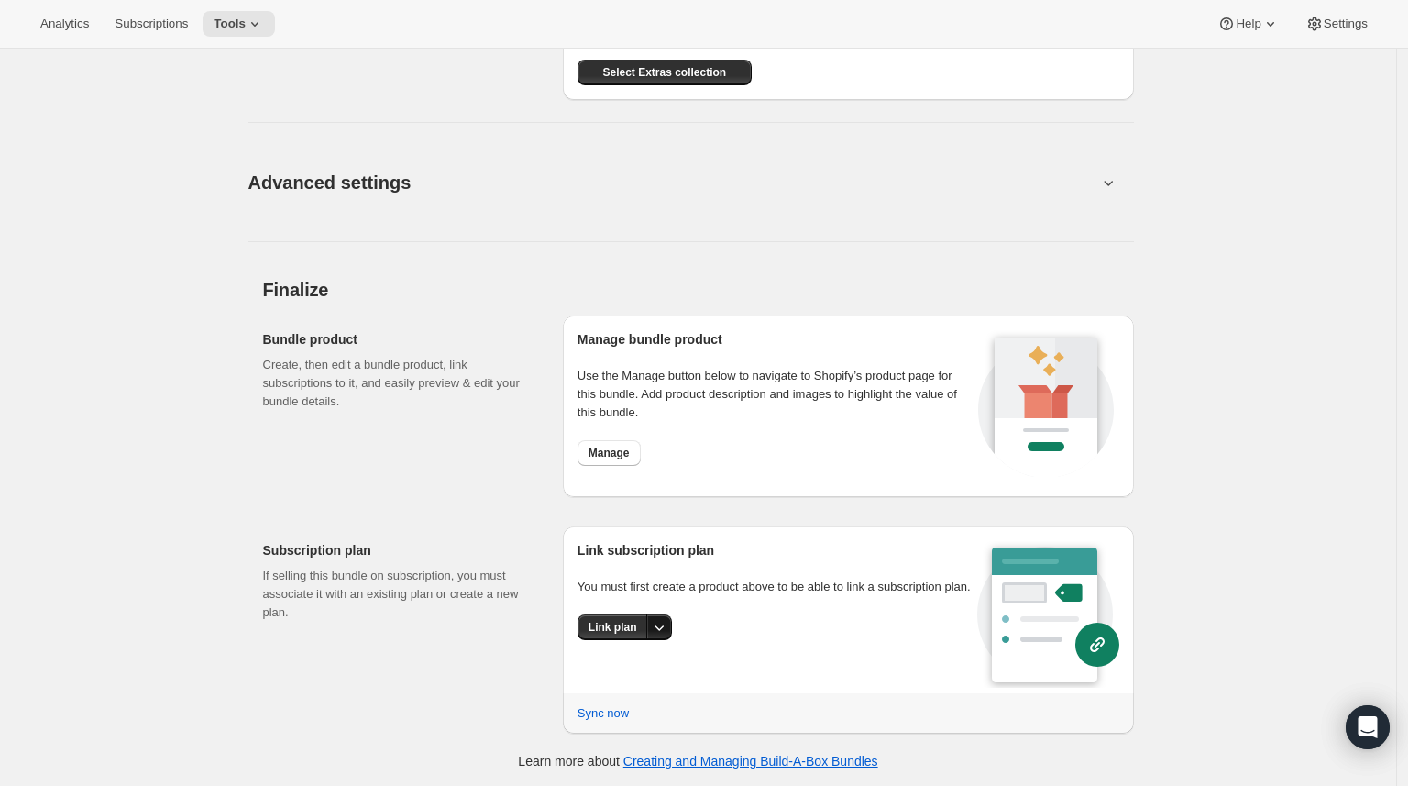
click at [668, 636] on icon "More actions" at bounding box center [659, 627] width 18 height 18
click at [628, 682] on span "Link plan" at bounding box center [621, 683] width 87 height 18
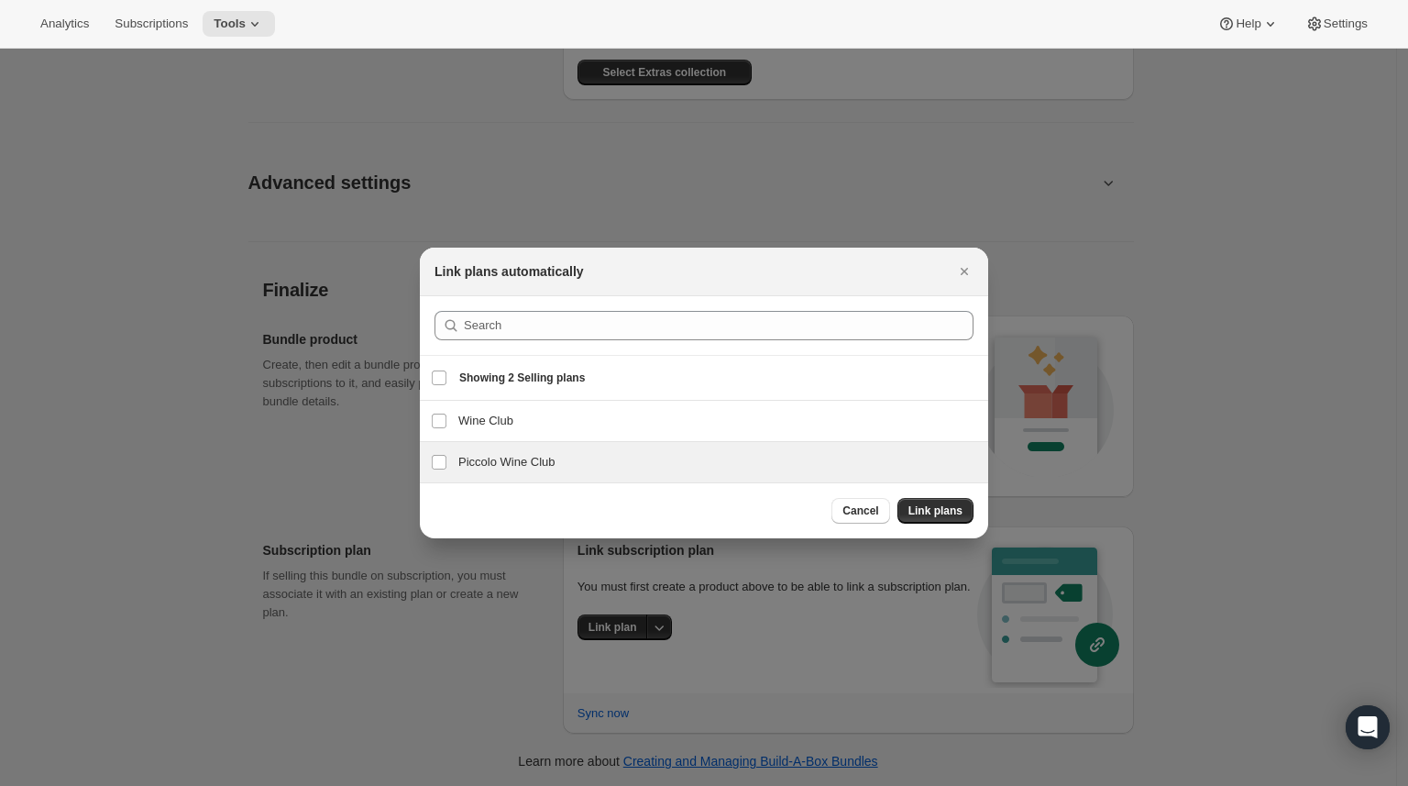
click at [623, 458] on h3 "Piccolo Wine Club" at bounding box center [717, 462] width 519 height 18
checkbox input "true"
click at [967, 510] on button "Link plans" at bounding box center [936, 511] width 76 height 26
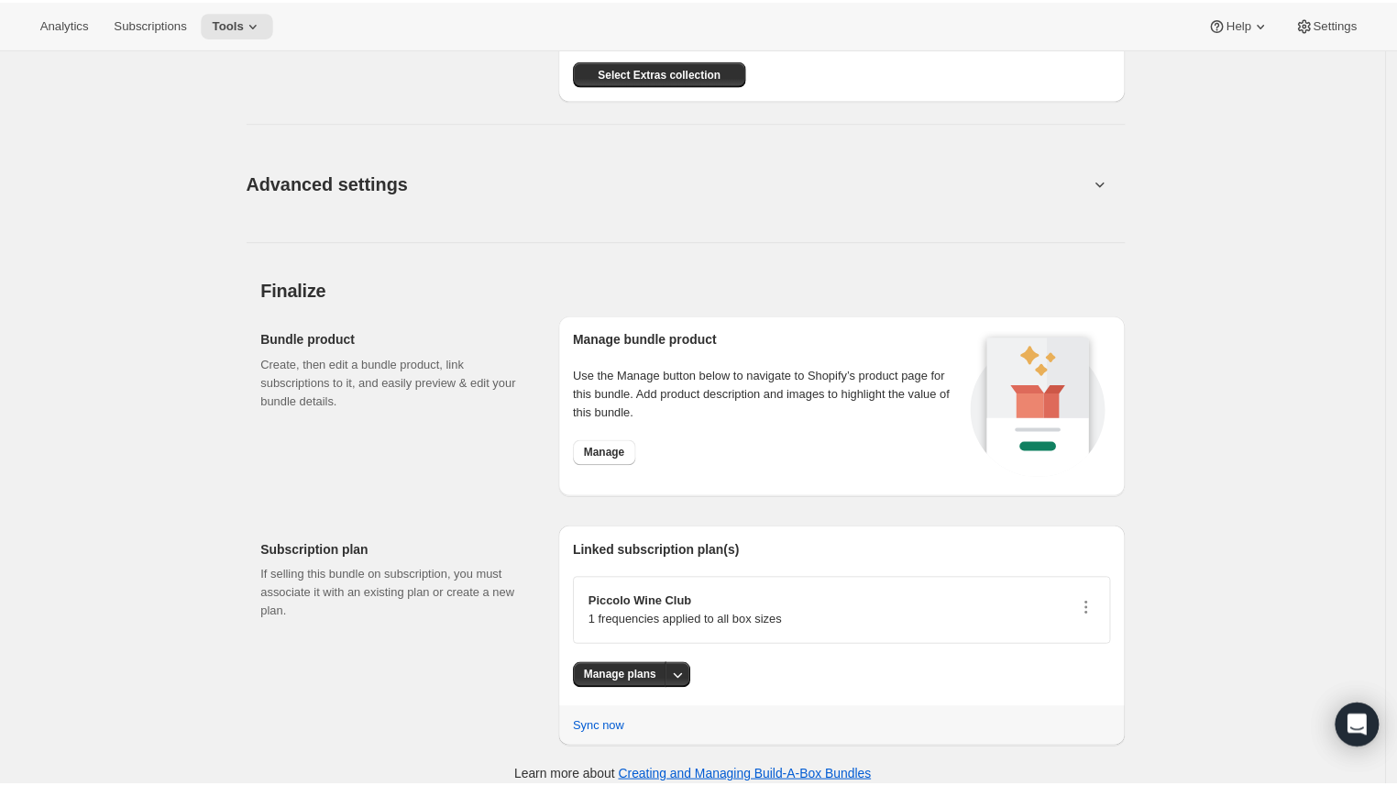
scroll to position [0, 0]
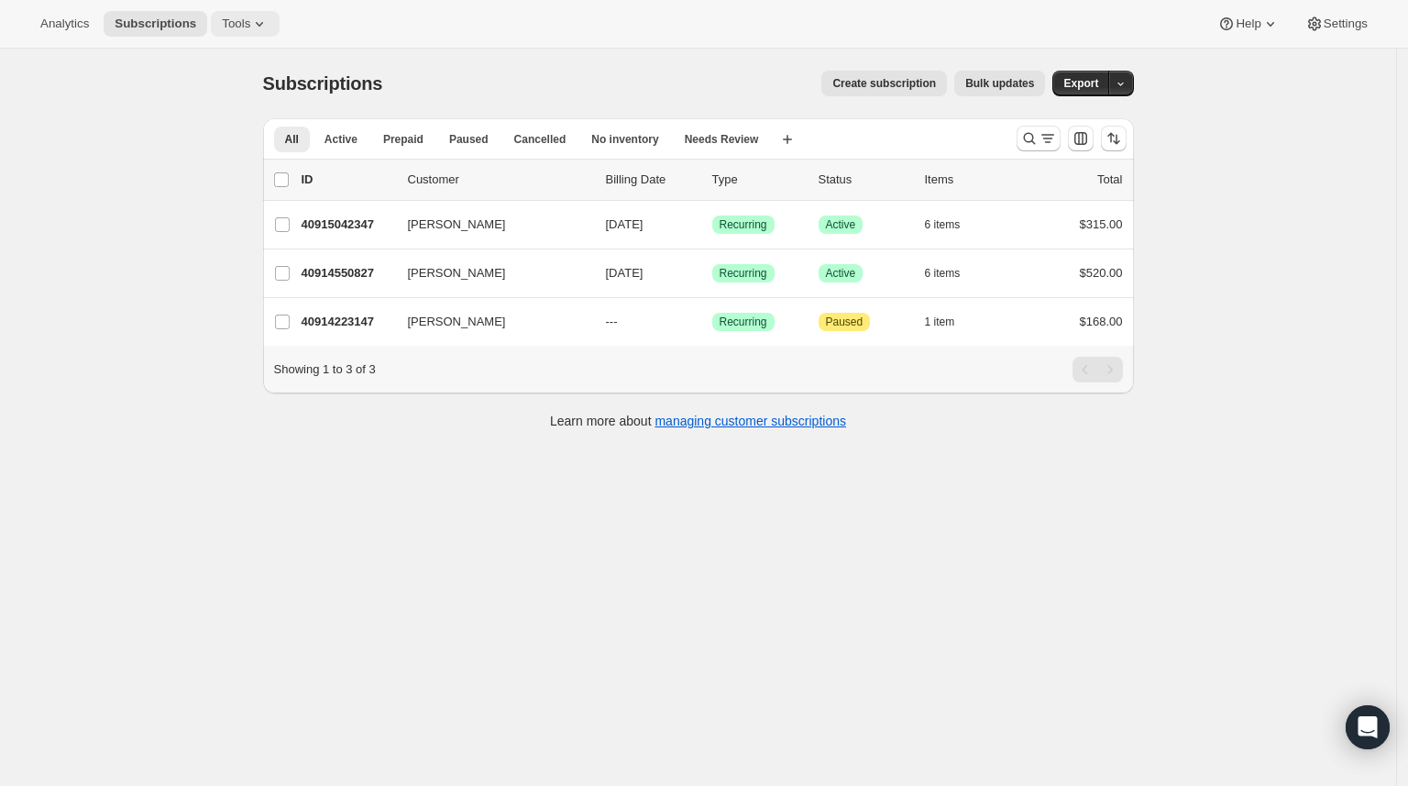
click at [250, 17] on span "Tools" at bounding box center [236, 24] width 28 height 15
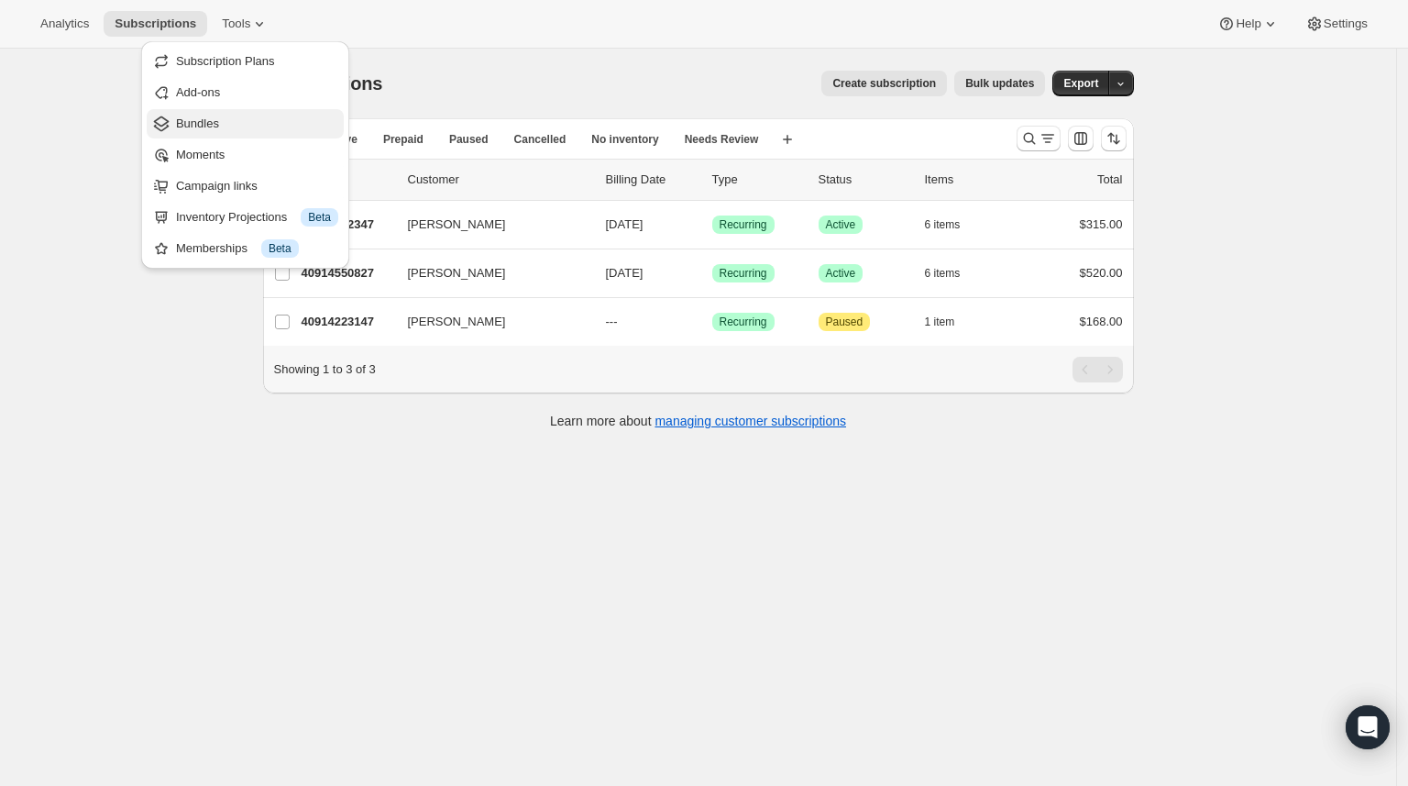
click at [254, 116] on span "Bundles" at bounding box center [257, 124] width 162 height 18
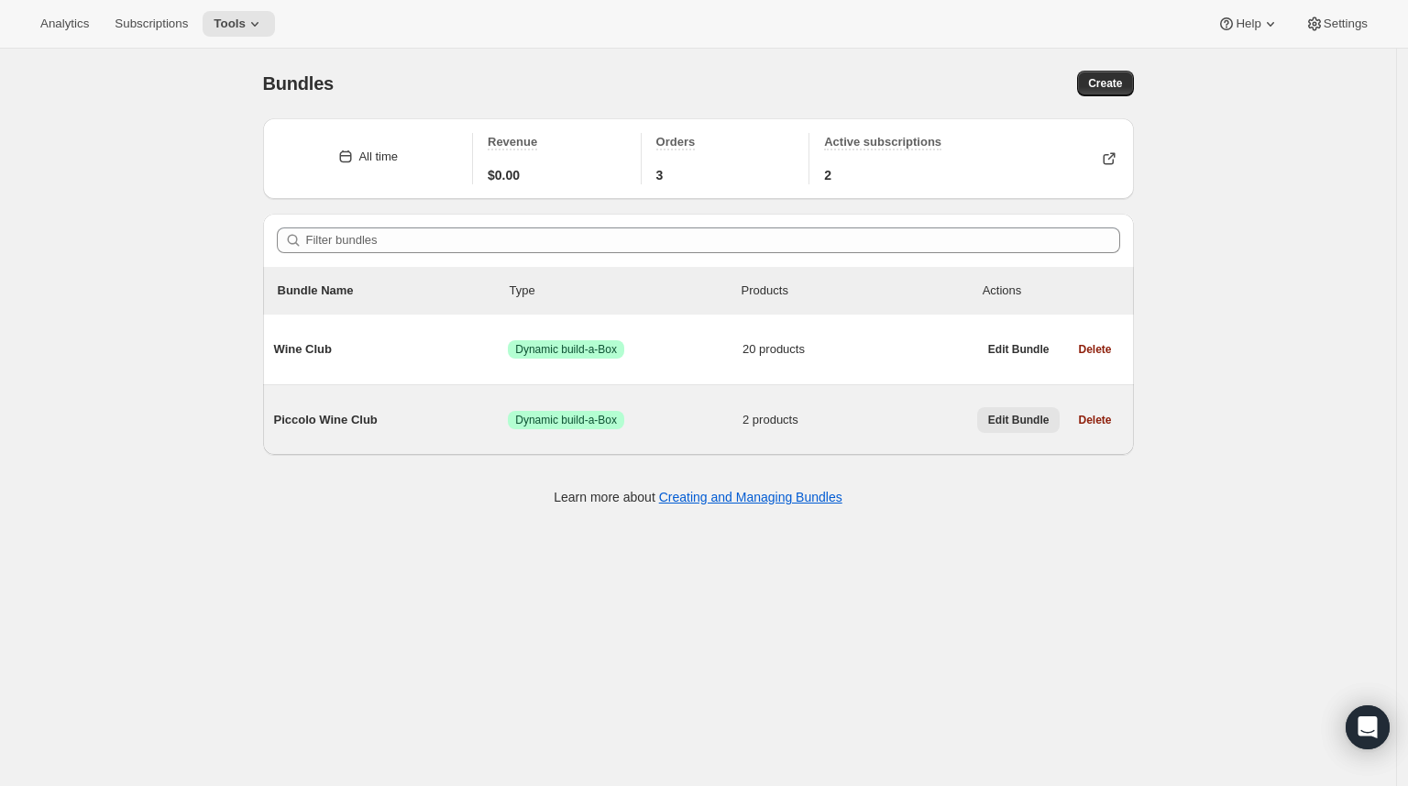
click at [1039, 415] on span "Edit Bundle" at bounding box center [1018, 420] width 61 height 15
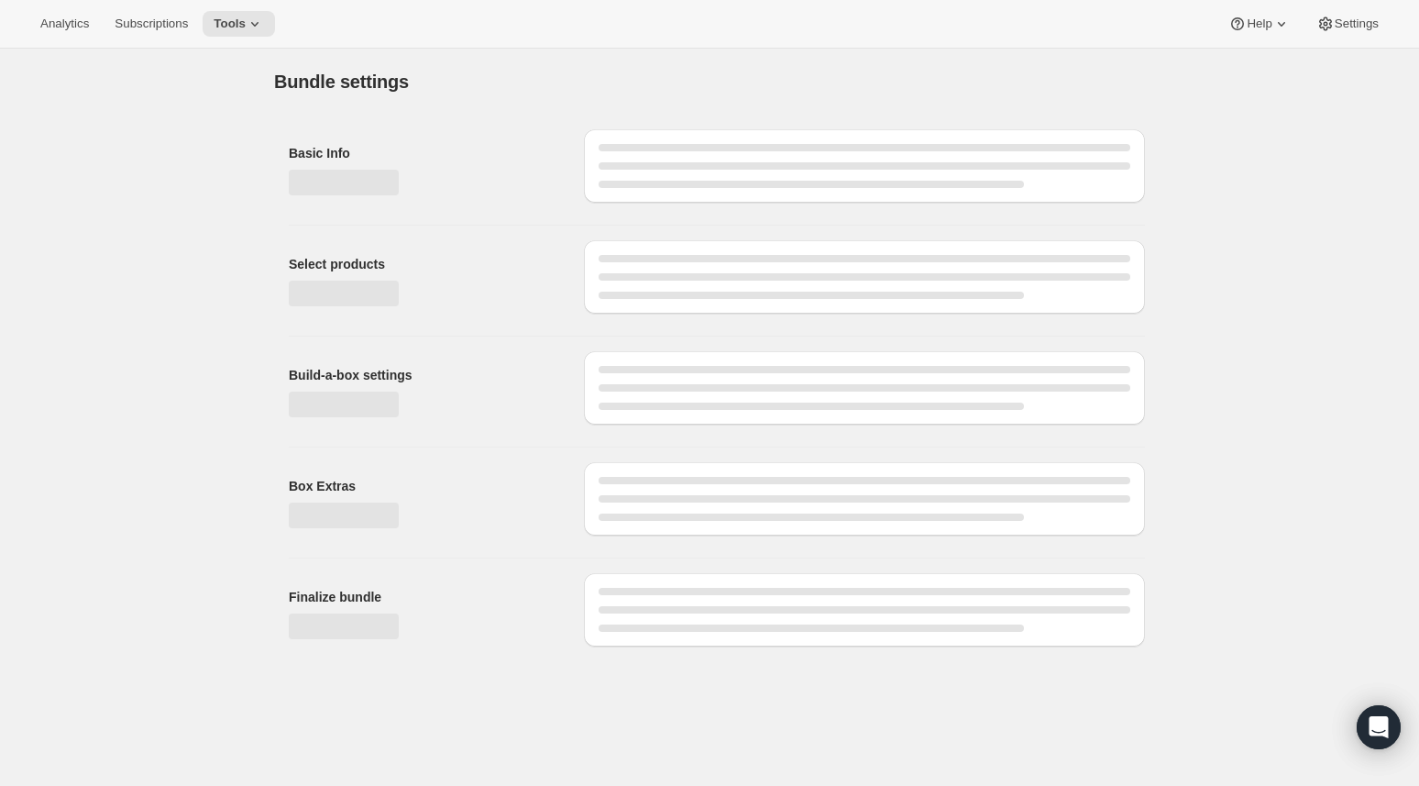
type input "Piccolo Wine Club"
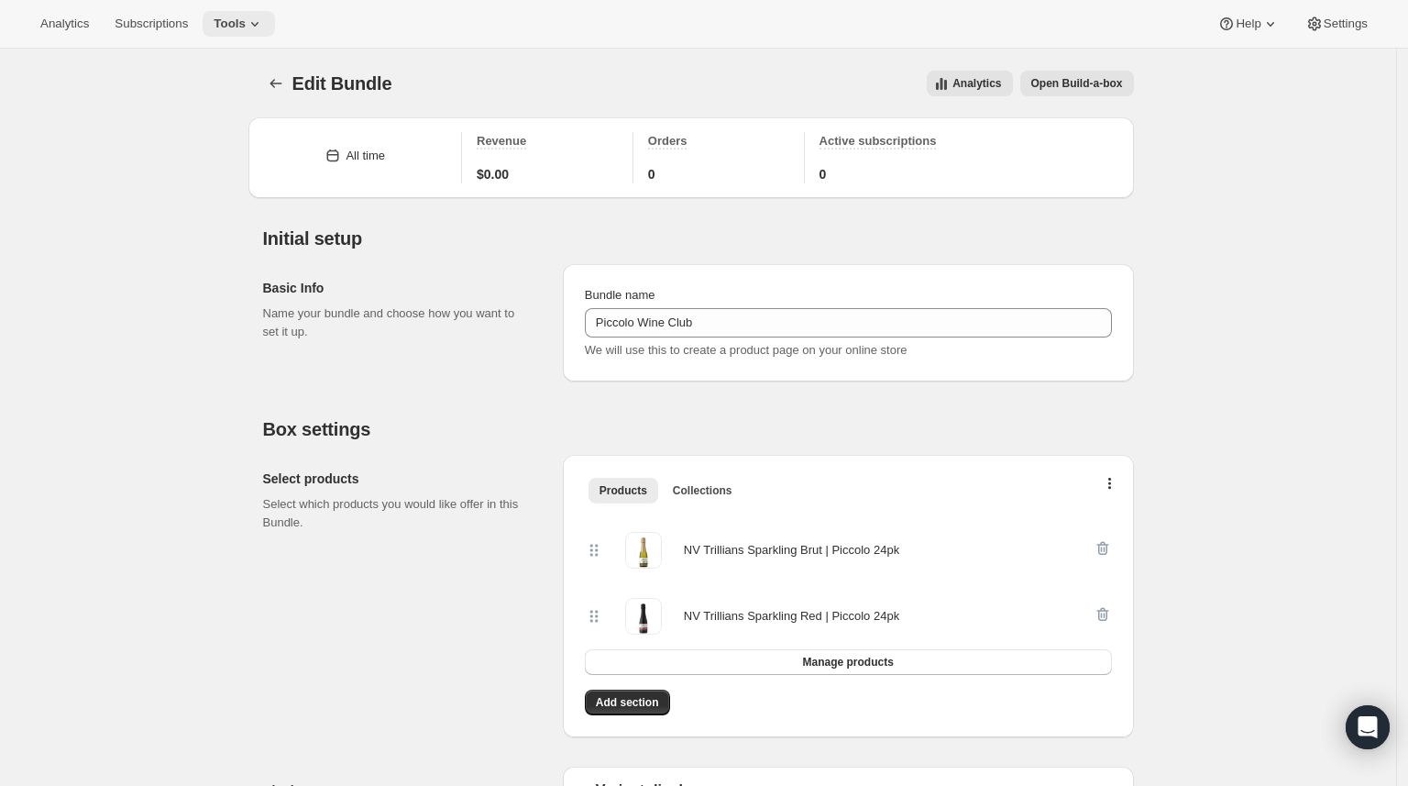
click at [246, 17] on span "Tools" at bounding box center [230, 24] width 32 height 15
